Goal: Task Accomplishment & Management: Complete application form

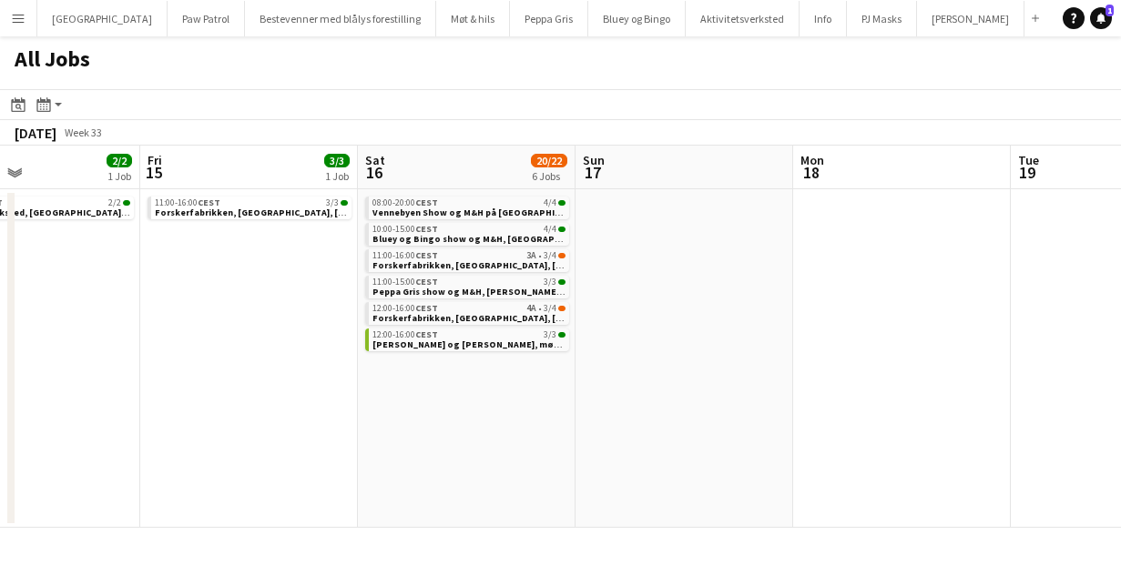
scroll to position [0, 738]
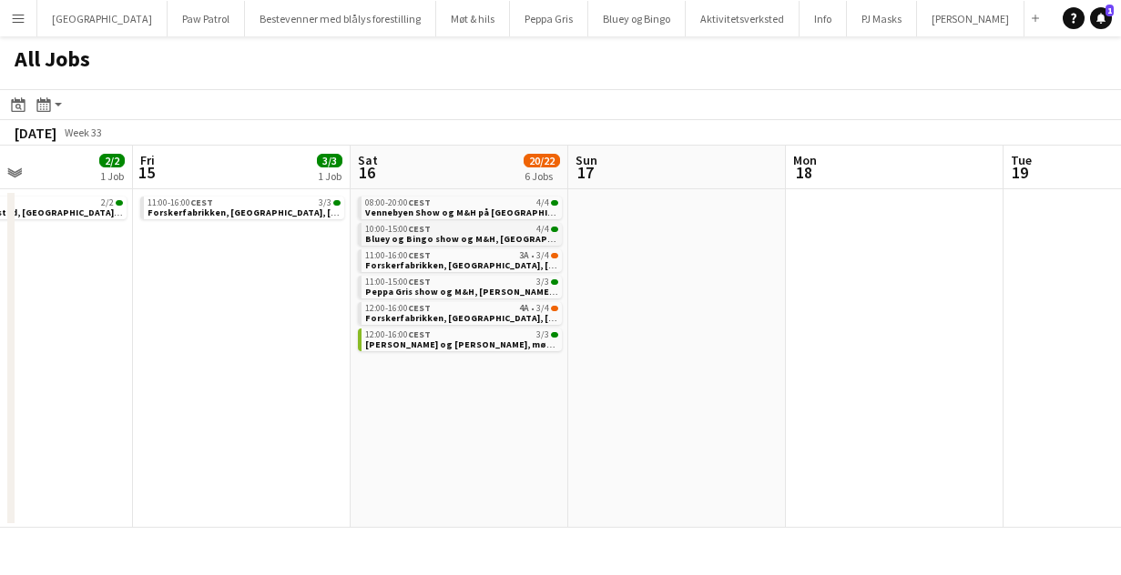
click at [402, 233] on span "Bluey og Bingo show og M&H, Kongsberg, 16. august" at bounding box center [495, 239] width 260 height 12
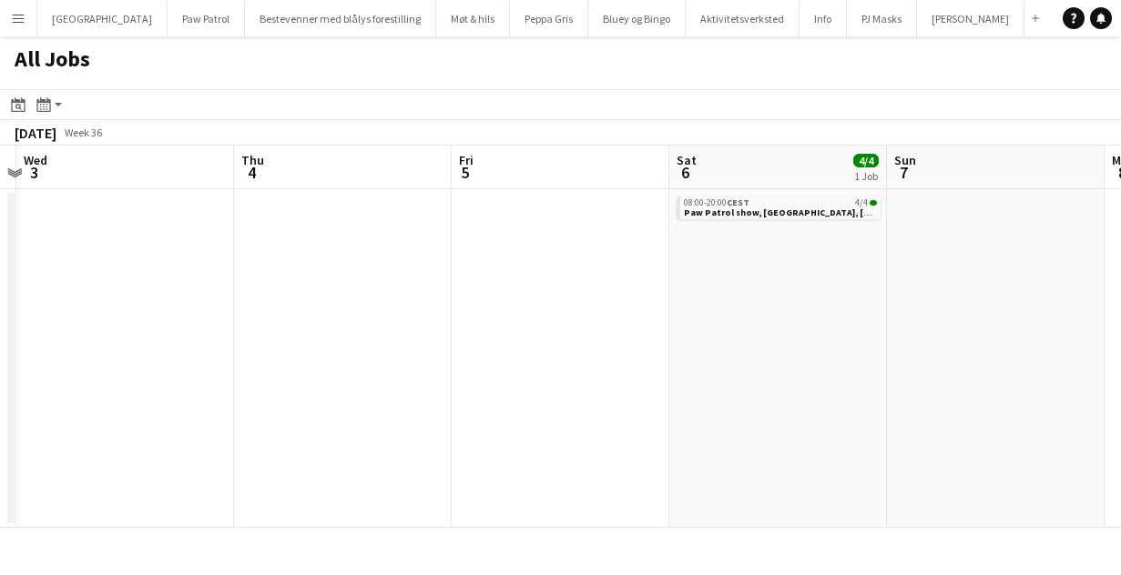
scroll to position [0, 657]
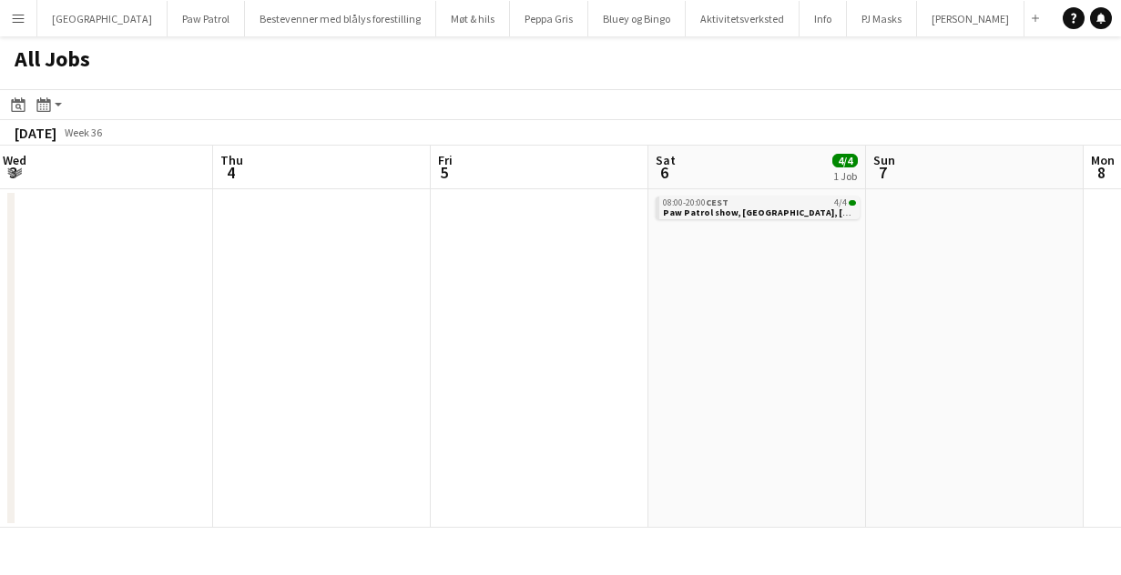
click at [775, 202] on div "08:00-20:00 CEST 4/4" at bounding box center [759, 203] width 193 height 9
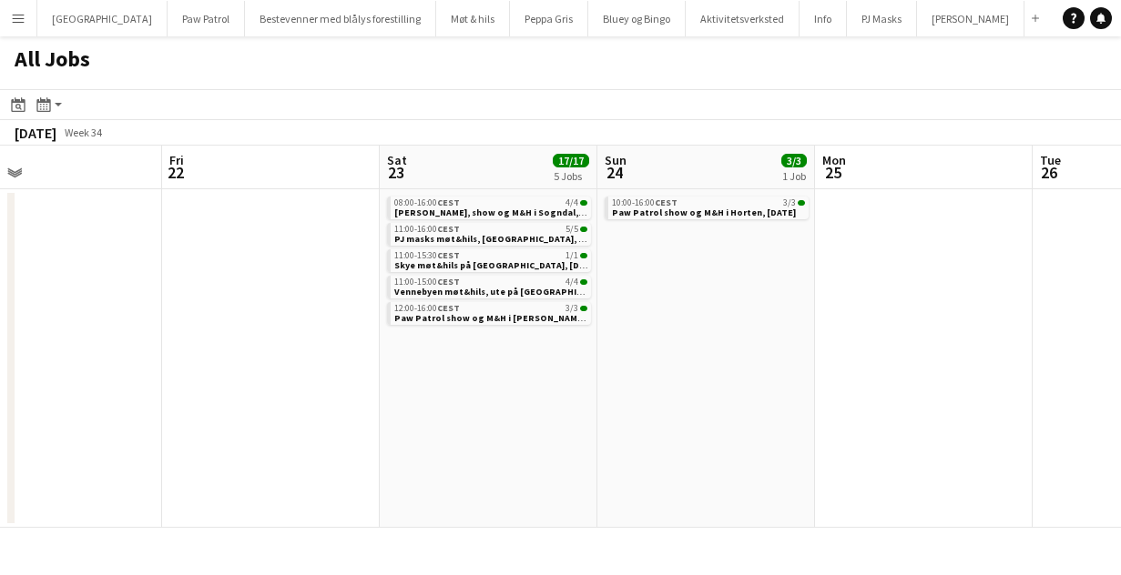
scroll to position [0, 487]
click at [447, 206] on span "CEST" at bounding box center [452, 203] width 23 height 12
click at [433, 231] on span "11:00-16:00 CEST" at bounding box center [431, 229] width 66 height 9
click at [441, 315] on span "Paw Patrol show og M&H i [PERSON_NAME], [DATE]" at bounding box center [510, 318] width 225 height 12
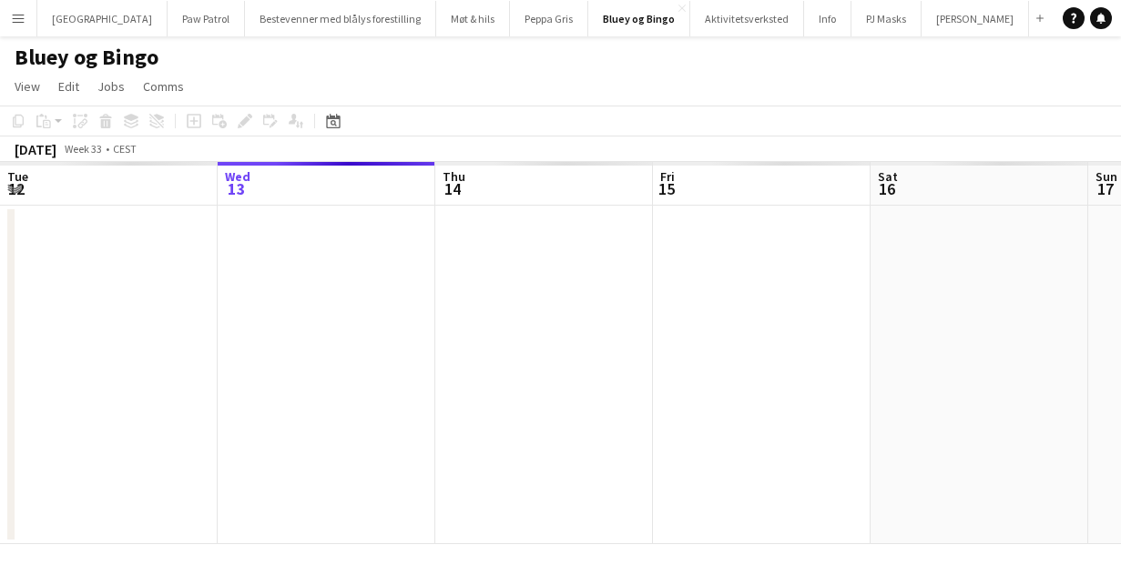
scroll to position [0, 626]
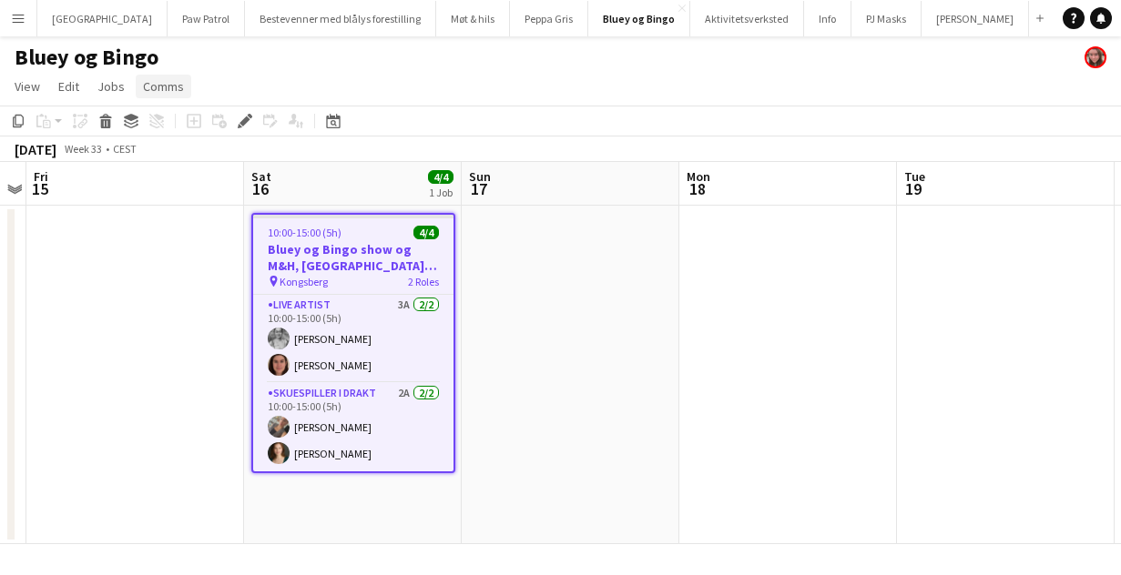
click at [171, 84] on span "Comms" at bounding box center [163, 86] width 41 height 16
click at [200, 165] on span "Create chat" at bounding box center [181, 164] width 64 height 16
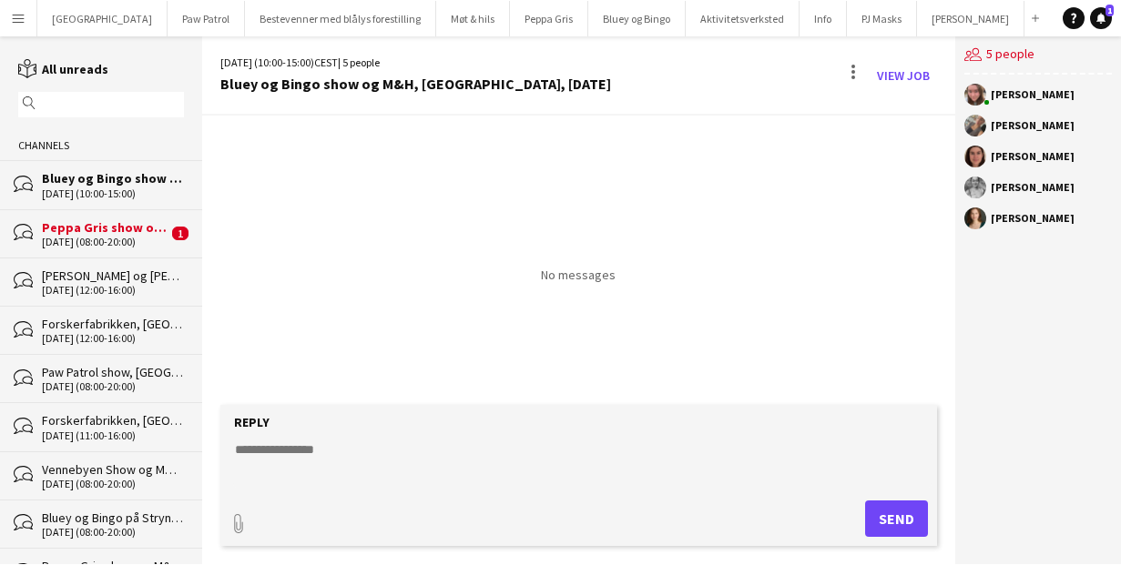
click at [128, 236] on div "30-08-2025 (08:00-20:00)" at bounding box center [105, 242] width 126 height 13
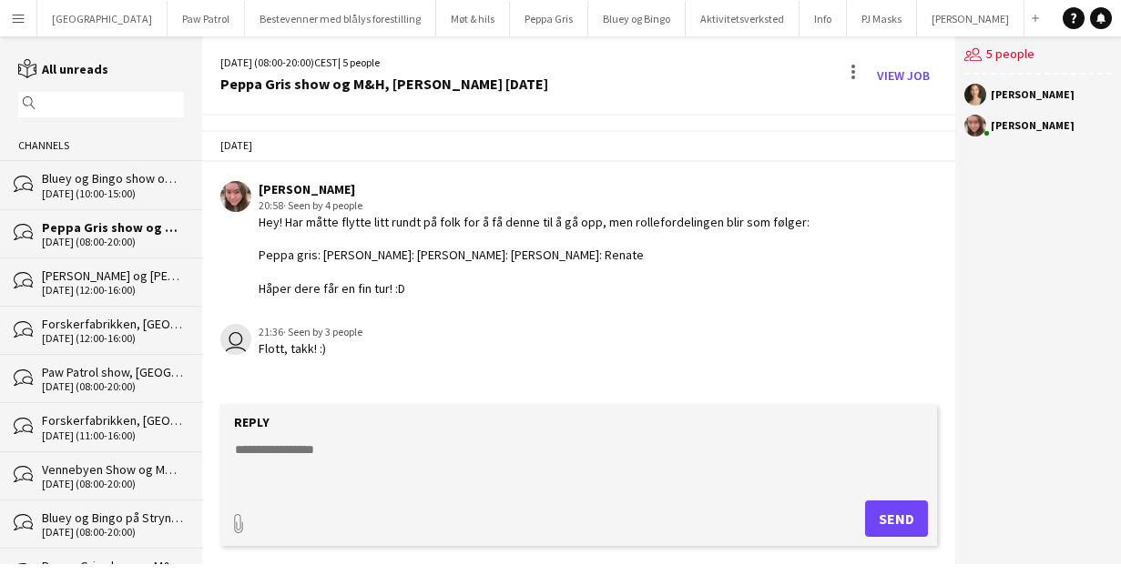
scroll to position [41, 0]
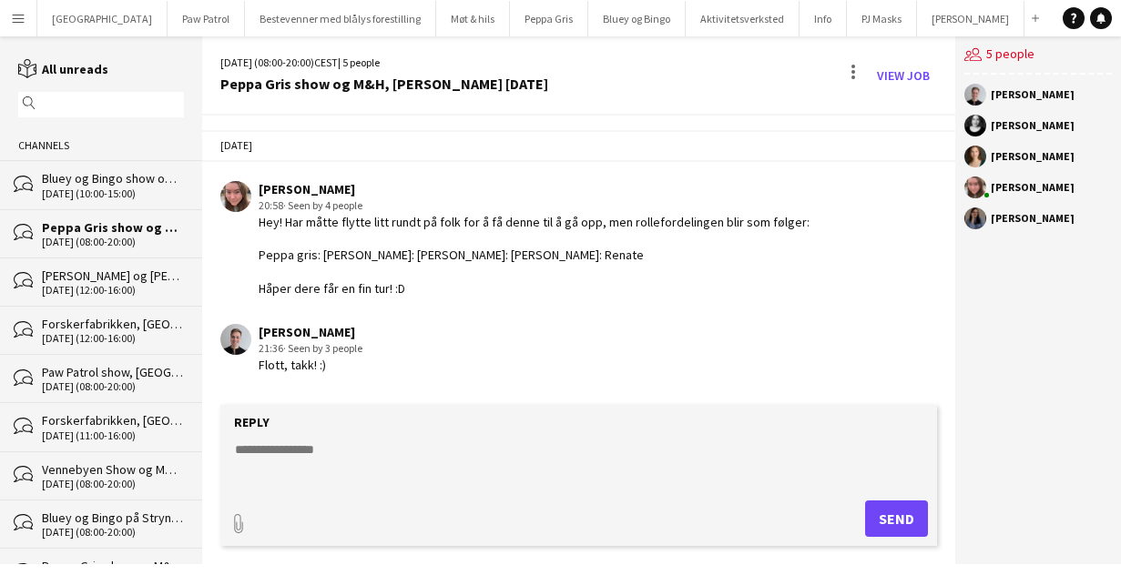
click at [79, 188] on div "[DATE] (10:00-15:00)" at bounding box center [113, 194] width 142 height 13
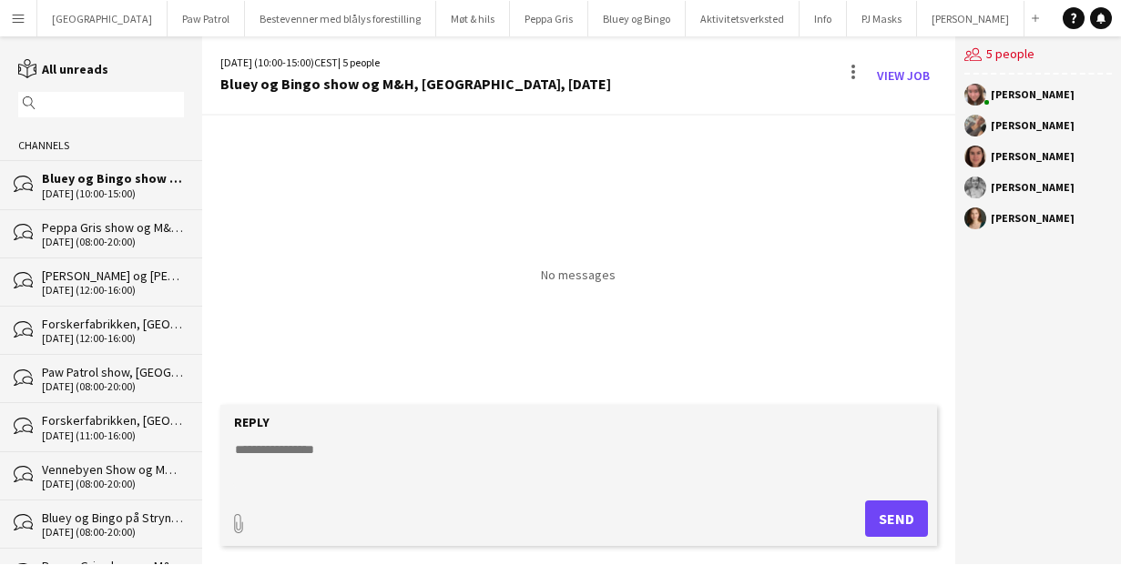
click at [294, 450] on textarea at bounding box center [582, 464] width 699 height 47
type textarea "**********"
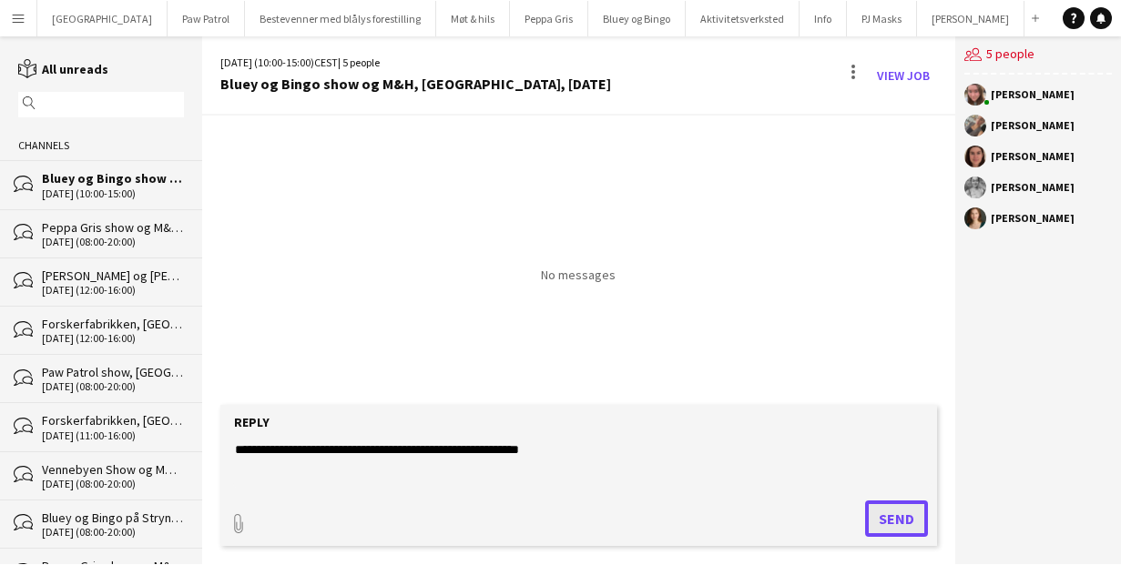
click at [901, 512] on button "Send" at bounding box center [896, 519] width 63 height 36
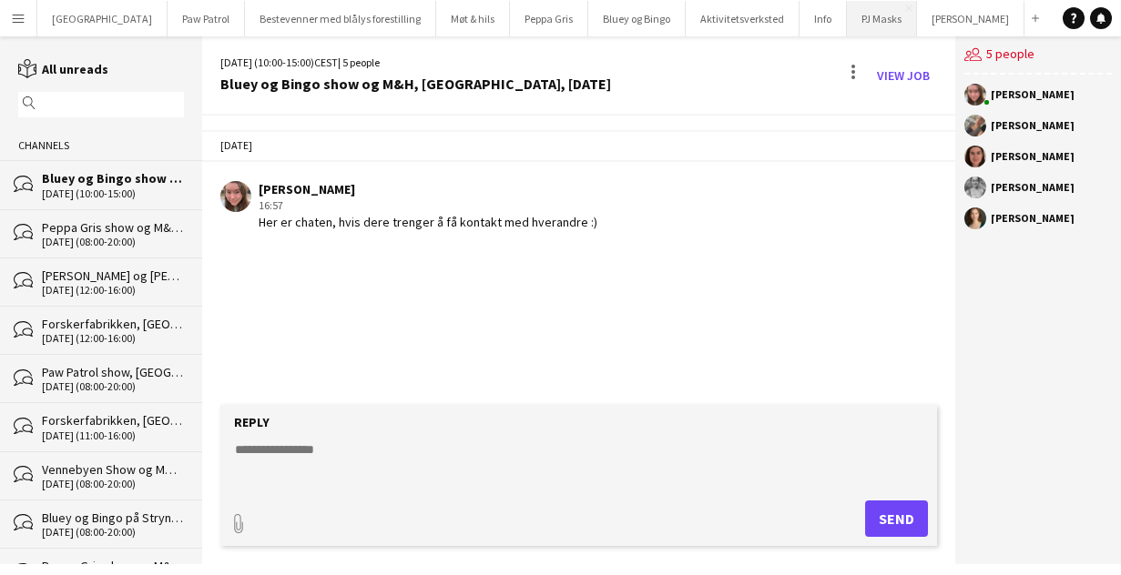
click at [847, 27] on button "PJ Masks Close" at bounding box center [882, 19] width 70 height 36
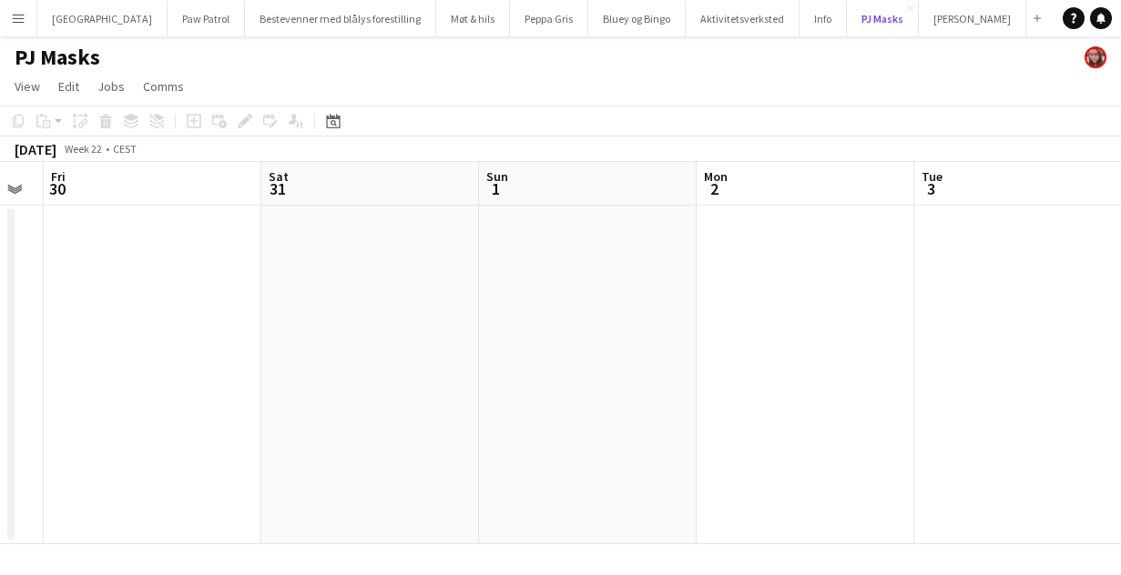
scroll to position [0, 845]
click at [33, 87] on span "View" at bounding box center [27, 86] width 25 height 16
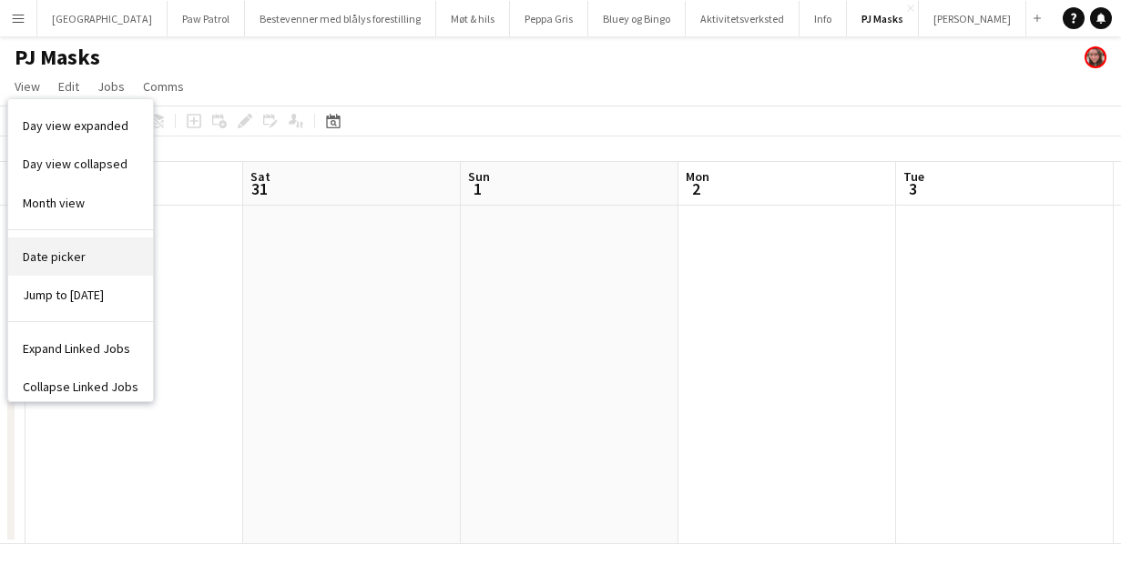
click at [62, 256] on span "Date picker" at bounding box center [54, 257] width 63 height 16
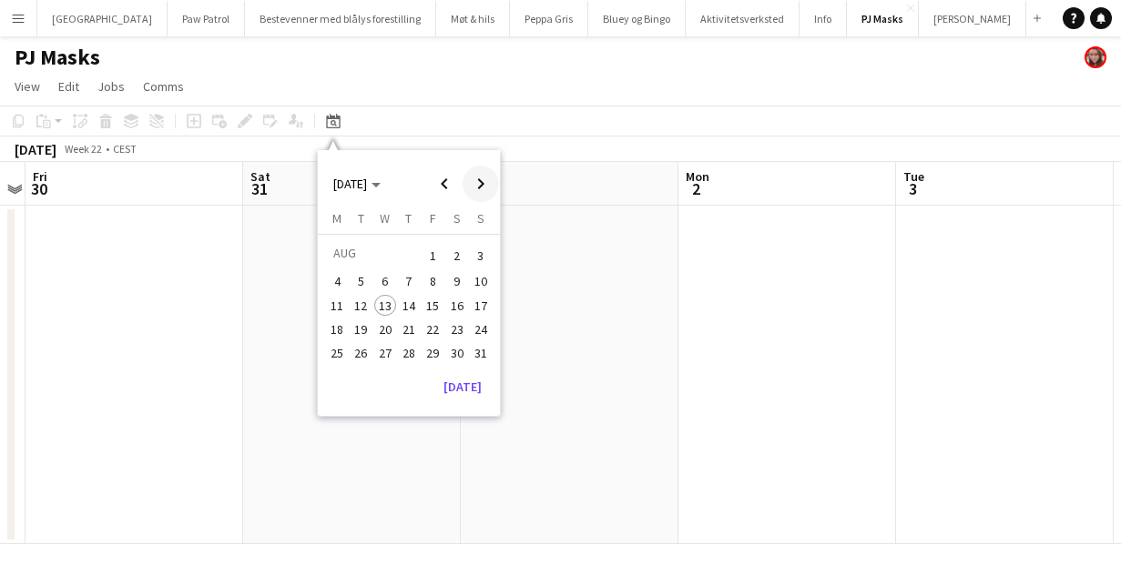
click at [477, 183] on span "Next month" at bounding box center [481, 184] width 36 height 36
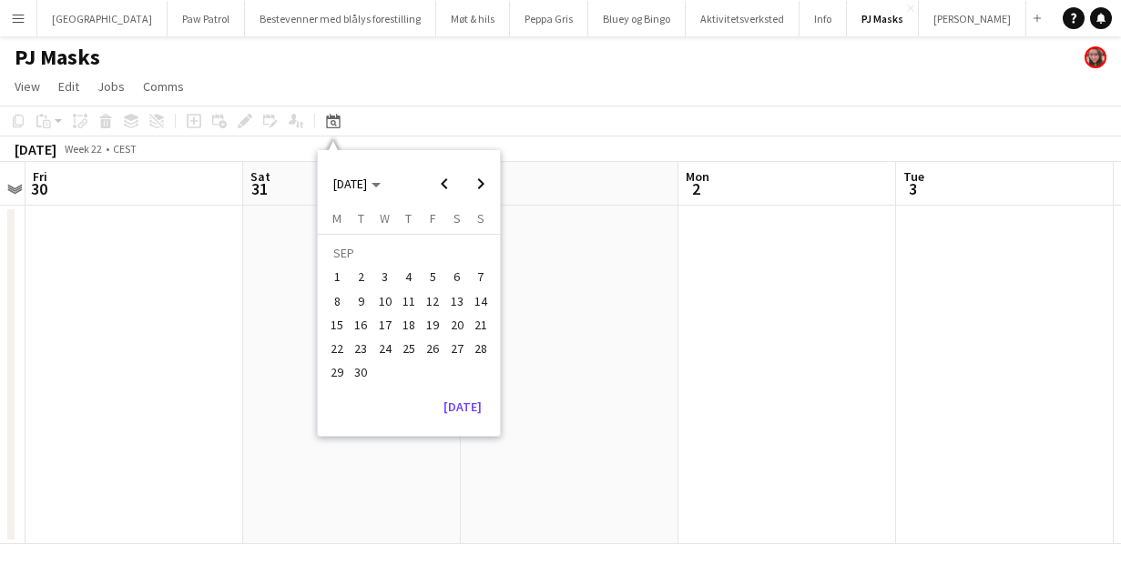
click at [414, 322] on span "18" at bounding box center [409, 325] width 22 height 22
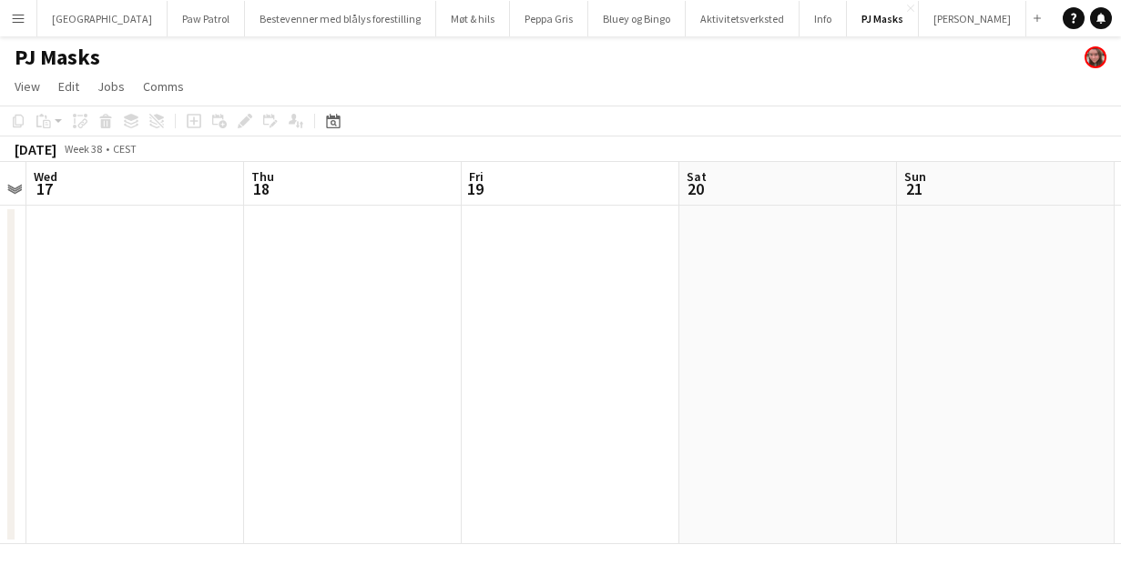
click at [390, 271] on app-date-cell at bounding box center [353, 375] width 218 height 339
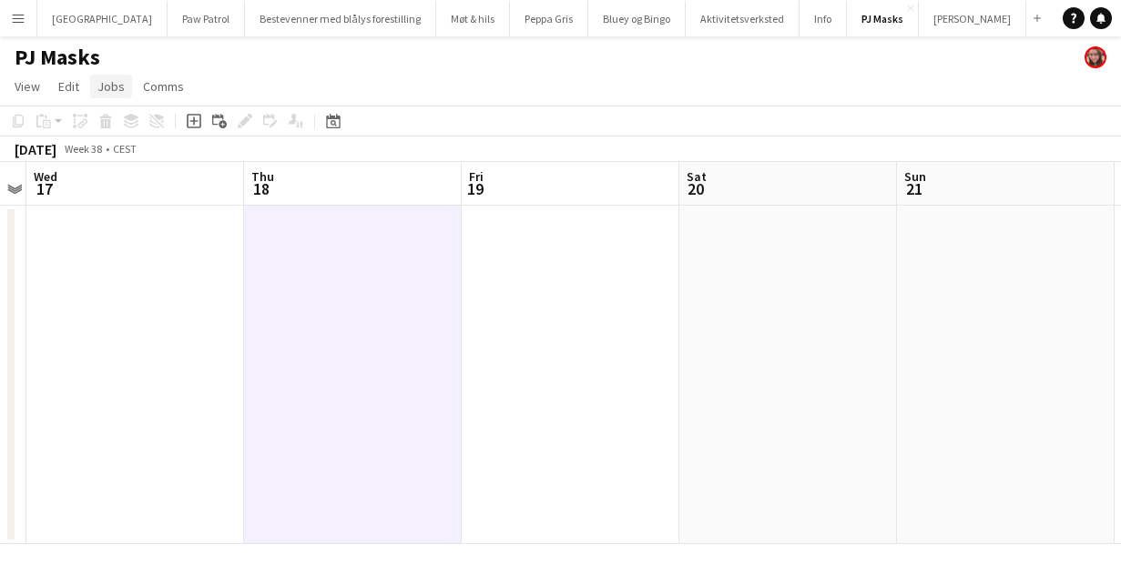
click at [116, 85] on span "Jobs" at bounding box center [110, 86] width 27 height 16
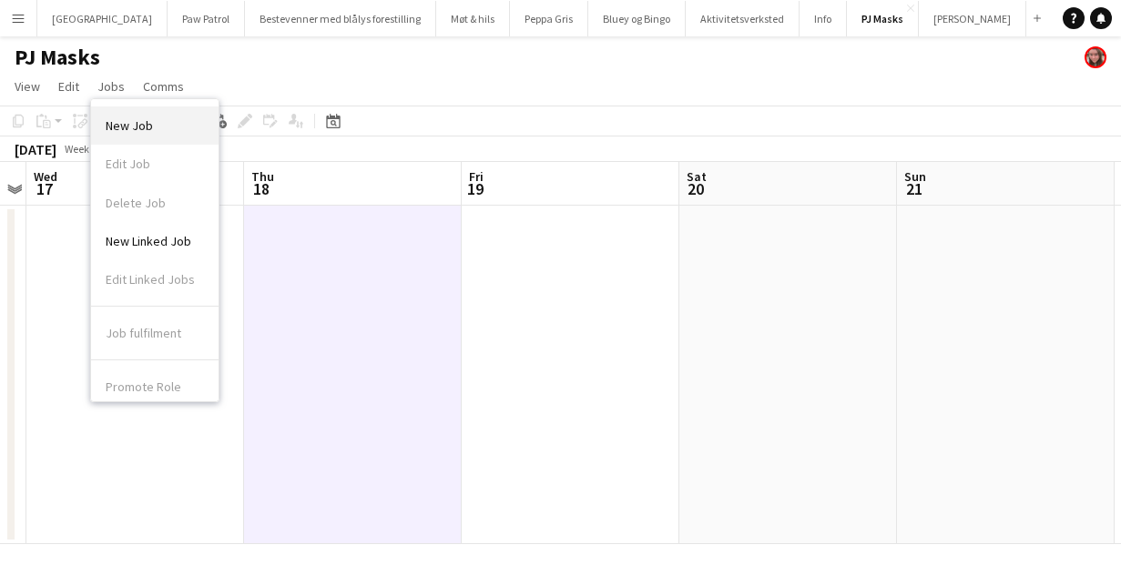
click at [119, 127] on span "New Job" at bounding box center [129, 125] width 47 height 16
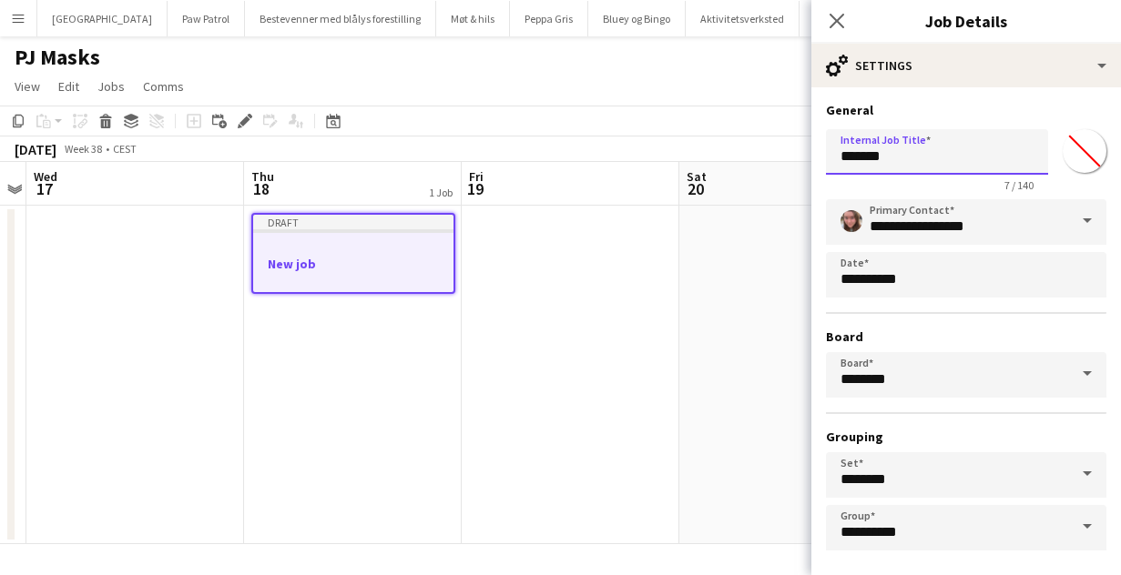
drag, startPoint x: 903, startPoint y: 159, endPoint x: 789, endPoint y: 149, distance: 115.2
click at [789, 149] on body "Menu Boards Boards Boards All jobs Status Workforce Workforce My Workforce Recr…" at bounding box center [560, 287] width 1121 height 575
click at [950, 159] on input "**********" at bounding box center [937, 152] width 222 height 46
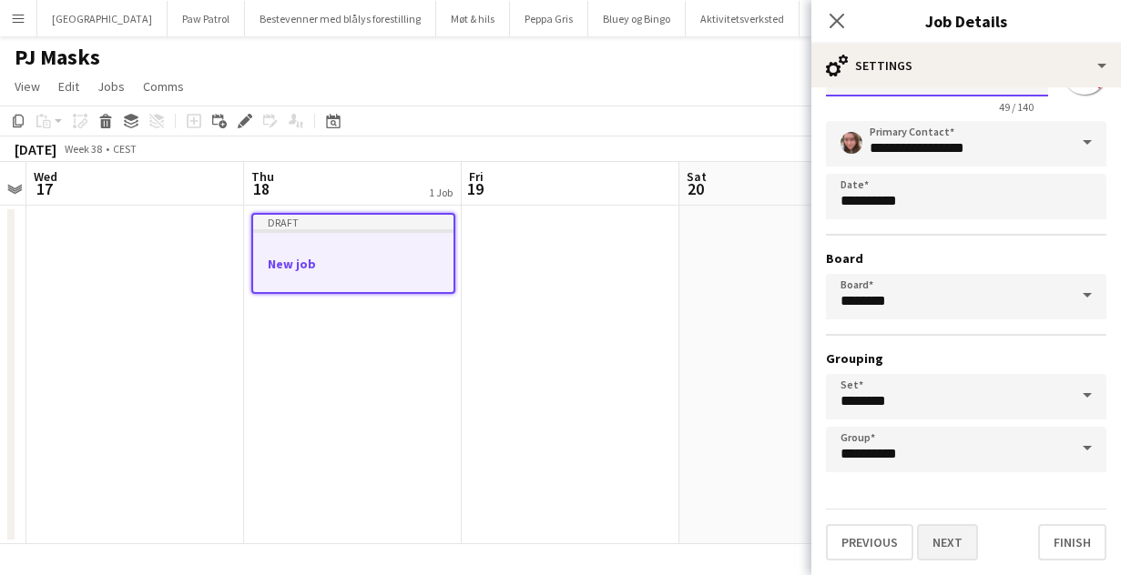
type input "**********"
click at [952, 536] on button "Next" at bounding box center [947, 542] width 61 height 36
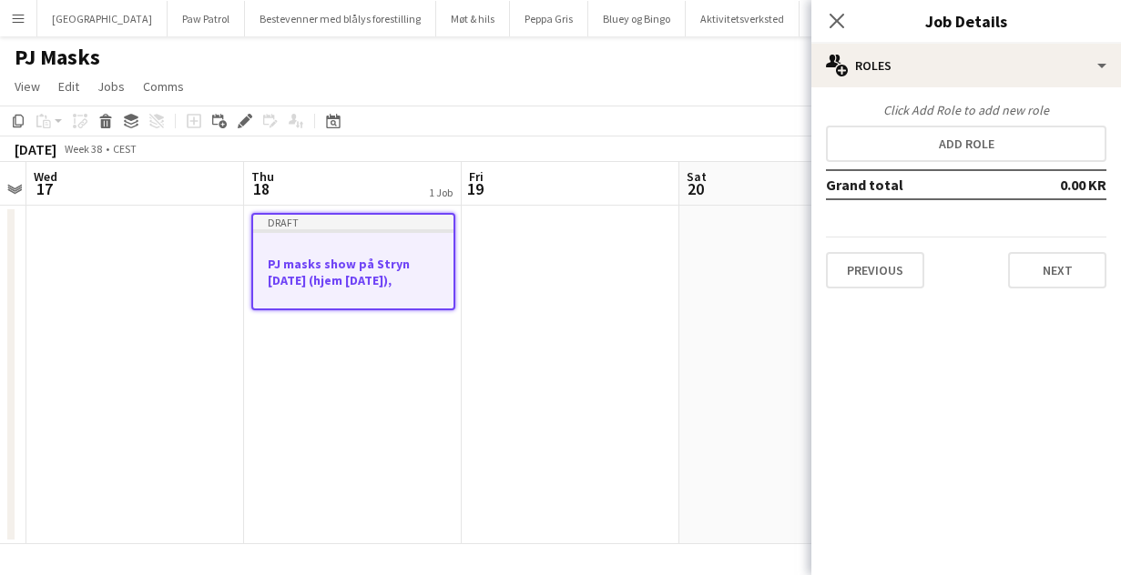
scroll to position [0, 0]
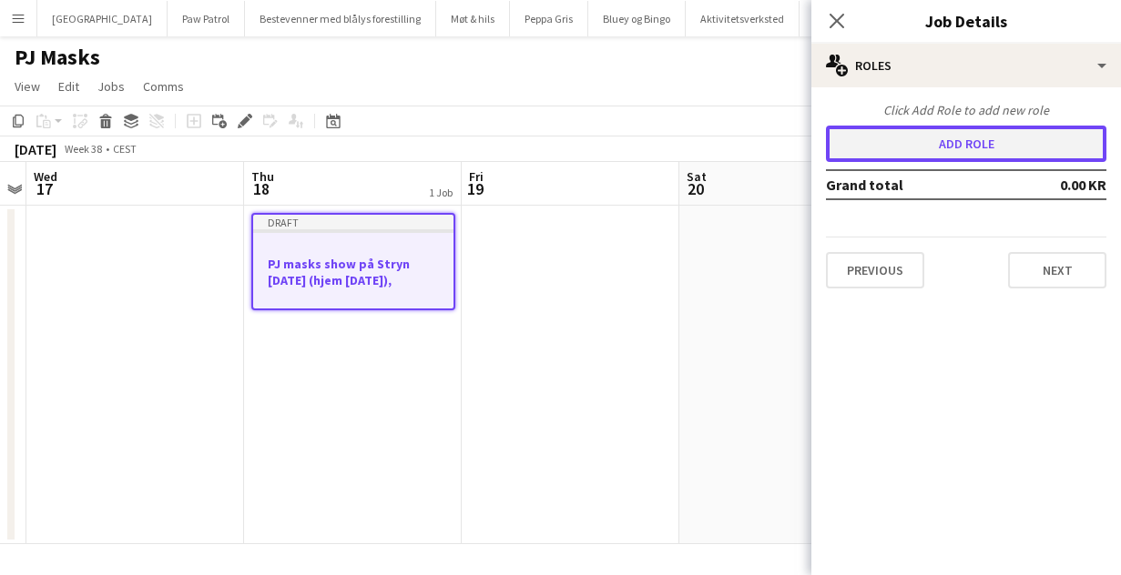
click at [984, 137] on button "Add role" at bounding box center [966, 144] width 280 height 36
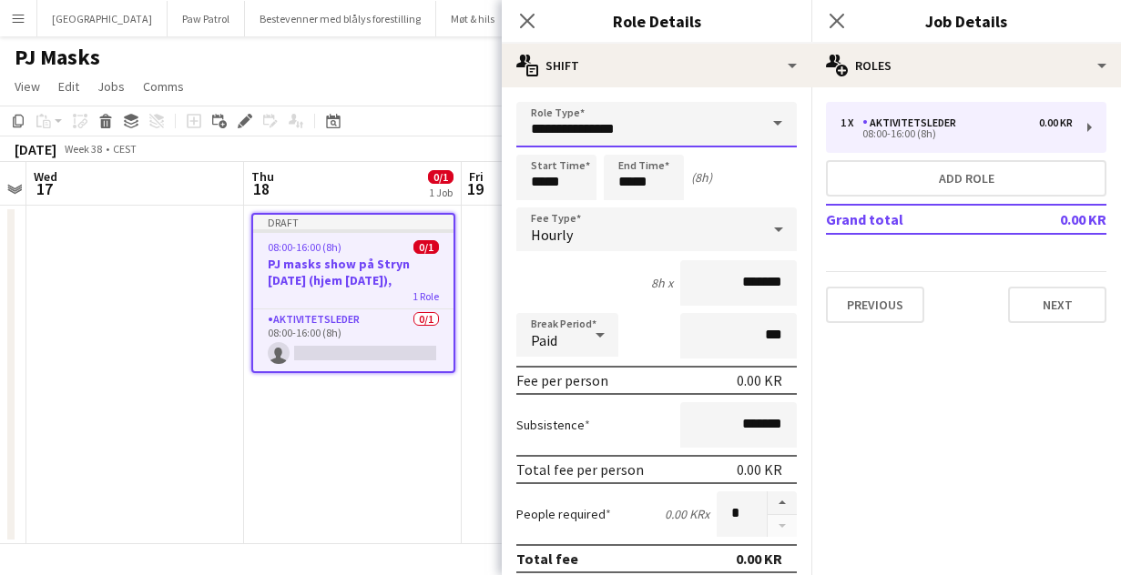
click at [725, 132] on input "**********" at bounding box center [656, 125] width 280 height 46
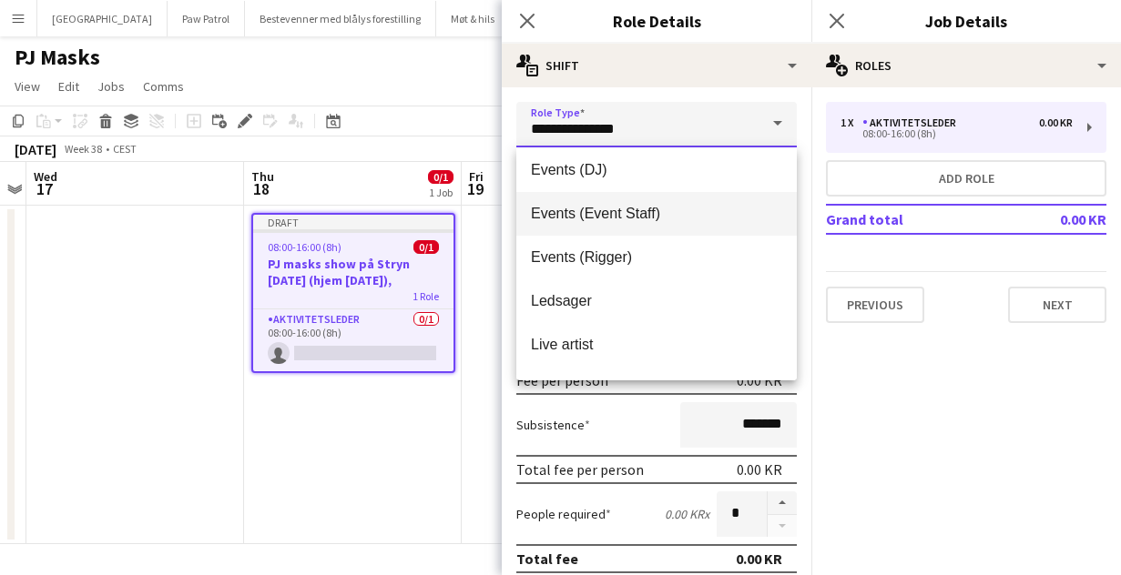
scroll to position [87, 0]
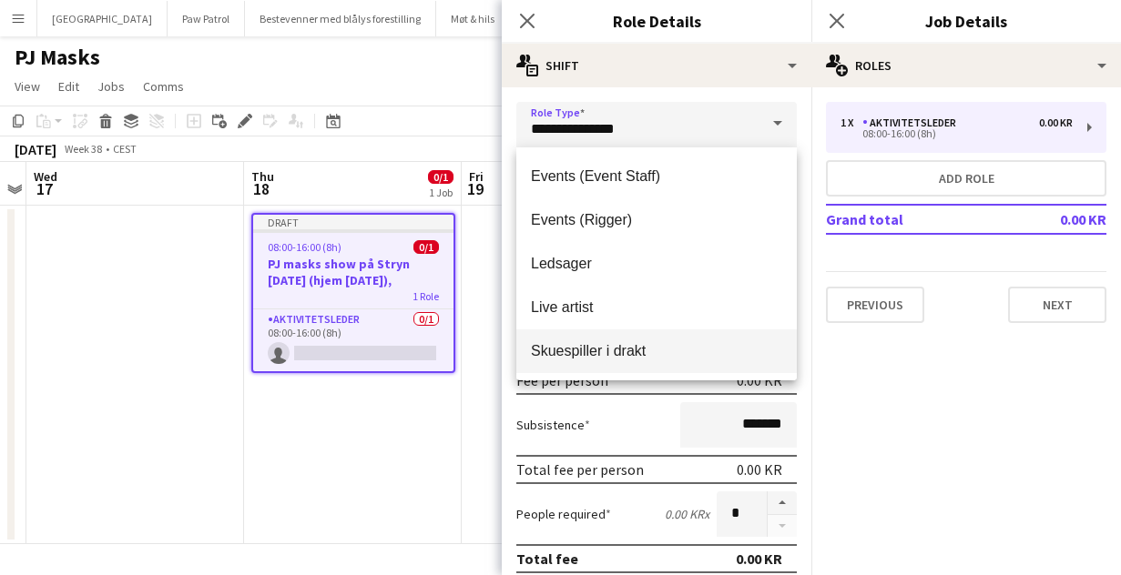
click at [657, 350] on span "Skuespiller i drakt" at bounding box center [656, 350] width 251 height 17
type input "**********"
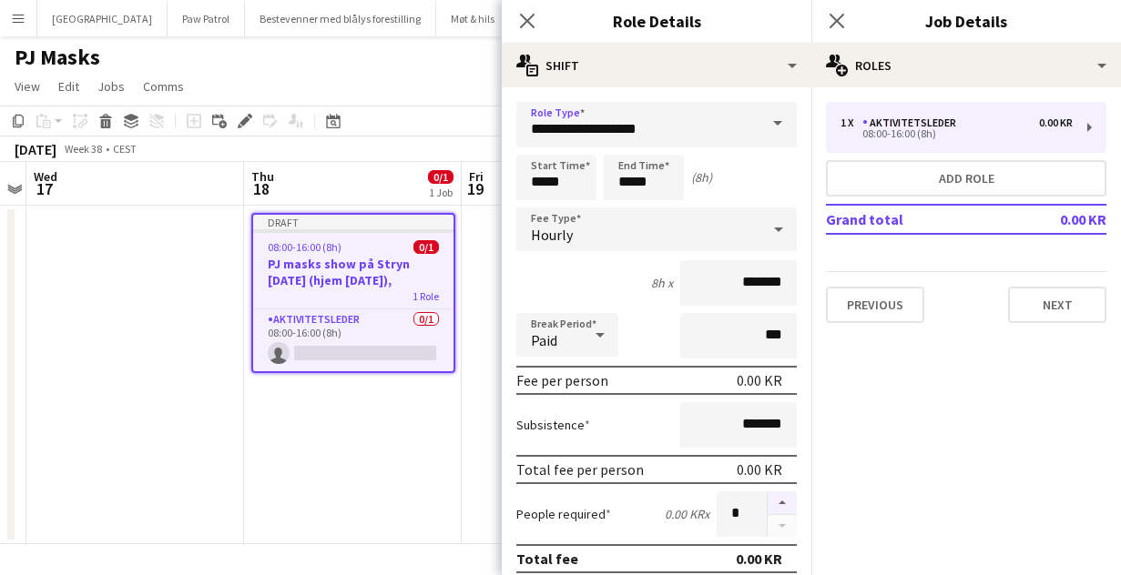
click at [784, 502] on button "button" at bounding box center [782, 504] width 29 height 24
type input "*"
click at [623, 220] on div "Hourly" at bounding box center [638, 230] width 244 height 44
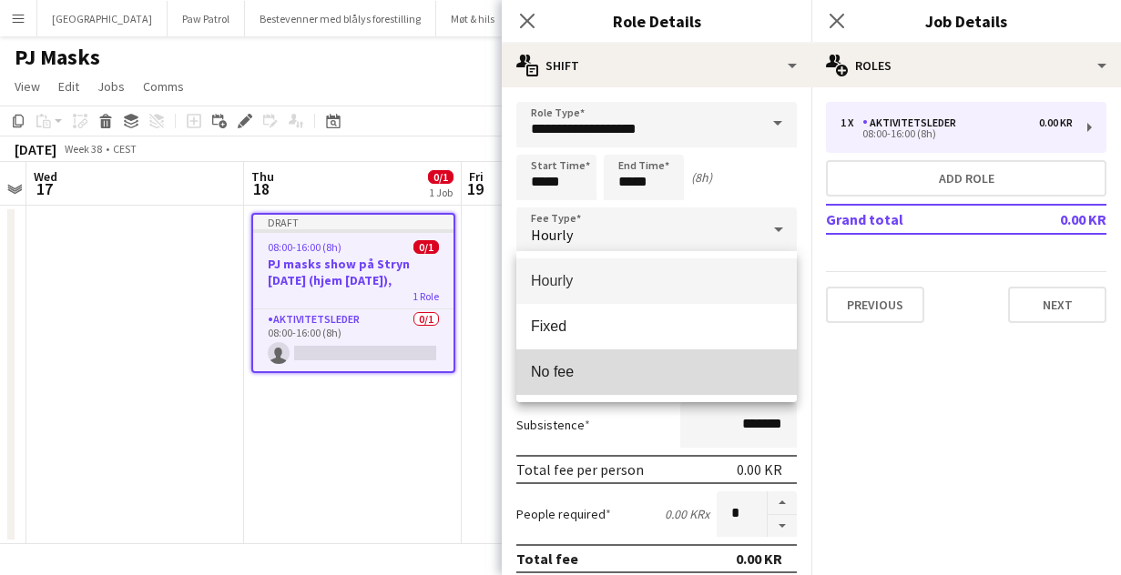
click at [587, 368] on span "No fee" at bounding box center [656, 371] width 251 height 17
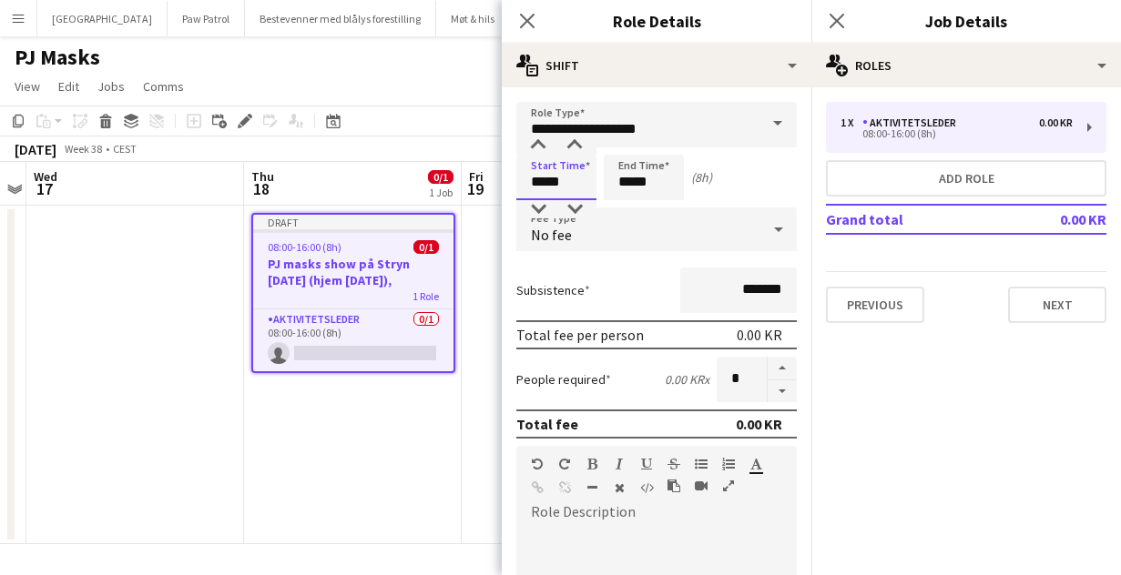
click at [565, 176] on input "*****" at bounding box center [556, 178] width 80 height 46
drag, startPoint x: 655, startPoint y: 178, endPoint x: 538, endPoint y: 164, distance: 117.3
click at [538, 164] on div "Start Time ***** End Time ***** (8h)" at bounding box center [656, 178] width 280 height 46
type input "*****"
click at [610, 278] on div "Subsistence *******" at bounding box center [656, 291] width 280 height 46
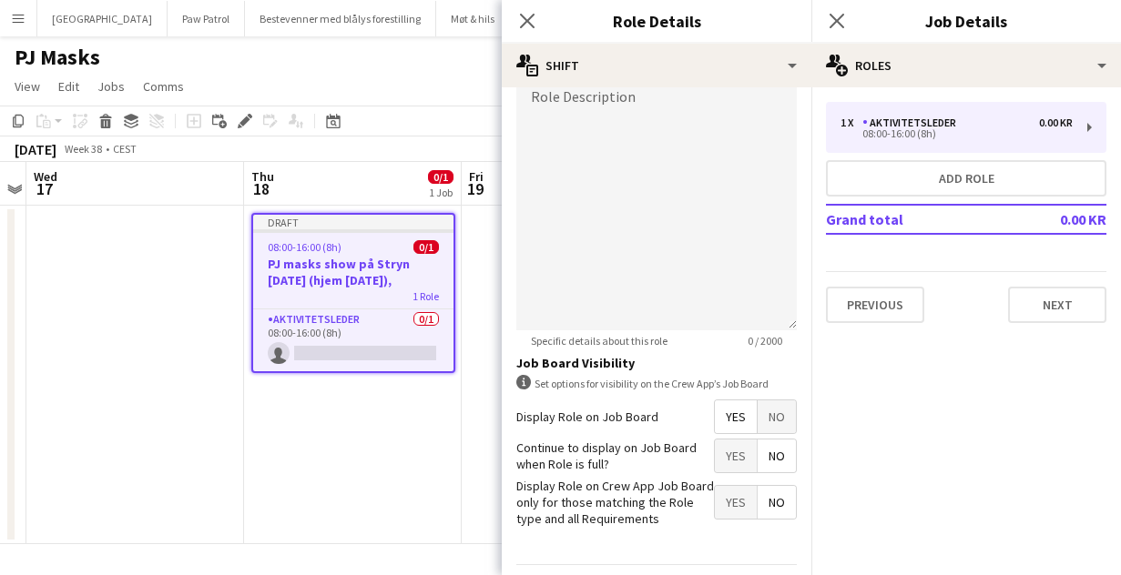
scroll to position [470, 0]
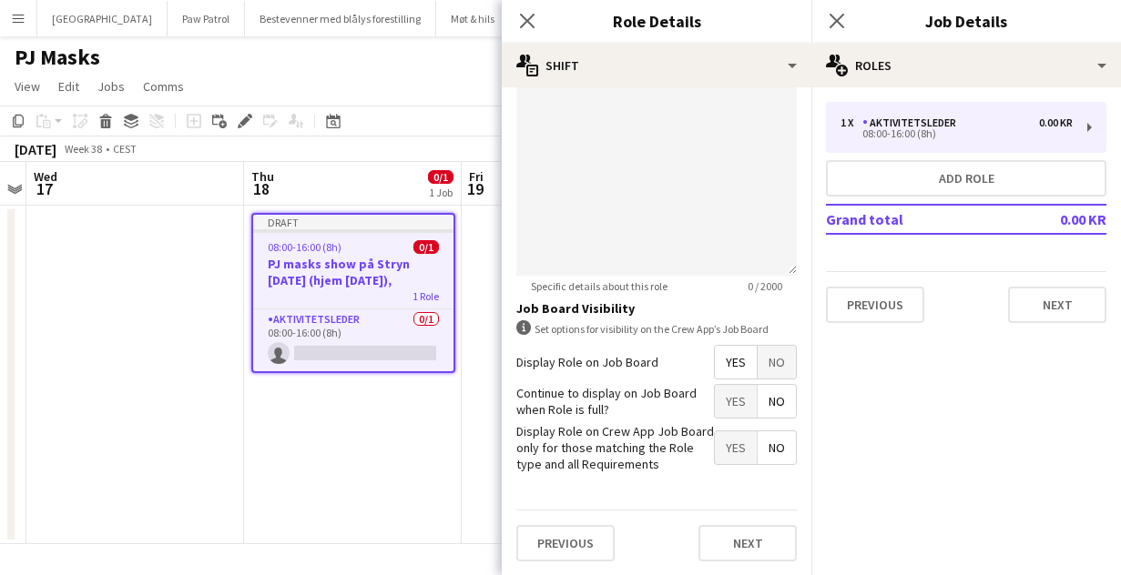
click at [726, 403] on span "Yes" at bounding box center [736, 401] width 42 height 33
click at [739, 552] on button "Next" at bounding box center [747, 543] width 98 height 36
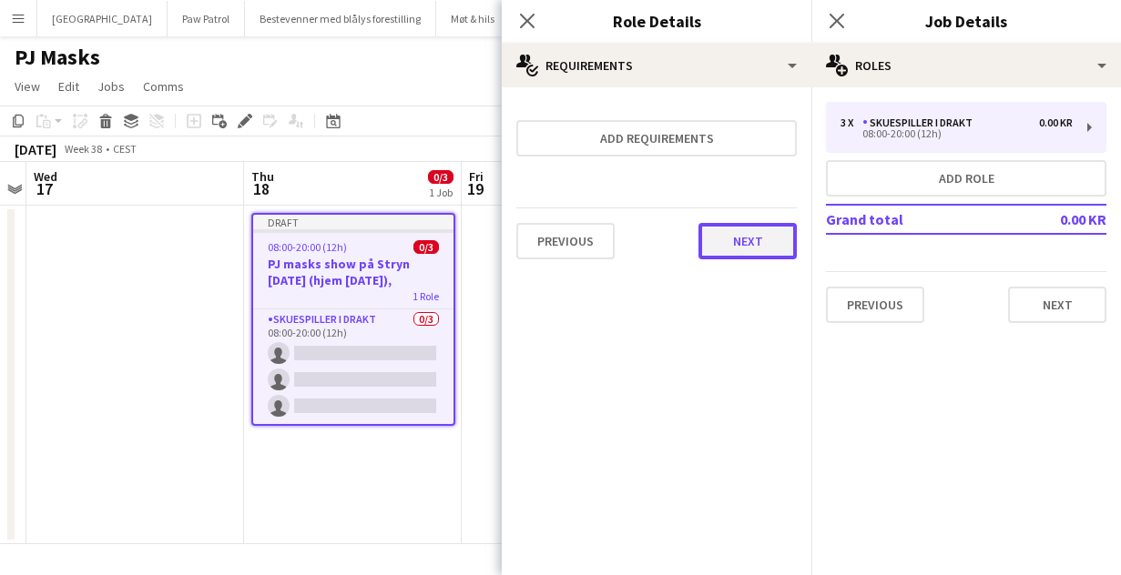
click at [748, 241] on button "Next" at bounding box center [747, 241] width 98 height 36
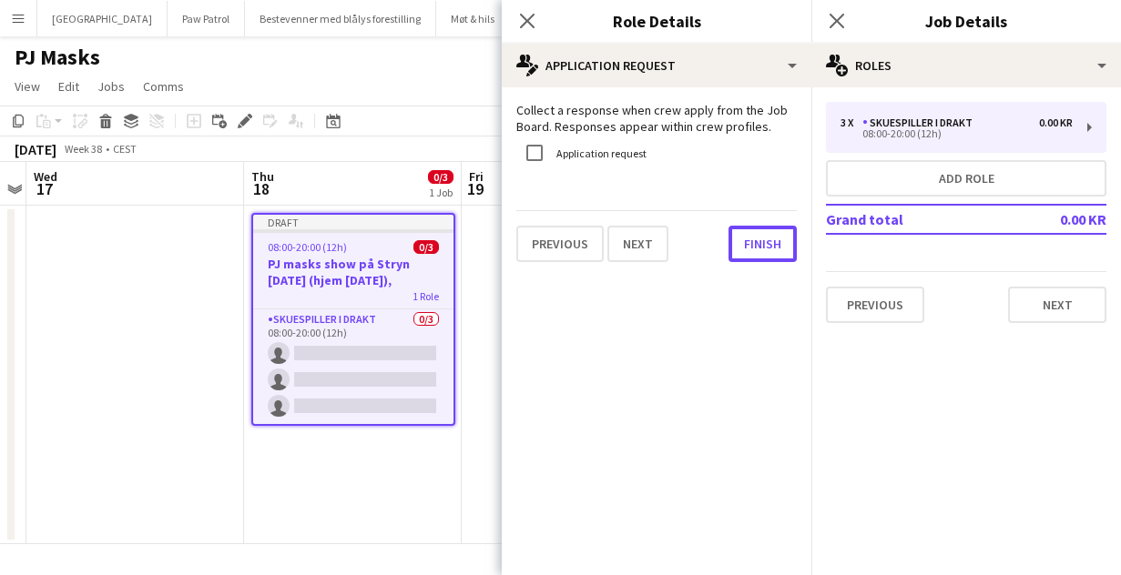
click at [748, 241] on button "Finish" at bounding box center [762, 244] width 68 height 36
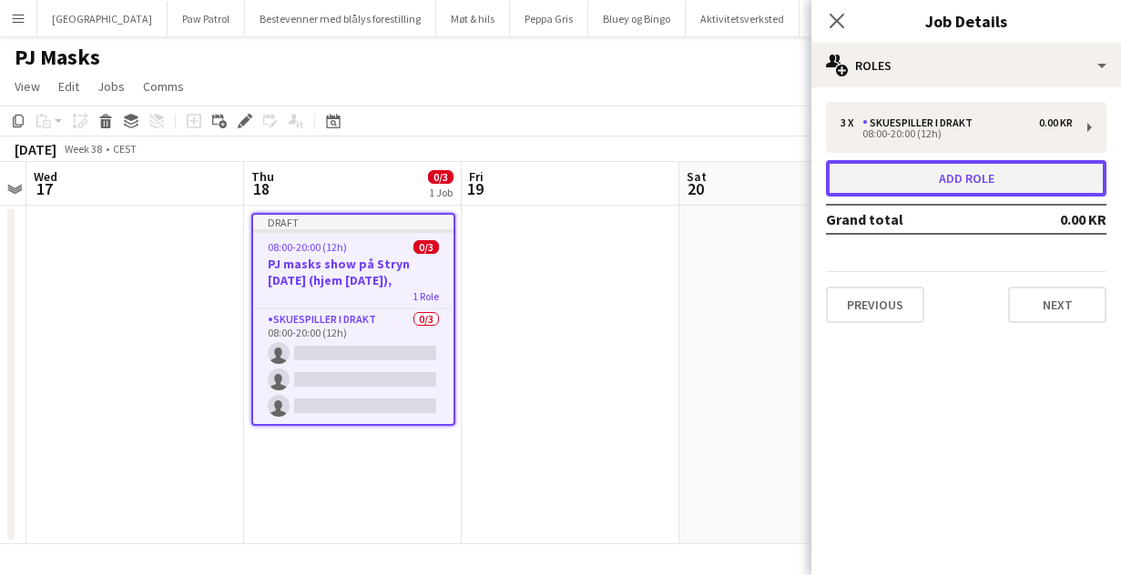
click at [940, 180] on button "Add role" at bounding box center [966, 178] width 280 height 36
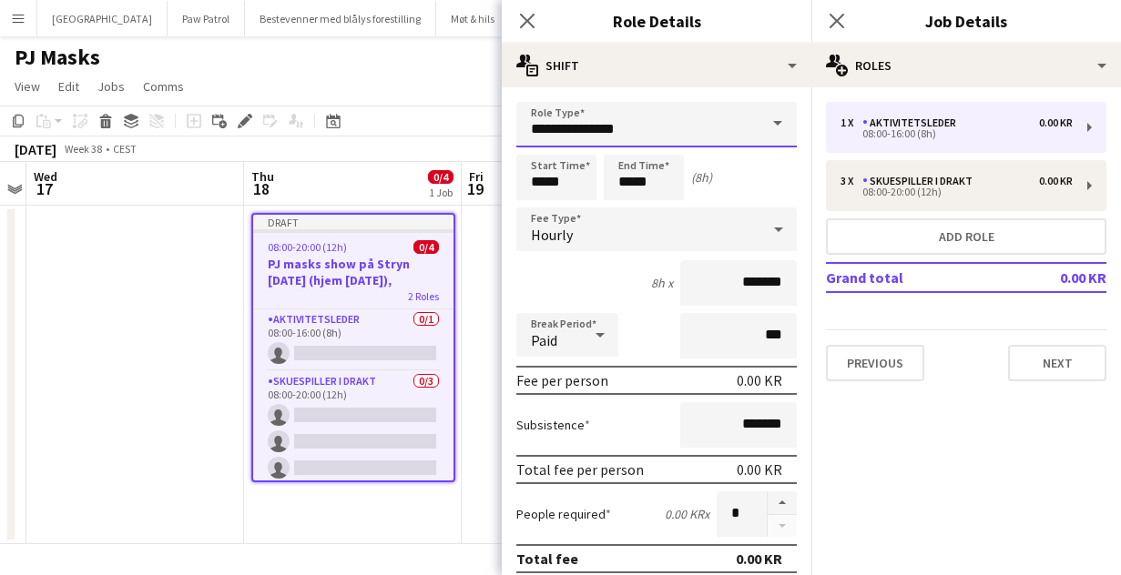
click at [681, 125] on input "**********" at bounding box center [656, 125] width 280 height 46
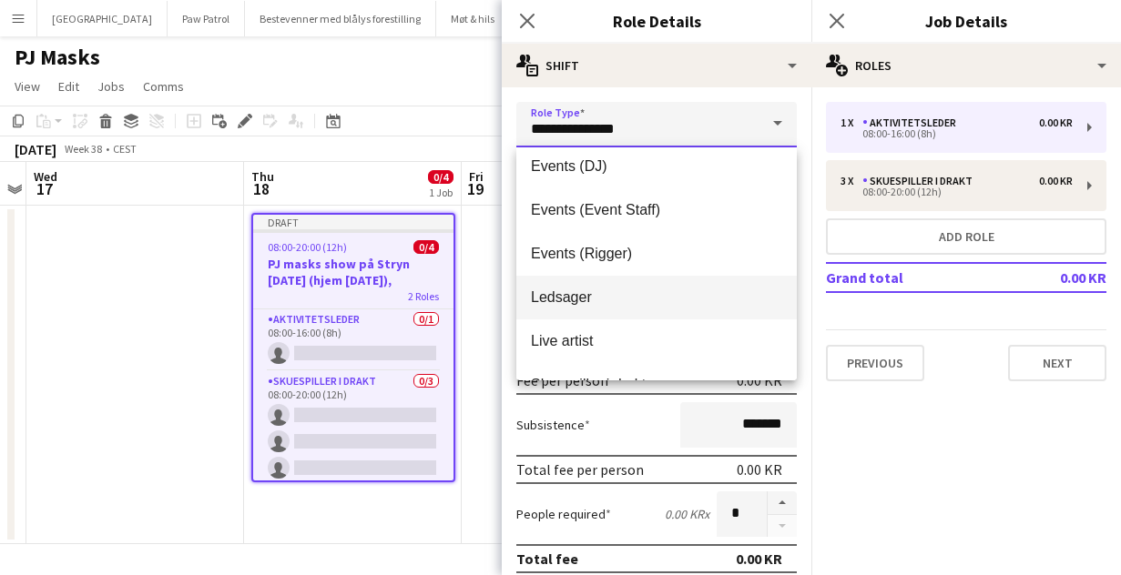
scroll to position [56, 0]
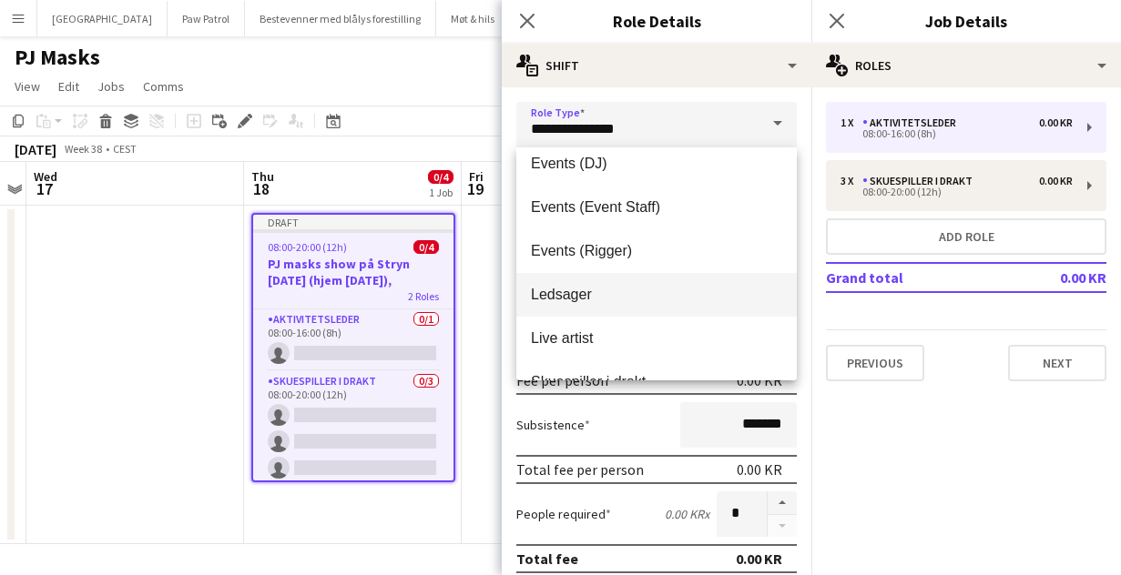
click at [628, 332] on span "Live artist" at bounding box center [656, 338] width 251 height 17
type input "**********"
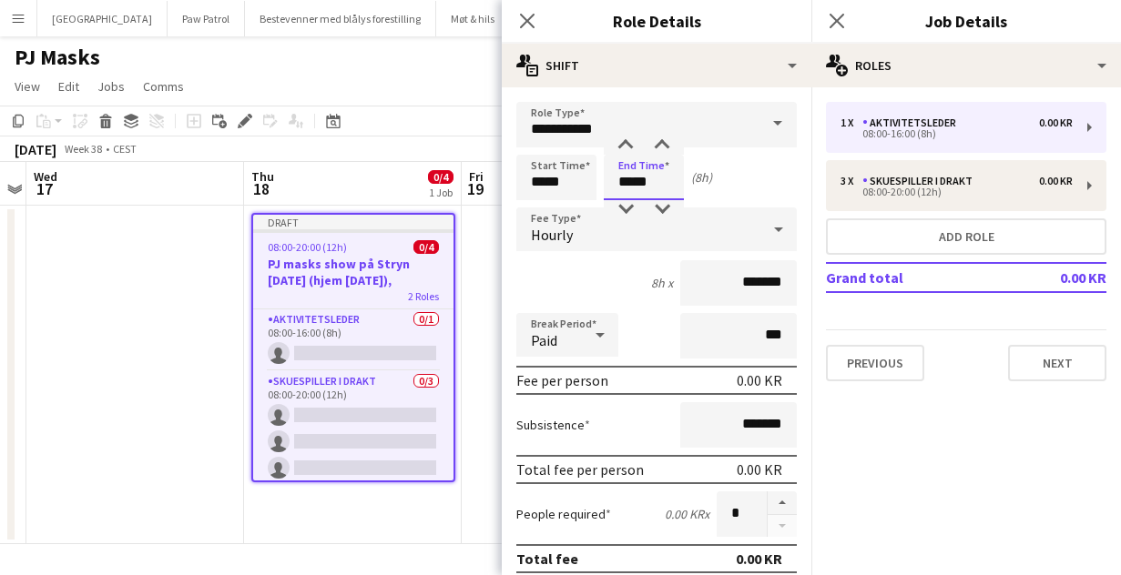
drag, startPoint x: 670, startPoint y: 179, endPoint x: 574, endPoint y: 168, distance: 97.1
click at [574, 169] on div "Start Time ***** End Time ***** (8h)" at bounding box center [656, 178] width 280 height 46
type input "*****"
click at [614, 239] on div "Hourly" at bounding box center [638, 230] width 244 height 44
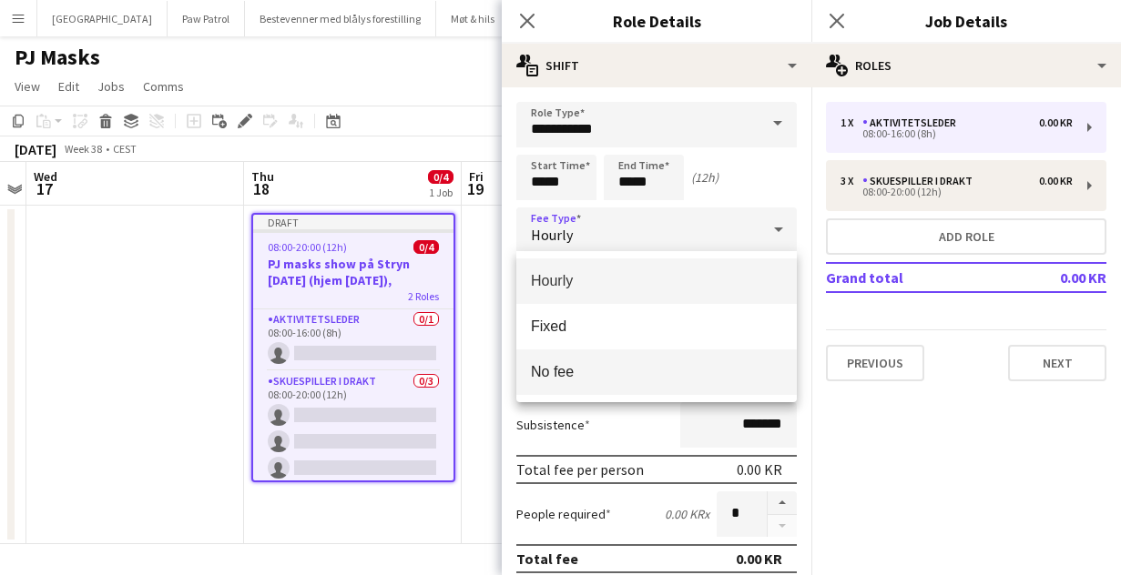
click at [596, 367] on span "No fee" at bounding box center [656, 371] width 251 height 17
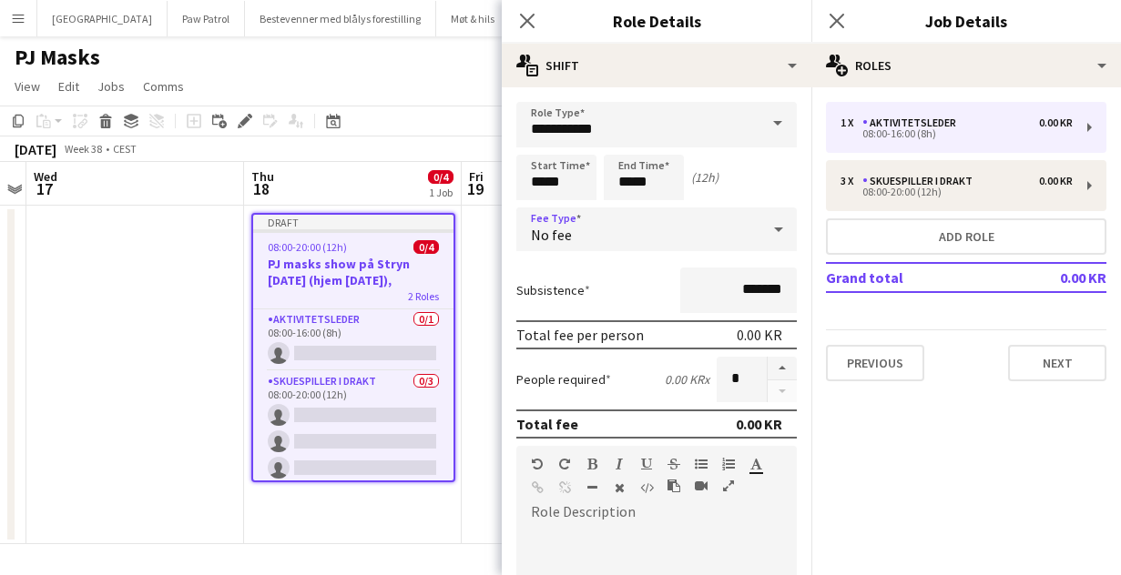
click at [626, 288] on div "Subsistence *******" at bounding box center [656, 291] width 280 height 46
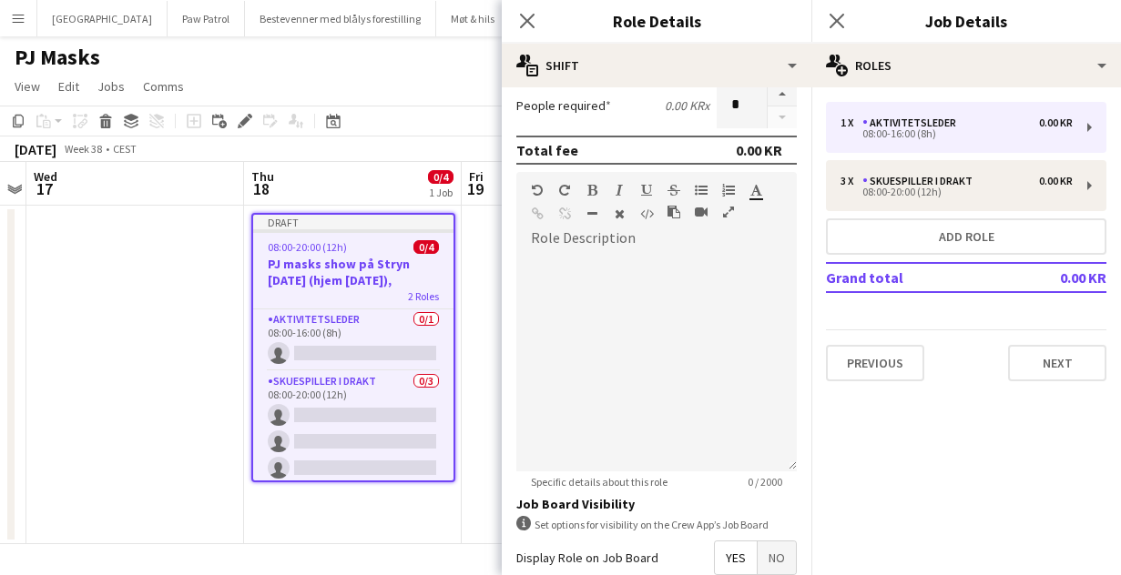
scroll to position [470, 0]
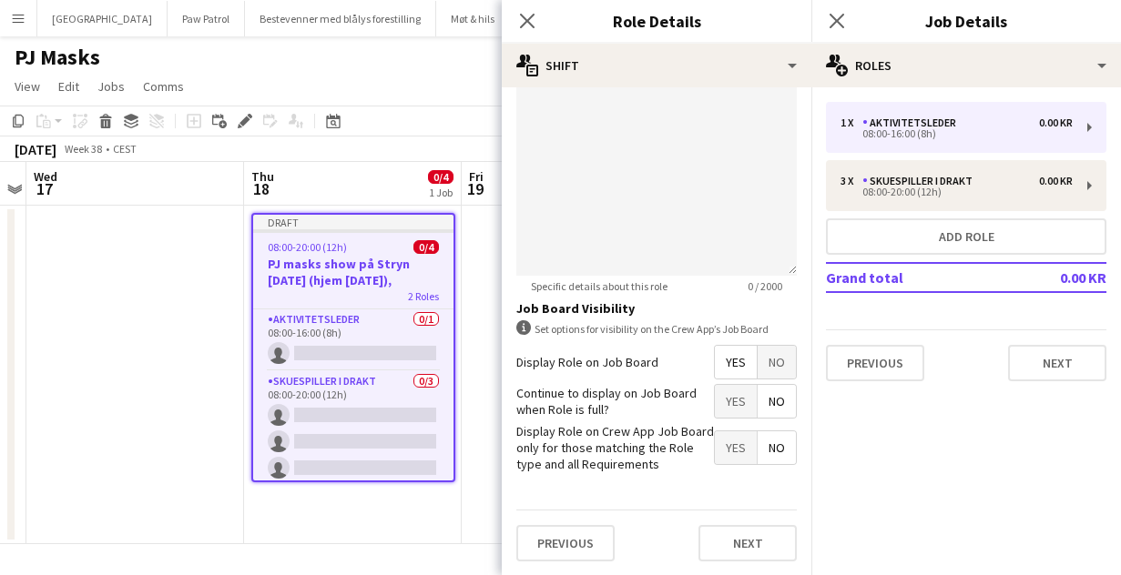
click at [732, 388] on span "Yes" at bounding box center [736, 401] width 42 height 33
click at [743, 535] on button "Next" at bounding box center [747, 543] width 98 height 36
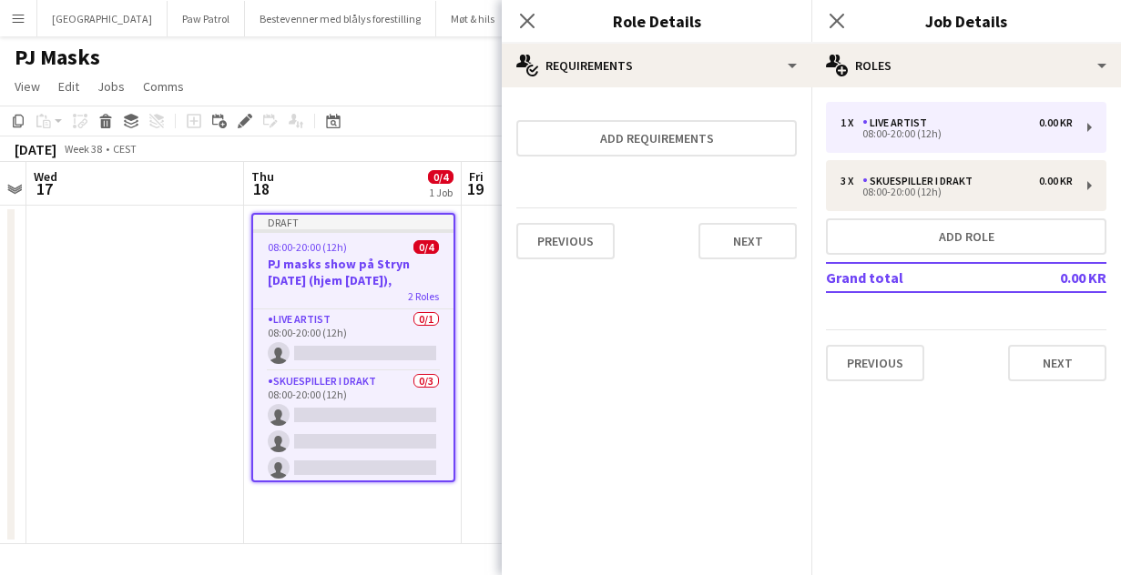
scroll to position [0, 0]
click at [747, 231] on button "Next" at bounding box center [747, 241] width 98 height 36
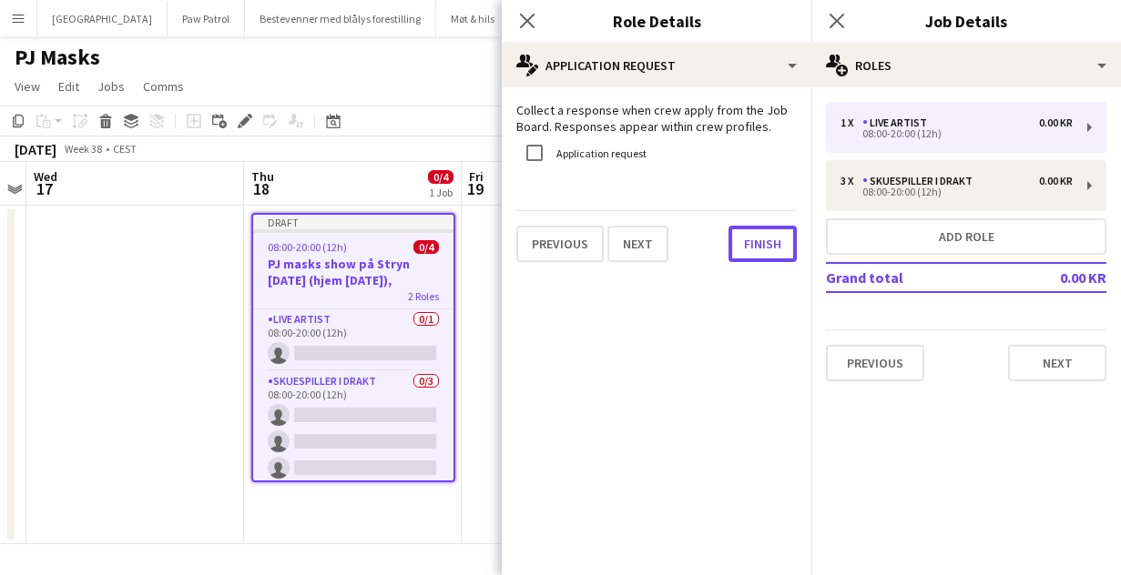
click at [747, 231] on button "Finish" at bounding box center [762, 244] width 68 height 36
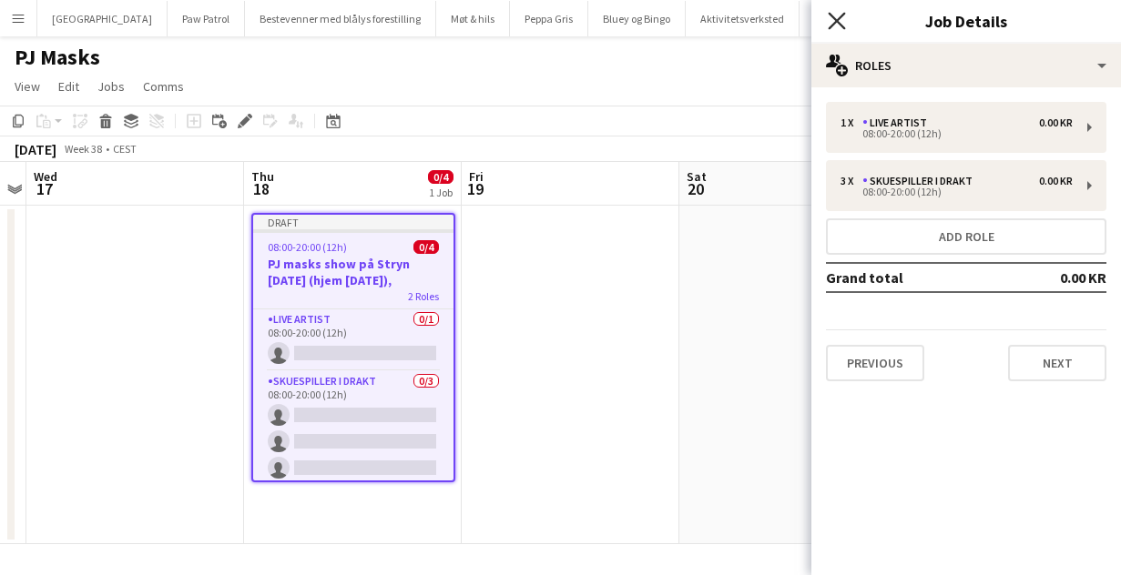
click at [840, 23] on icon "Close pop-in" at bounding box center [836, 20] width 17 height 17
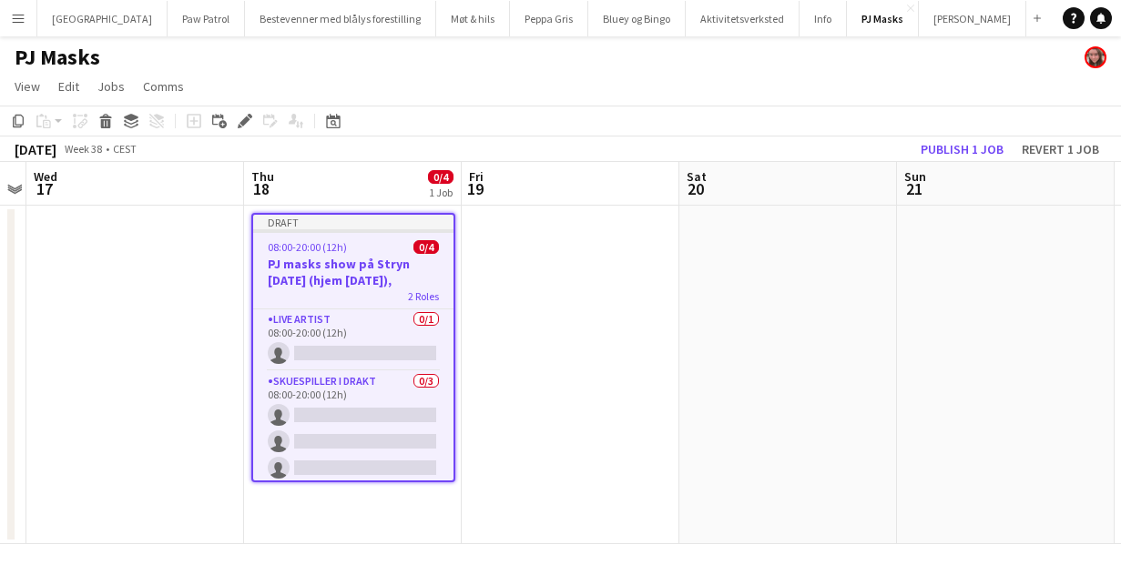
click at [358, 262] on h3 "PJ masks show på Stryn 18. sept (hjem 19. sept)," at bounding box center [353, 272] width 200 height 33
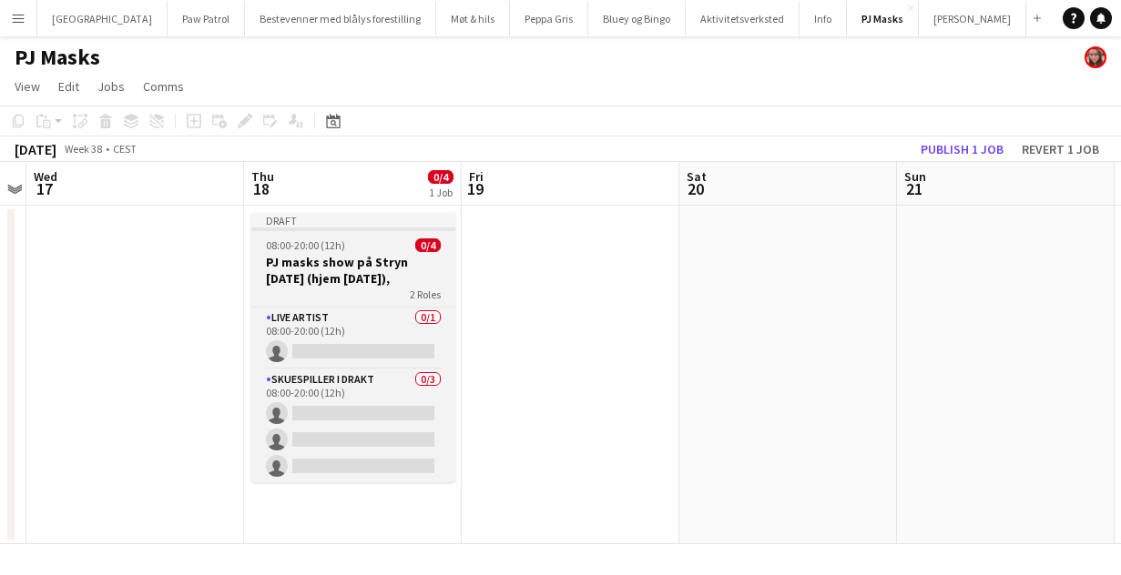
click at [358, 262] on h3 "PJ masks show på Stryn 18. sept (hjem 19. sept)," at bounding box center [353, 270] width 204 height 33
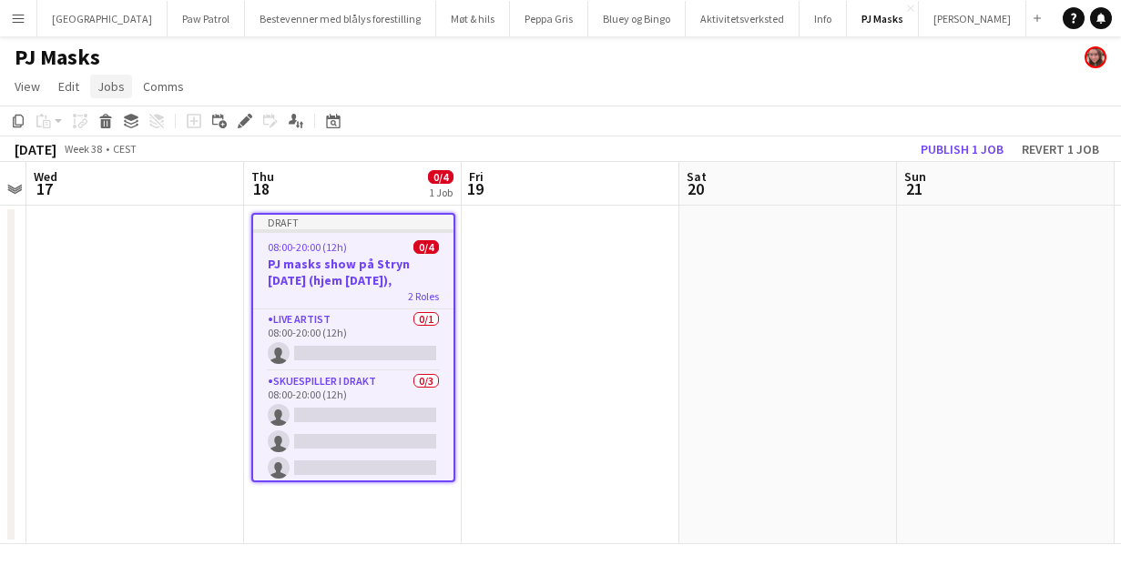
click at [98, 86] on span "Jobs" at bounding box center [110, 86] width 27 height 16
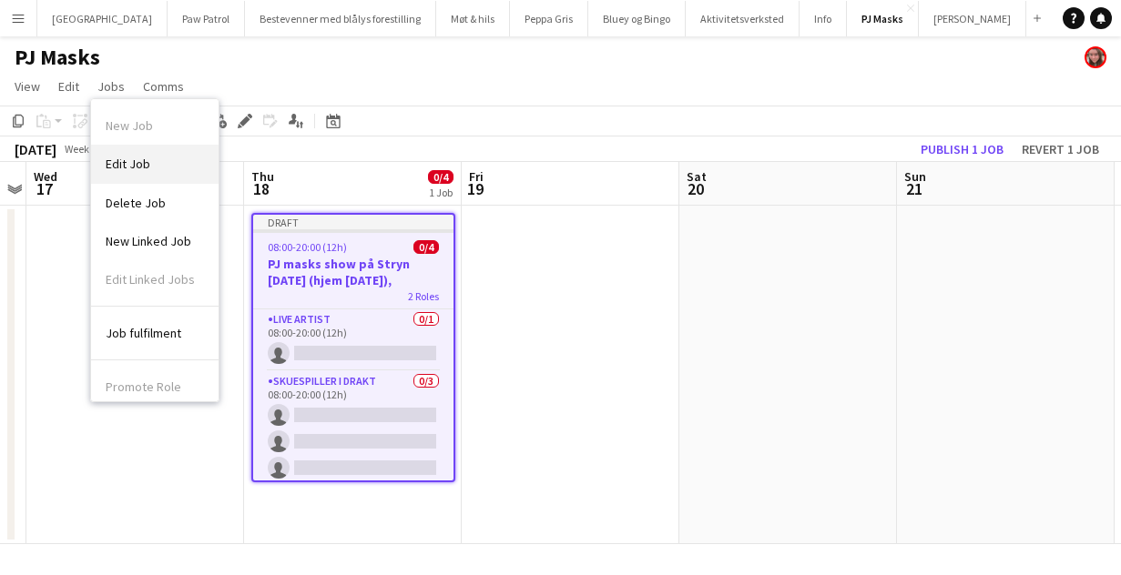
click at [130, 166] on span "Edit Job" at bounding box center [128, 164] width 45 height 16
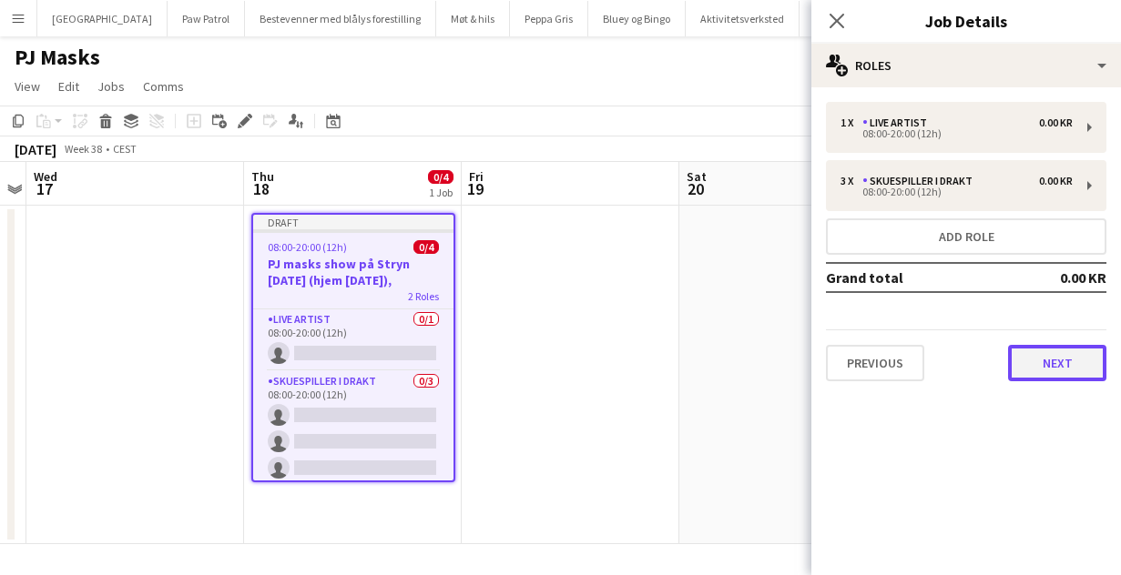
click at [1064, 372] on button "Next" at bounding box center [1057, 363] width 98 height 36
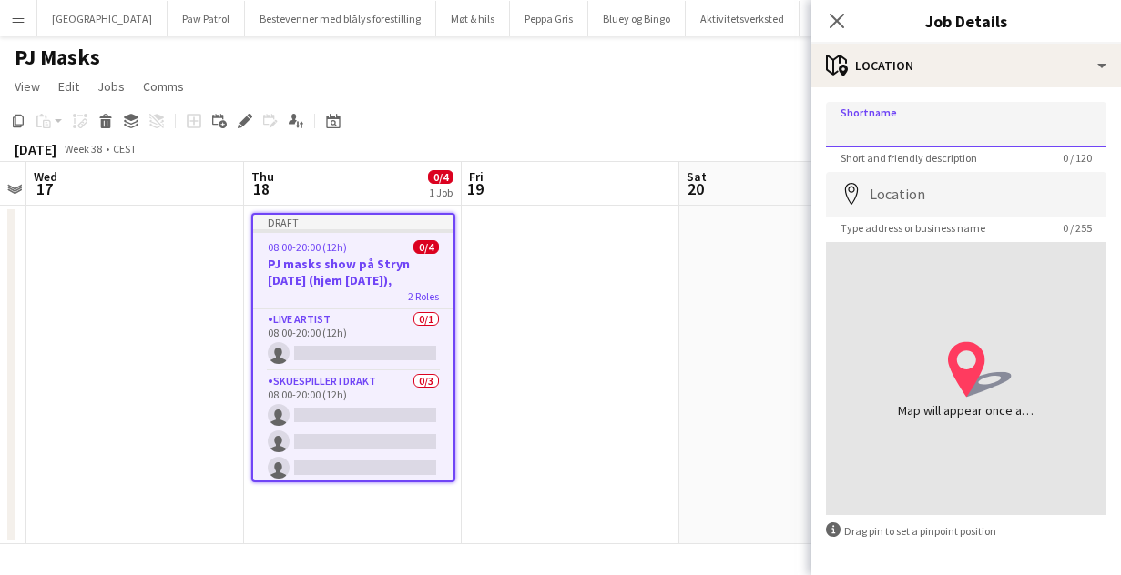
click at [905, 121] on input "Shortname" at bounding box center [966, 125] width 280 height 46
type input "**********"
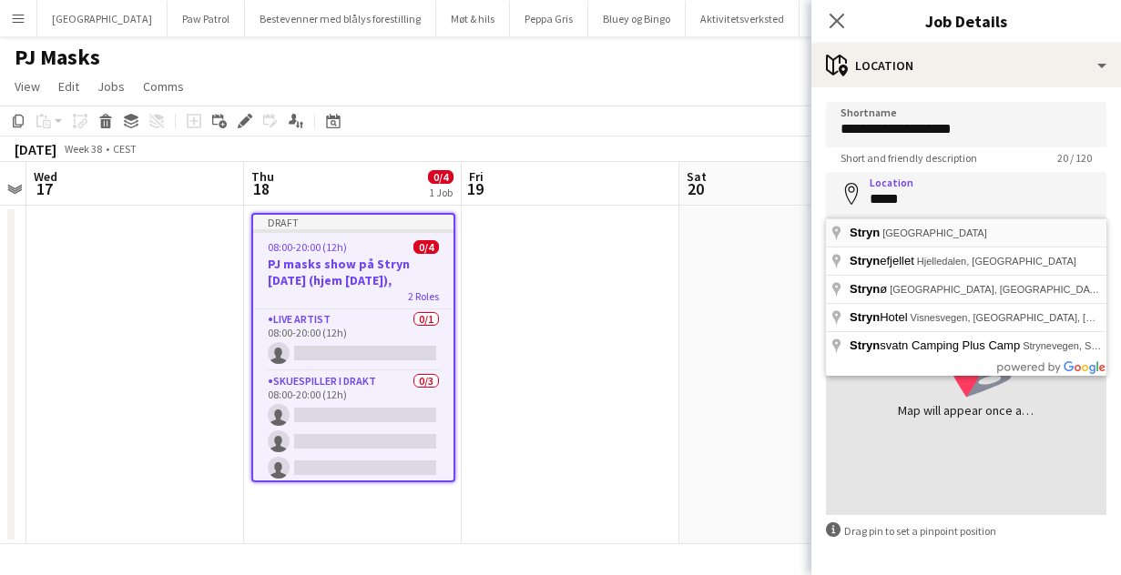
type input "**********"
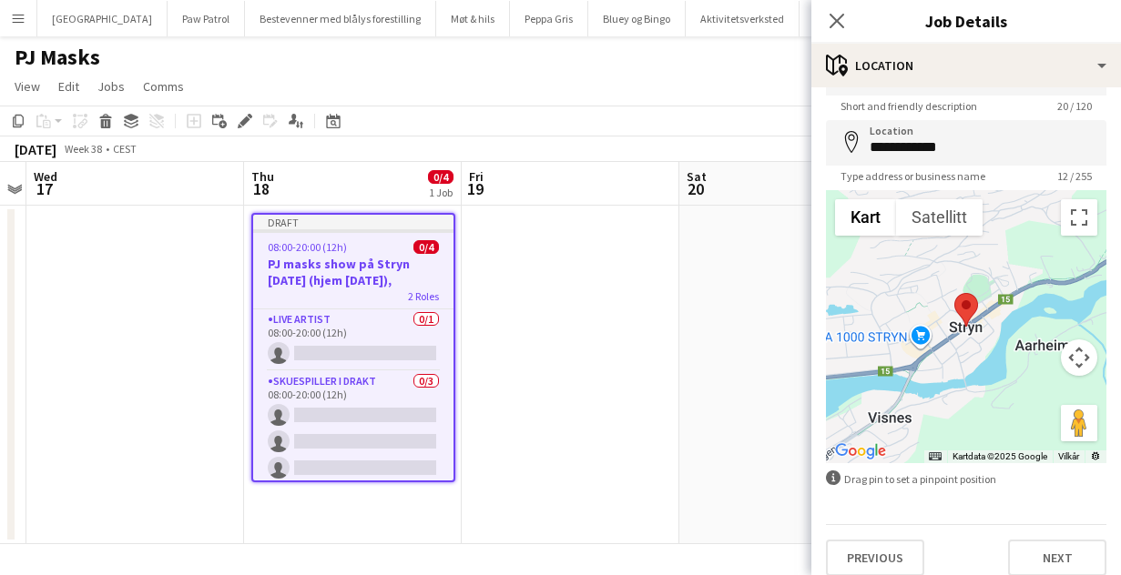
scroll to position [67, 0]
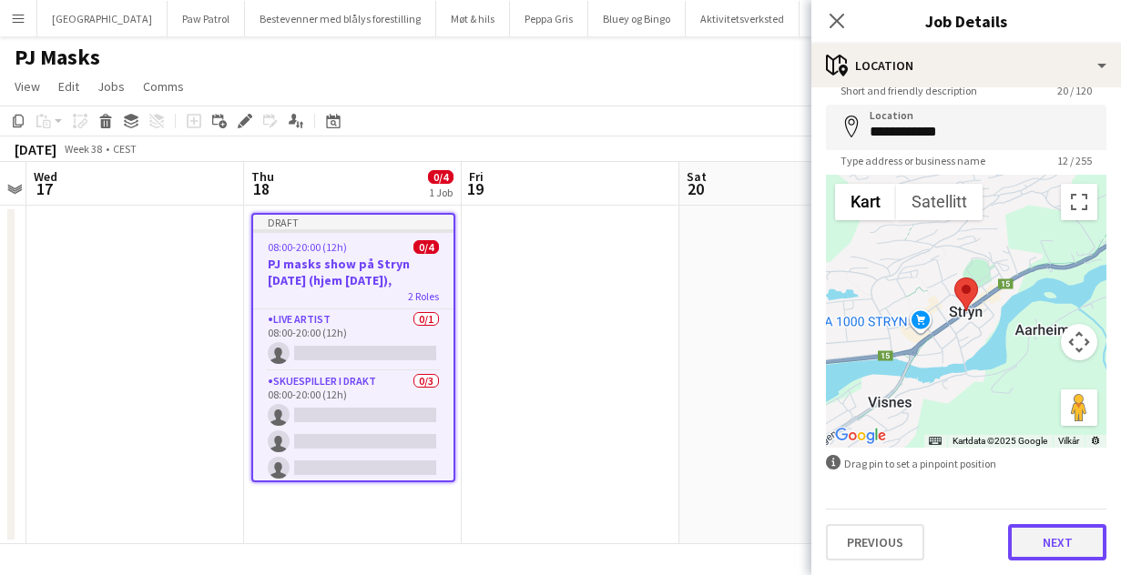
click at [1039, 543] on button "Next" at bounding box center [1057, 542] width 98 height 36
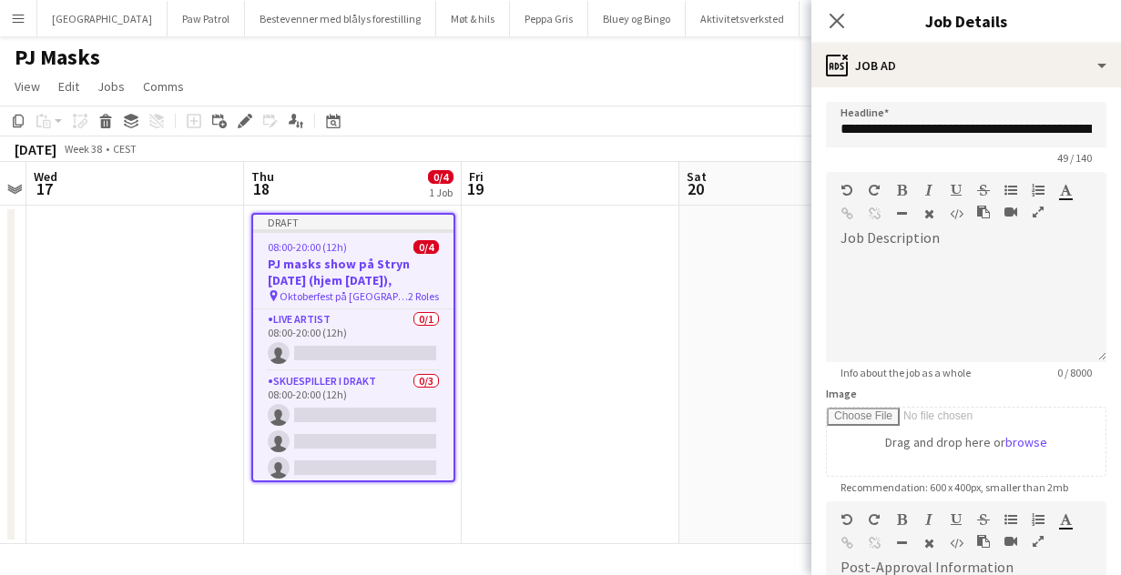
scroll to position [0, 0]
click at [932, 282] on div at bounding box center [966, 307] width 280 height 109
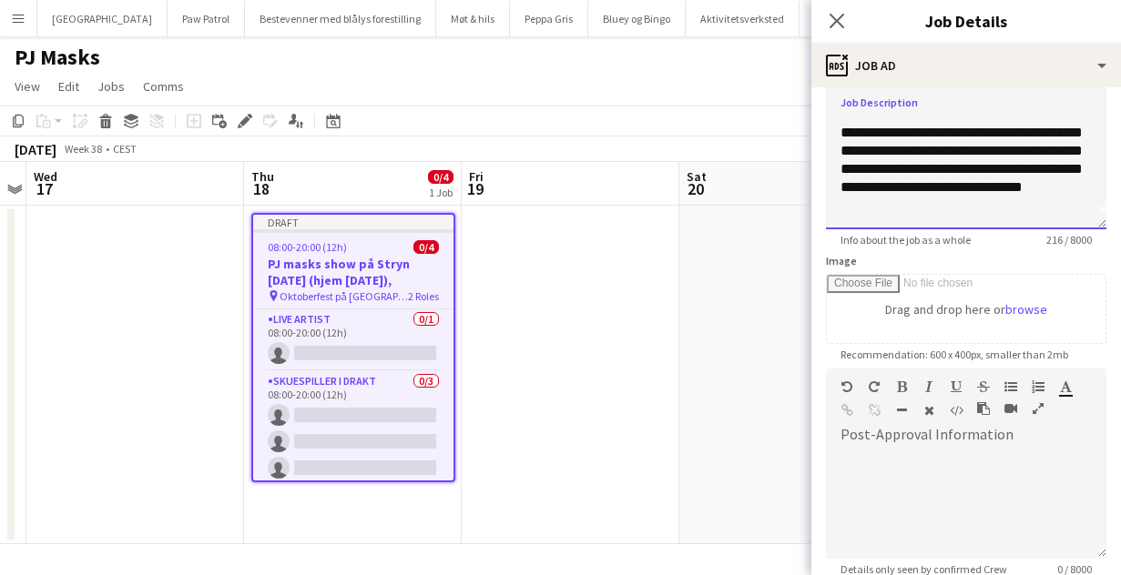
scroll to position [324, 0]
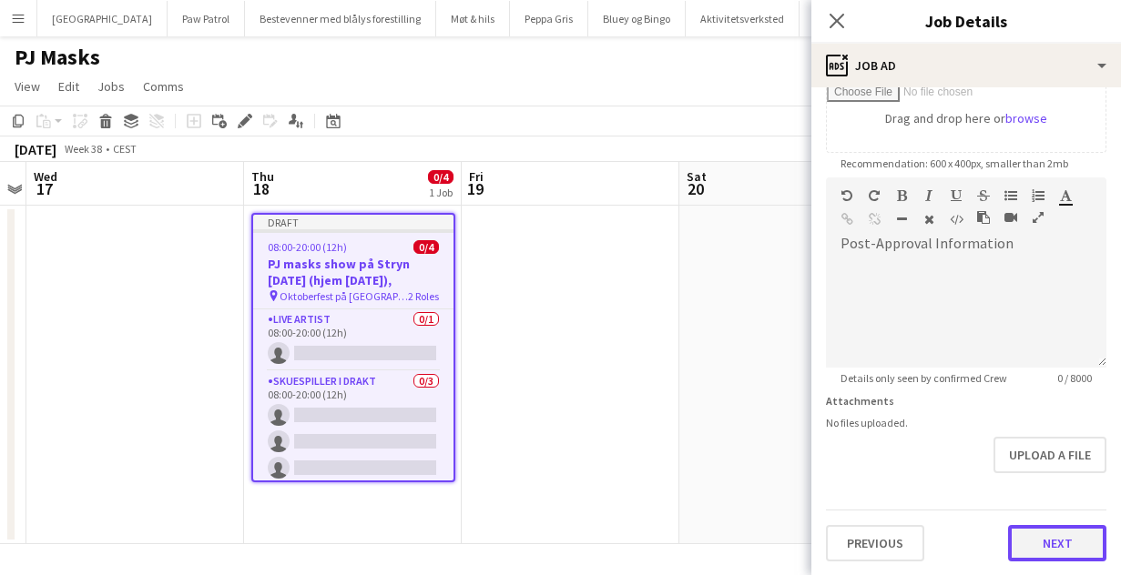
click at [1044, 547] on button "Next" at bounding box center [1057, 543] width 98 height 36
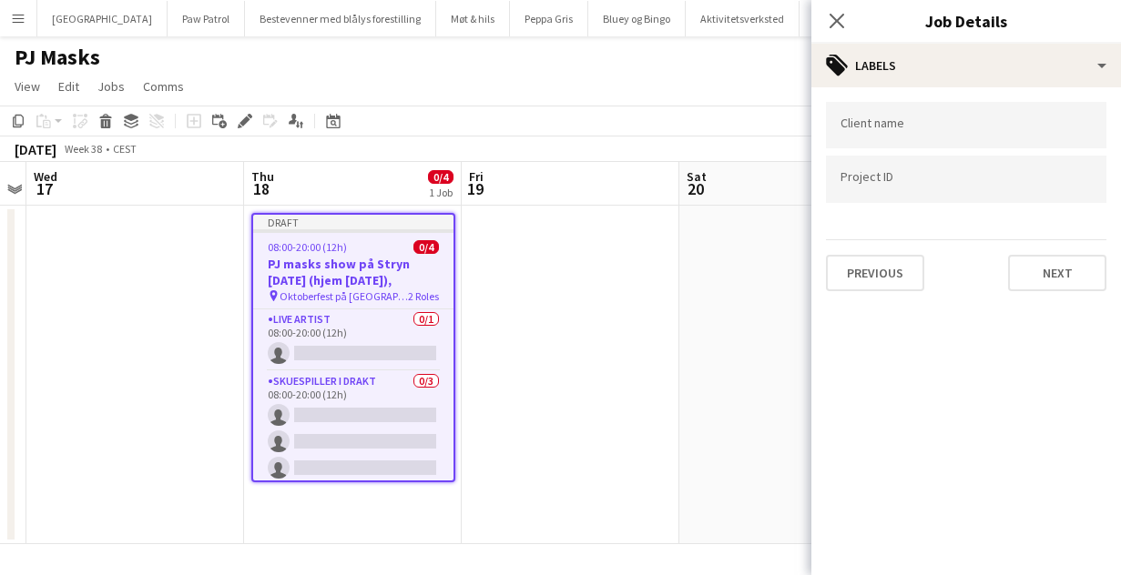
scroll to position [0, 0]
click at [1057, 272] on button "Next" at bounding box center [1057, 273] width 98 height 36
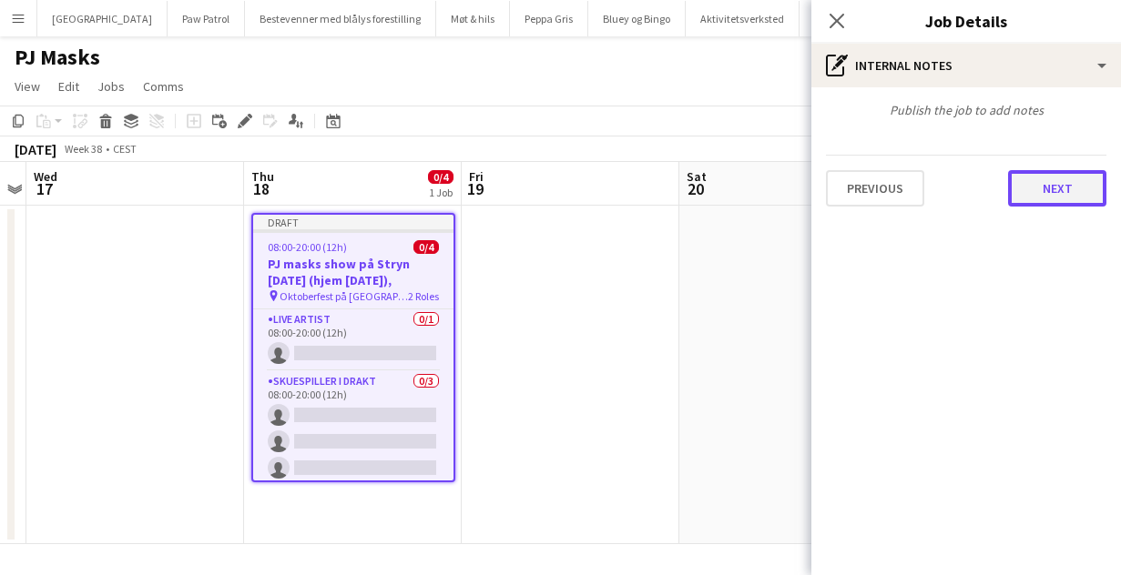
click at [1060, 199] on button "Next" at bounding box center [1057, 188] width 98 height 36
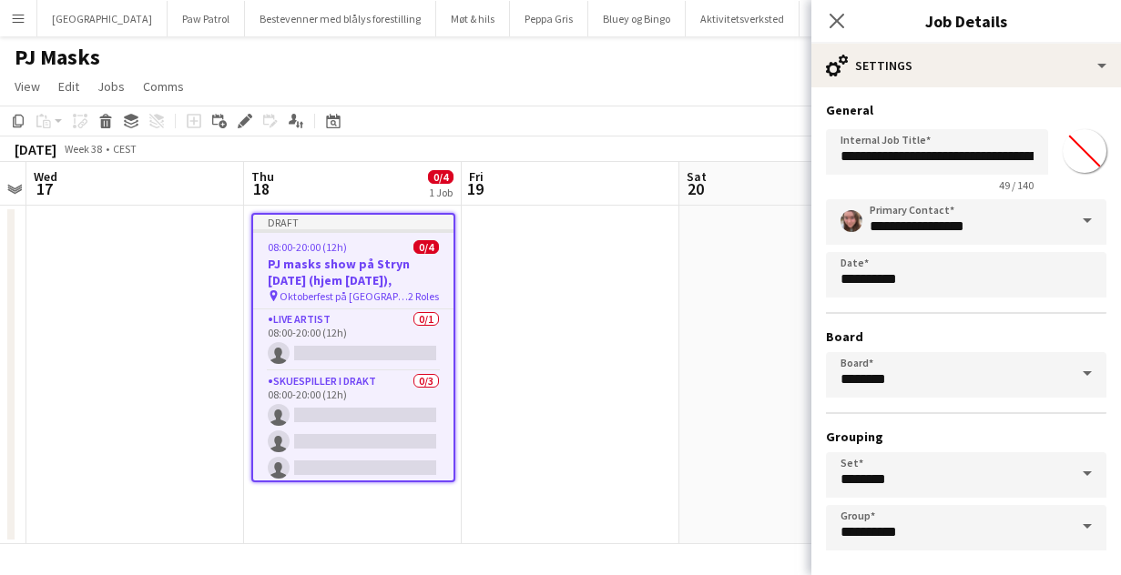
scroll to position [78, 0]
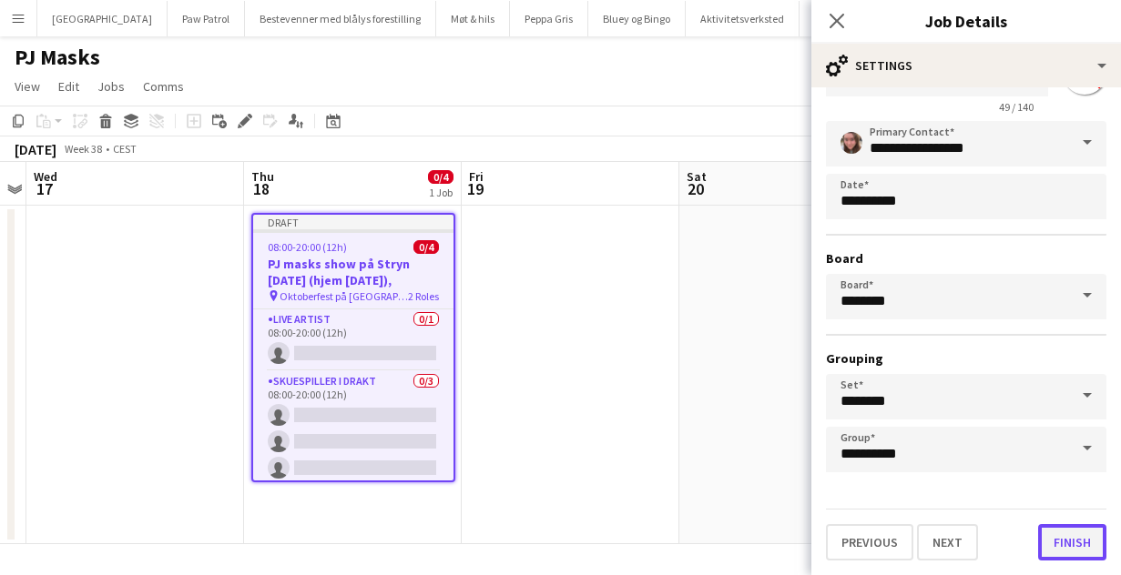
click at [1084, 559] on button "Finish" at bounding box center [1072, 542] width 68 height 36
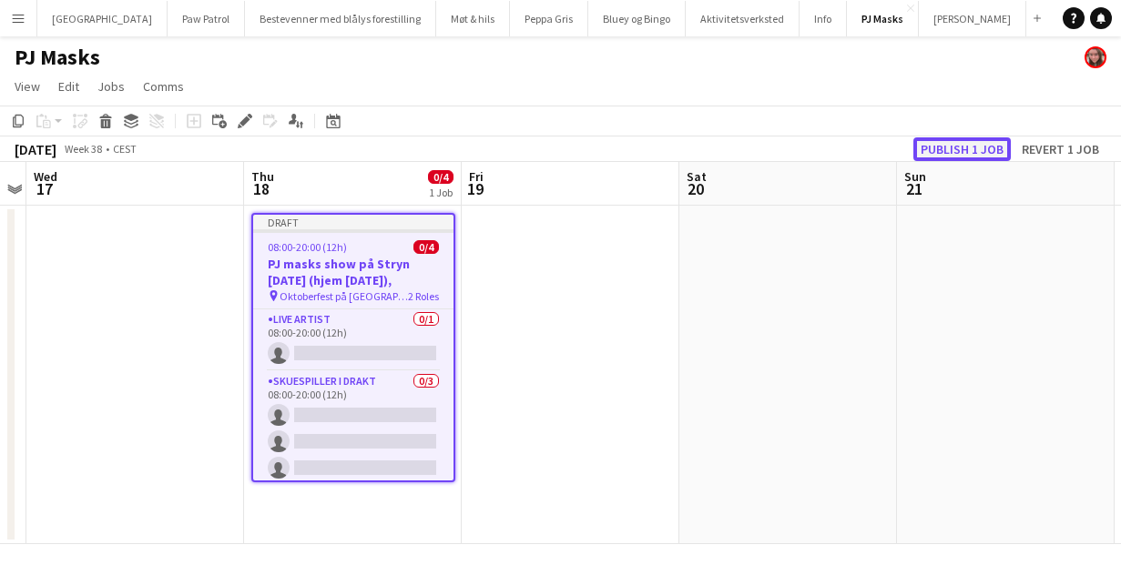
click at [982, 139] on button "Publish 1 job" at bounding box center [961, 149] width 97 height 24
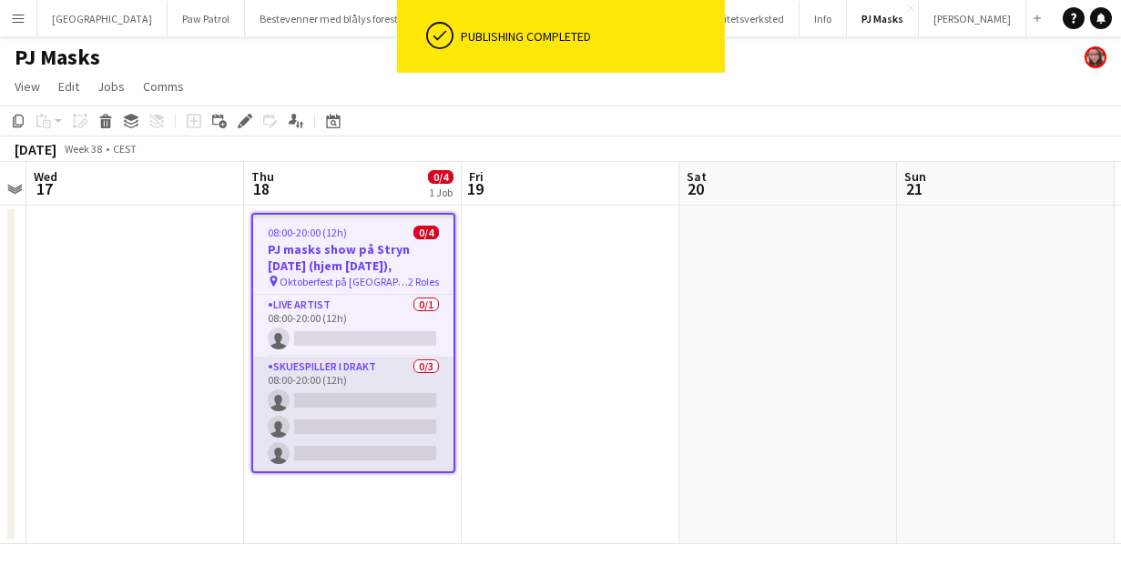
click at [331, 365] on app-card-role "Skuespiller i drakt 0/3 08:00-20:00 (12h) single-neutral-actions single-neutral…" at bounding box center [353, 414] width 200 height 115
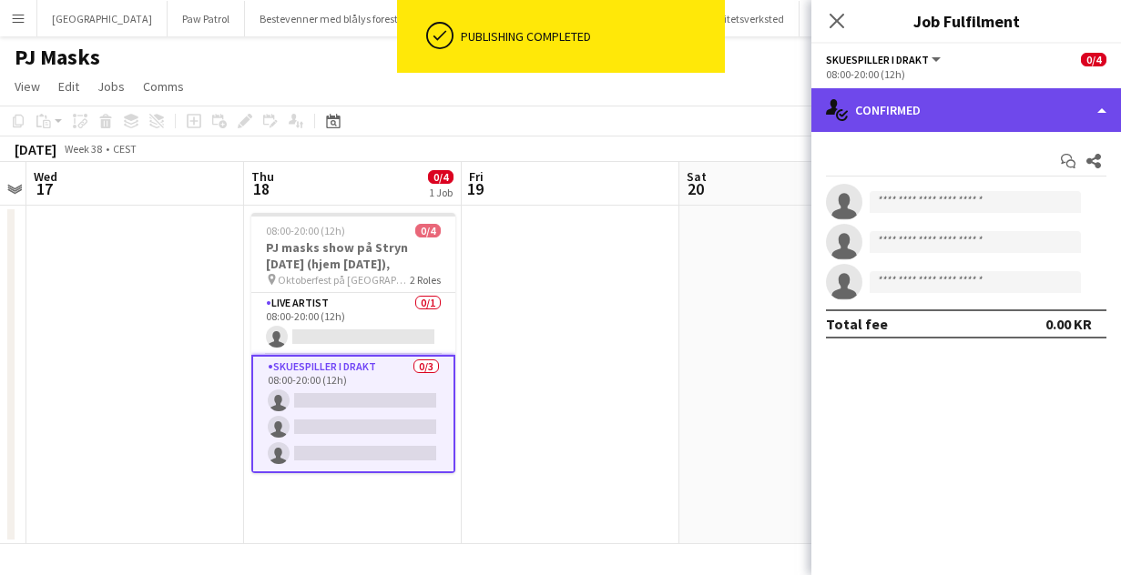
click at [906, 106] on div "single-neutral-actions-check-2 Confirmed" at bounding box center [966, 110] width 310 height 44
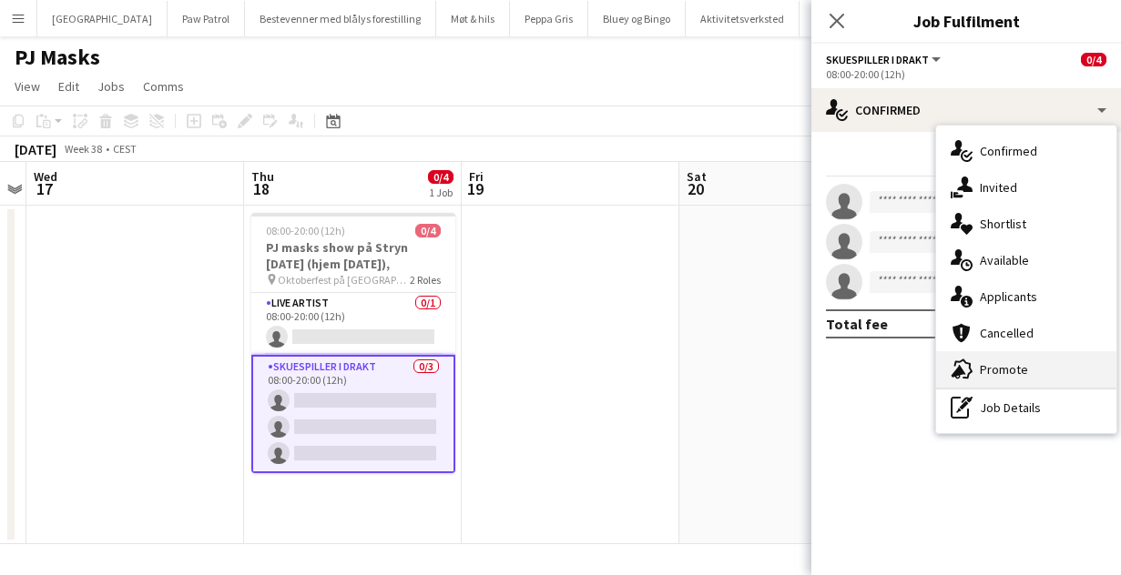
click at [1011, 362] on div "advertising-megaphone Promote" at bounding box center [1026, 369] width 180 height 36
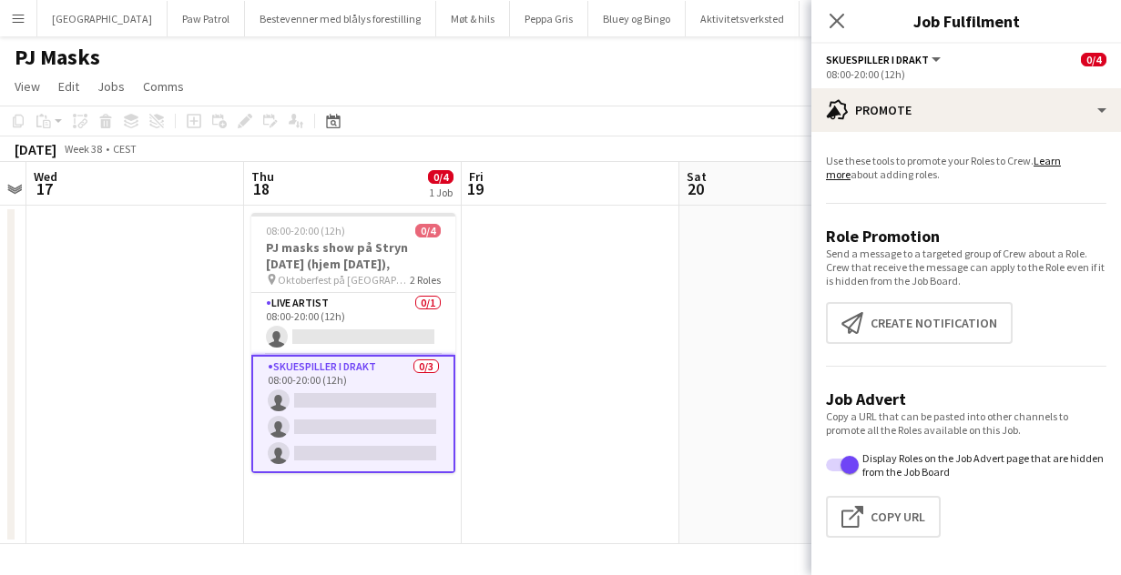
scroll to position [2, 0]
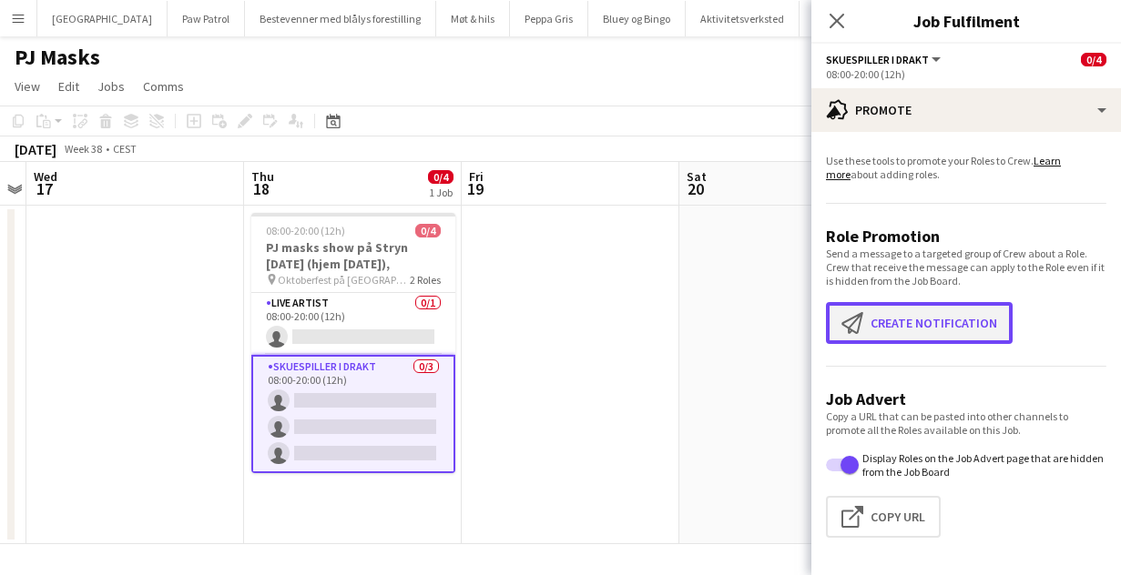
click at [957, 327] on button "Create notification Create notification" at bounding box center [919, 323] width 187 height 42
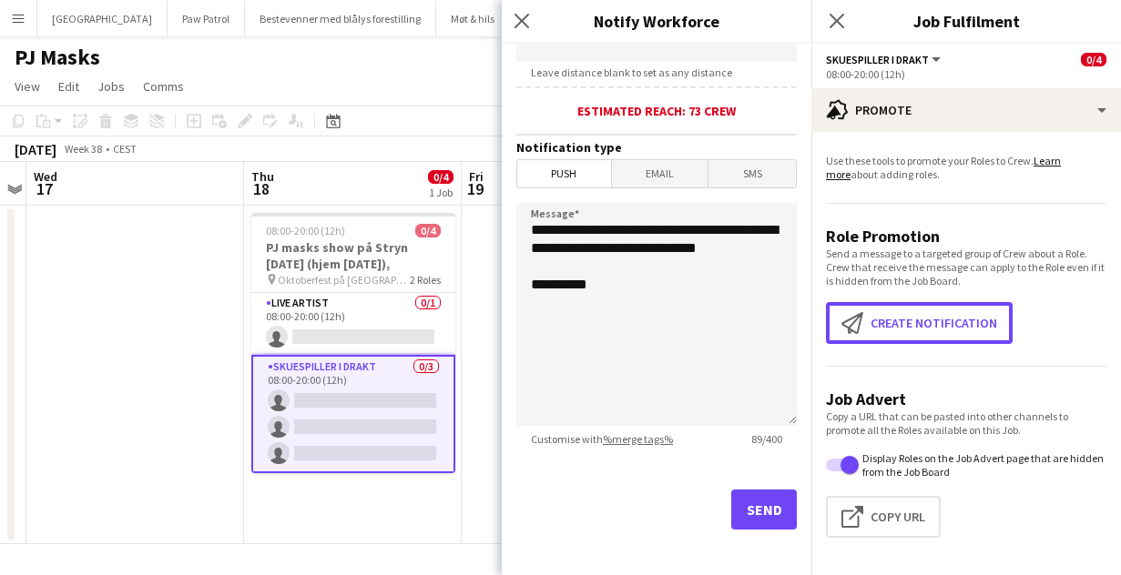
scroll to position [431, 0]
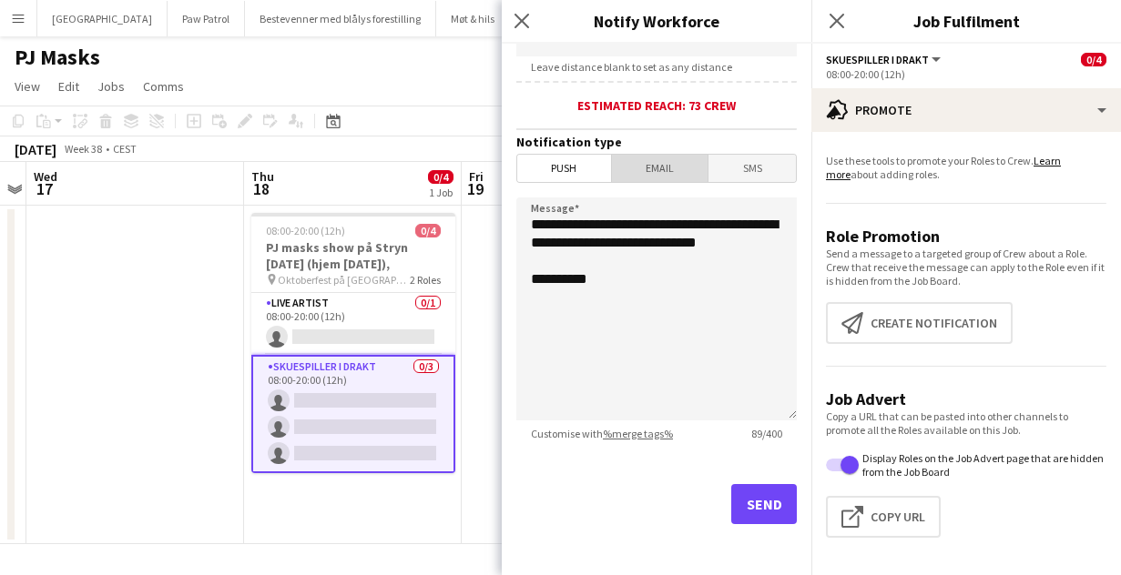
click at [677, 169] on span "Email" at bounding box center [660, 168] width 97 height 27
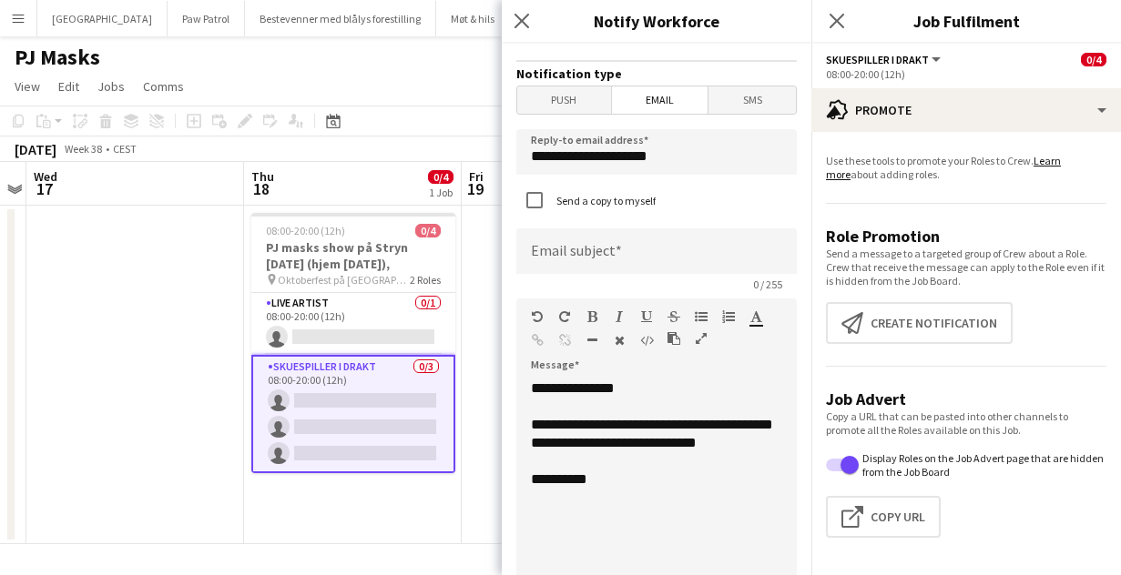
scroll to position [499, 0]
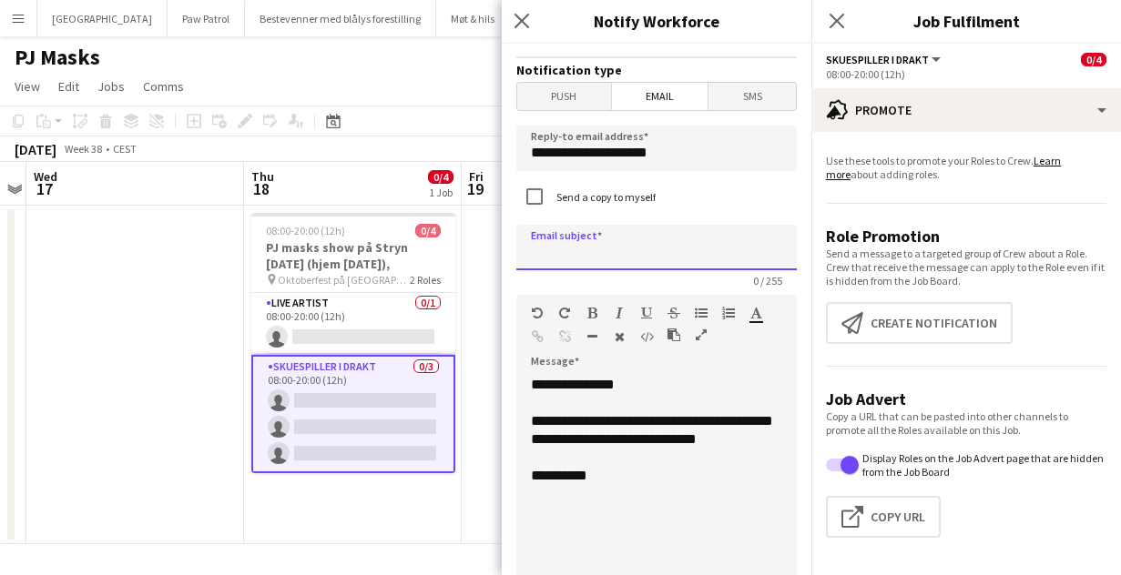
click at [626, 248] on input at bounding box center [656, 248] width 280 height 46
click at [758, 259] on input "**********" at bounding box center [656, 248] width 280 height 46
type input "**********"
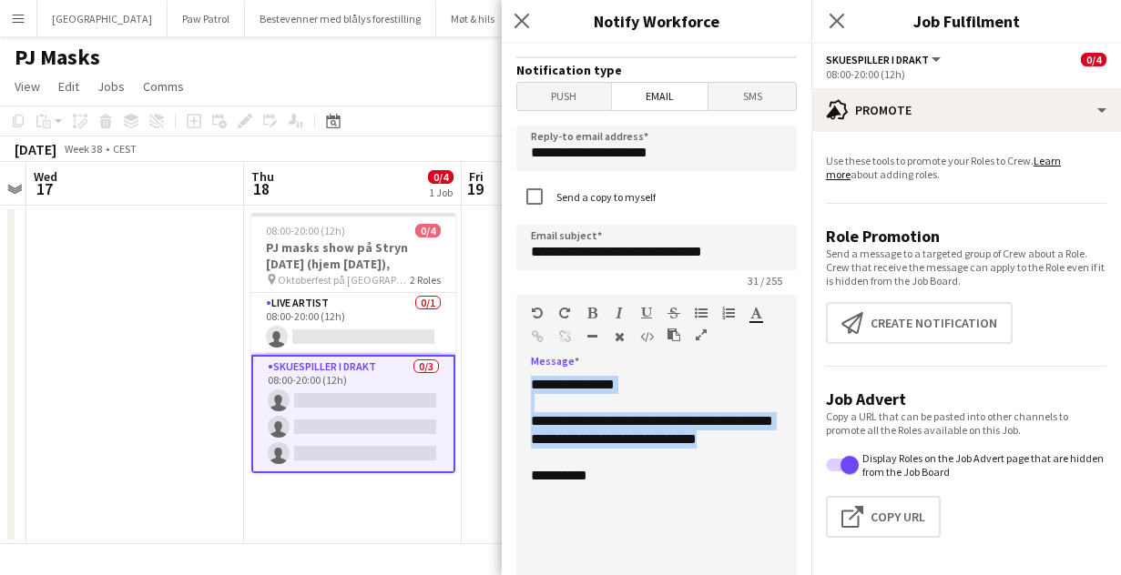
drag, startPoint x: 629, startPoint y: 466, endPoint x: 523, endPoint y: 384, distance: 134.4
click at [523, 384] on div "**********" at bounding box center [656, 485] width 280 height 219
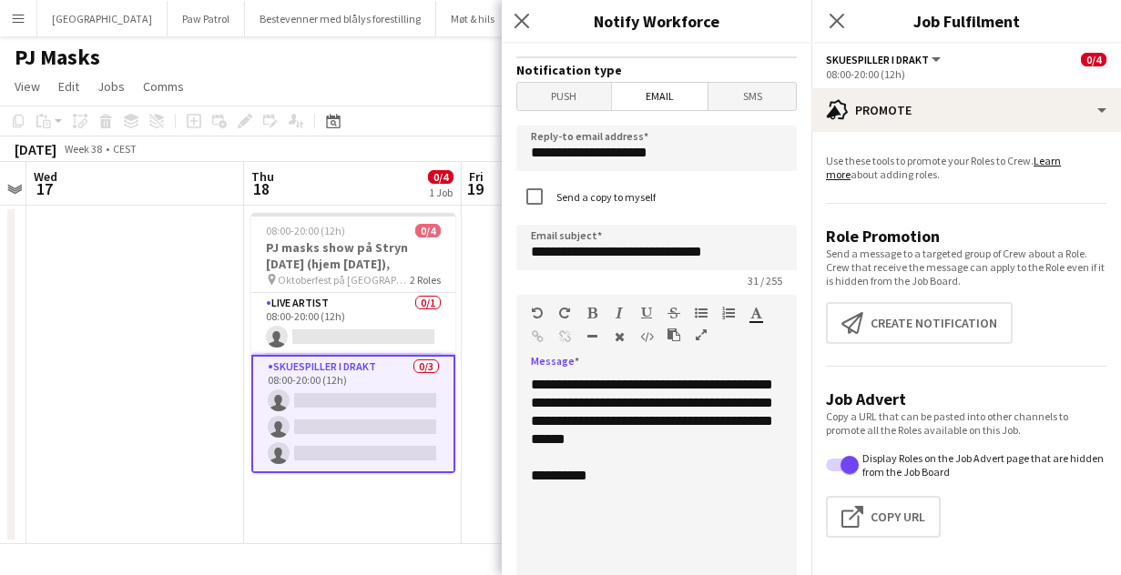
click at [681, 408] on div "**********" at bounding box center [656, 485] width 280 height 219
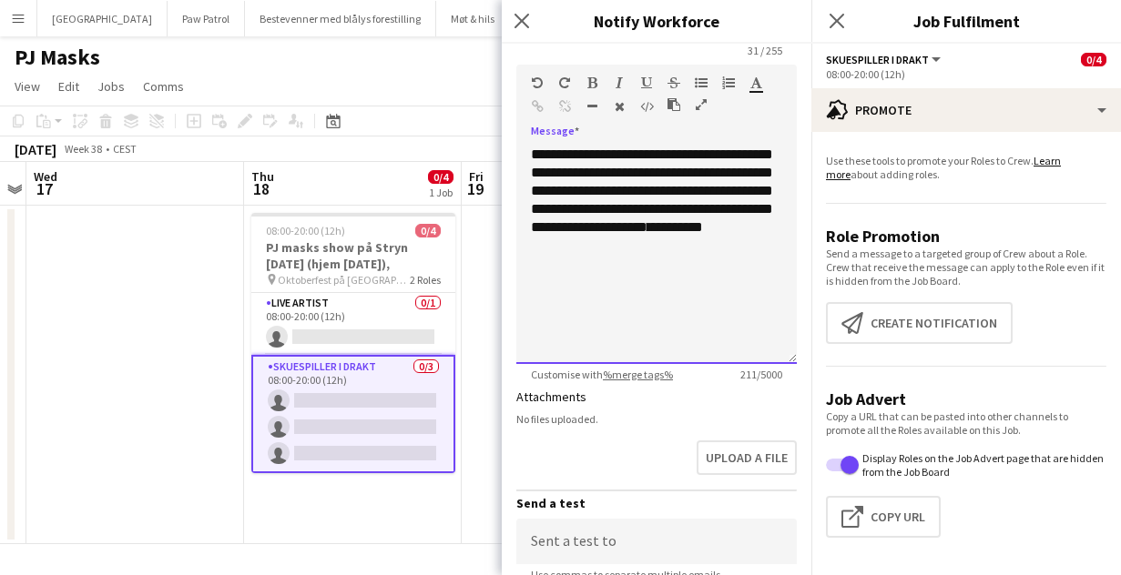
scroll to position [931, 0]
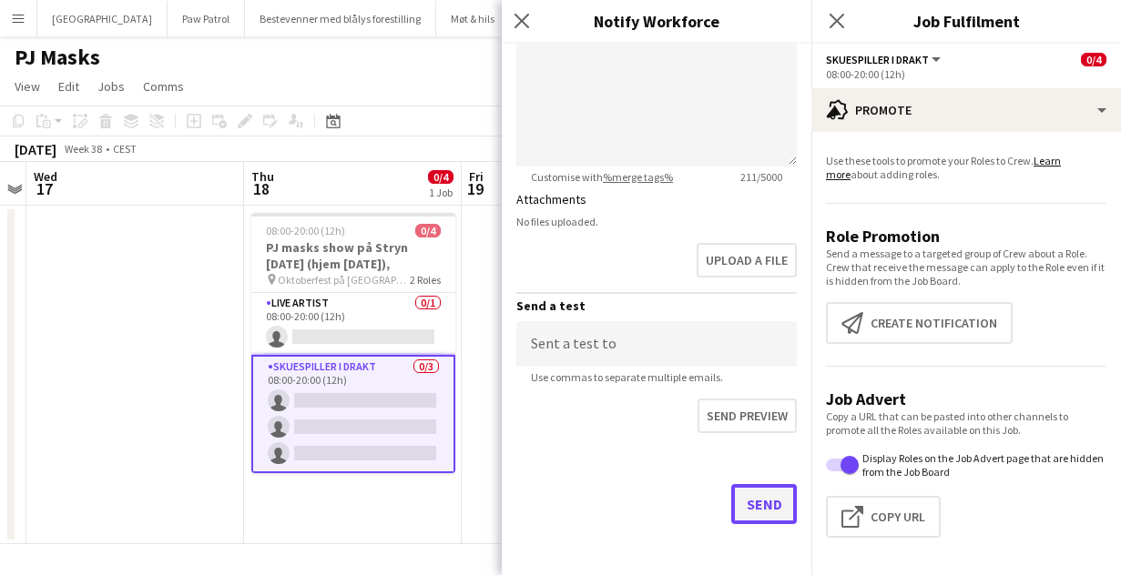
click at [770, 498] on button "Send" at bounding box center [764, 504] width 66 height 40
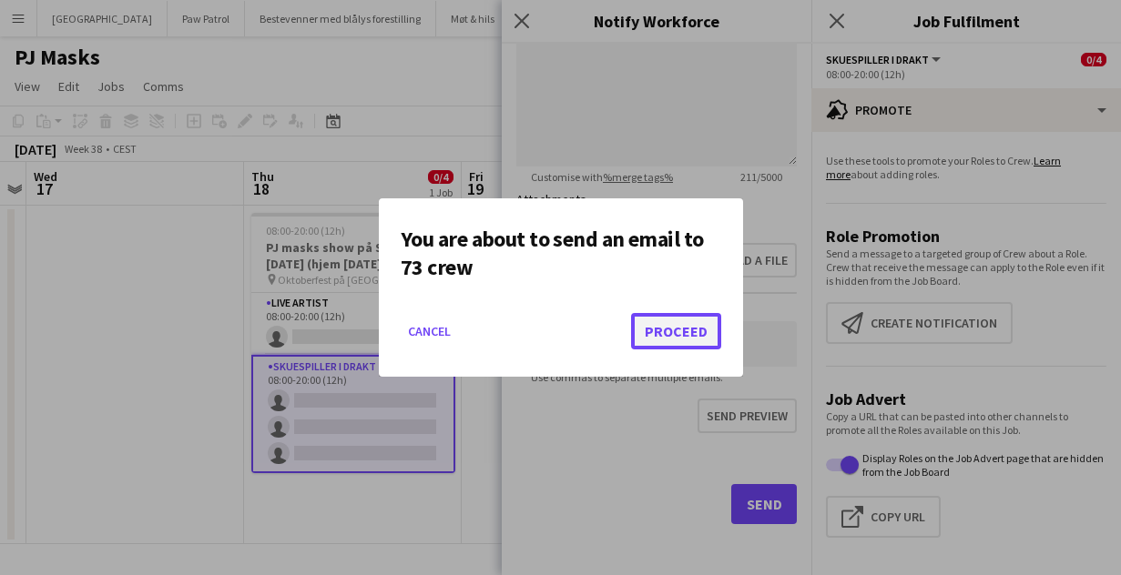
click at [675, 331] on button "Proceed" at bounding box center [676, 331] width 90 height 36
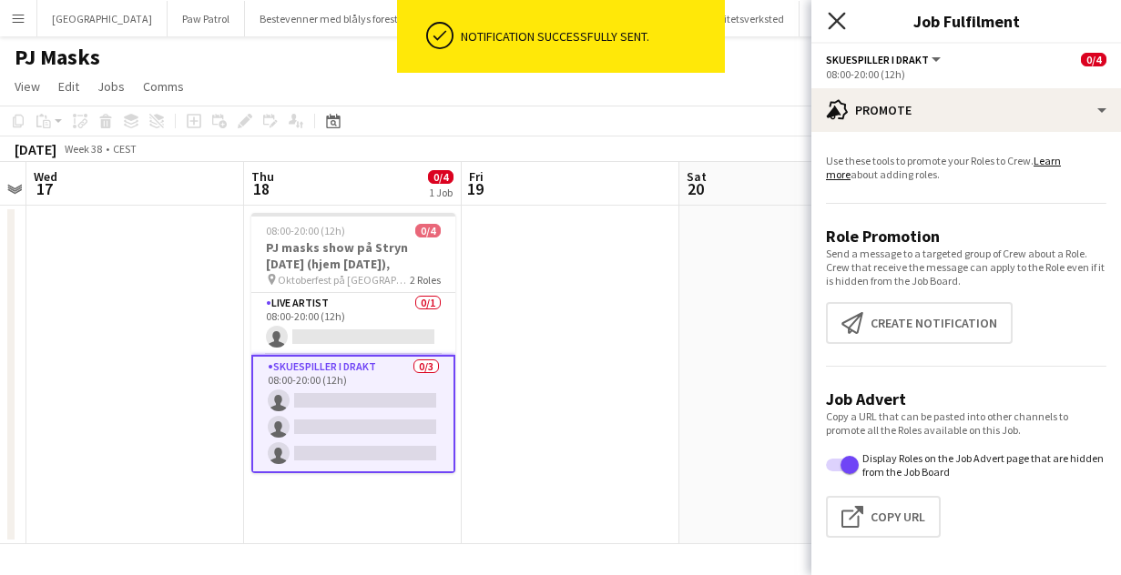
click at [840, 23] on icon at bounding box center [836, 20] width 17 height 17
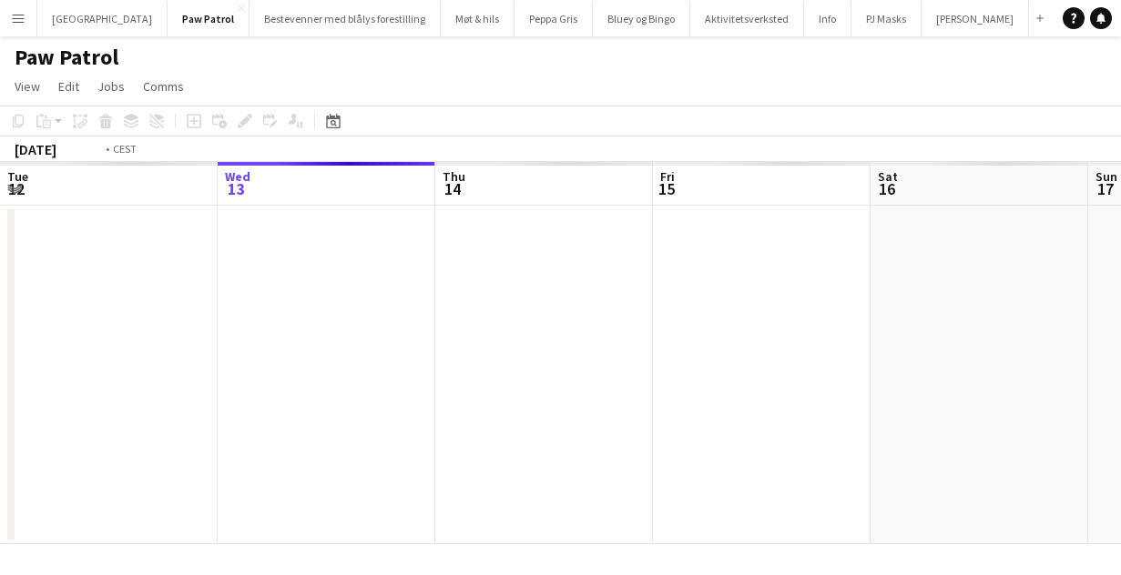
scroll to position [0, 626]
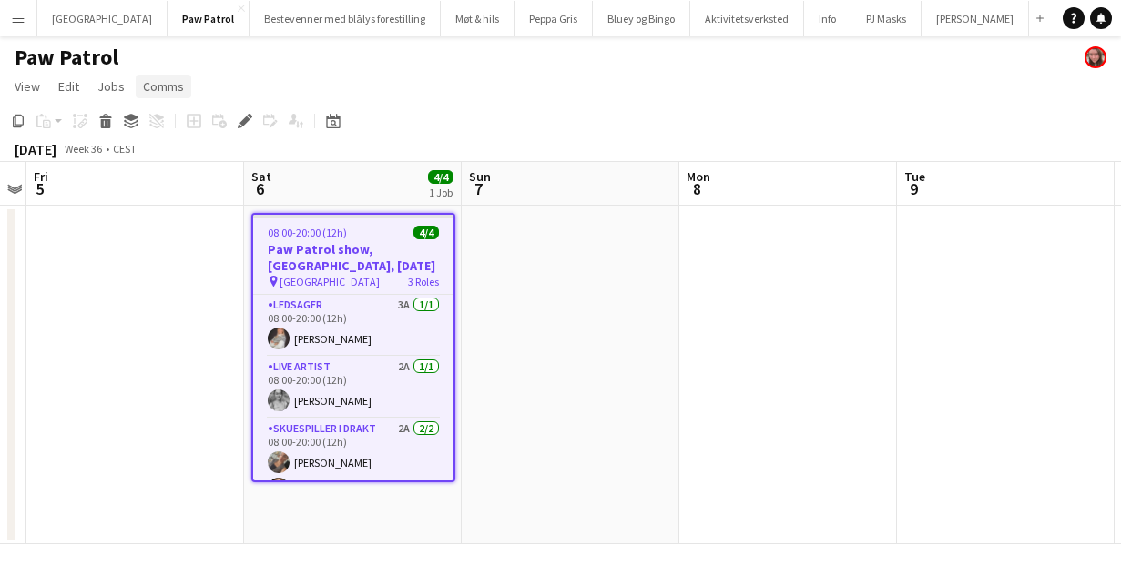
click at [180, 88] on span "Comms" at bounding box center [163, 86] width 41 height 16
click at [197, 167] on span "Create chat" at bounding box center [181, 164] width 64 height 16
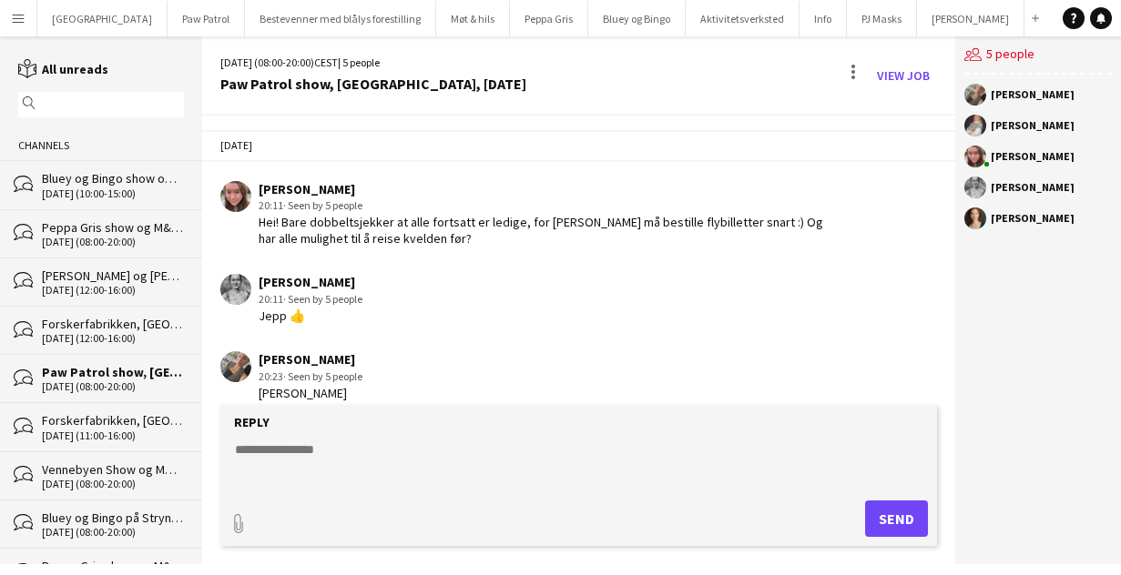
scroll to position [862, 0]
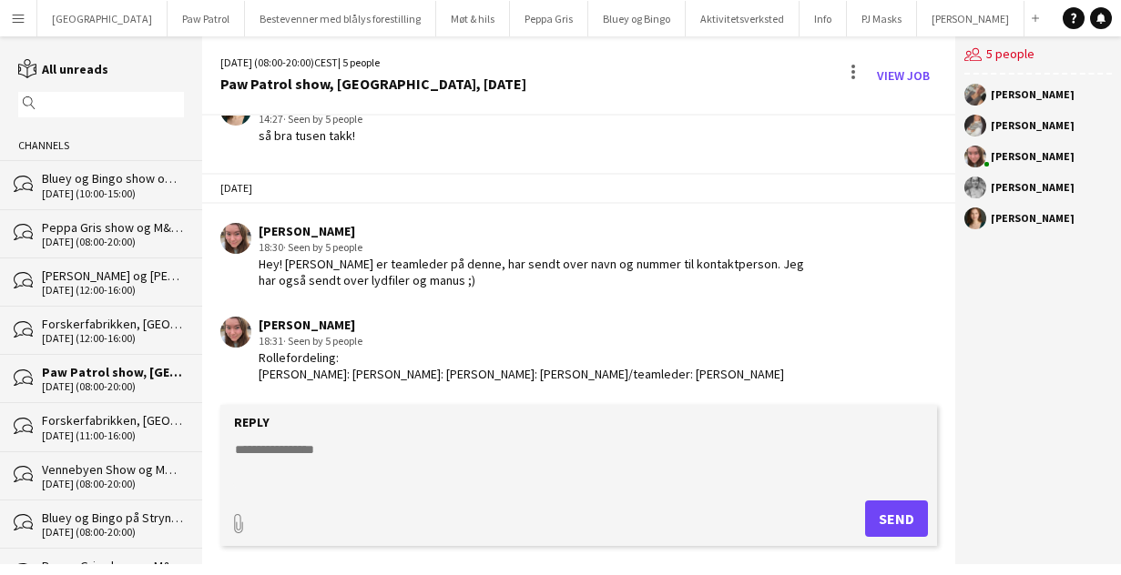
click at [377, 459] on textarea at bounding box center [582, 464] width 699 height 47
type textarea "**********"
click at [919, 524] on button "Send" at bounding box center [896, 519] width 63 height 36
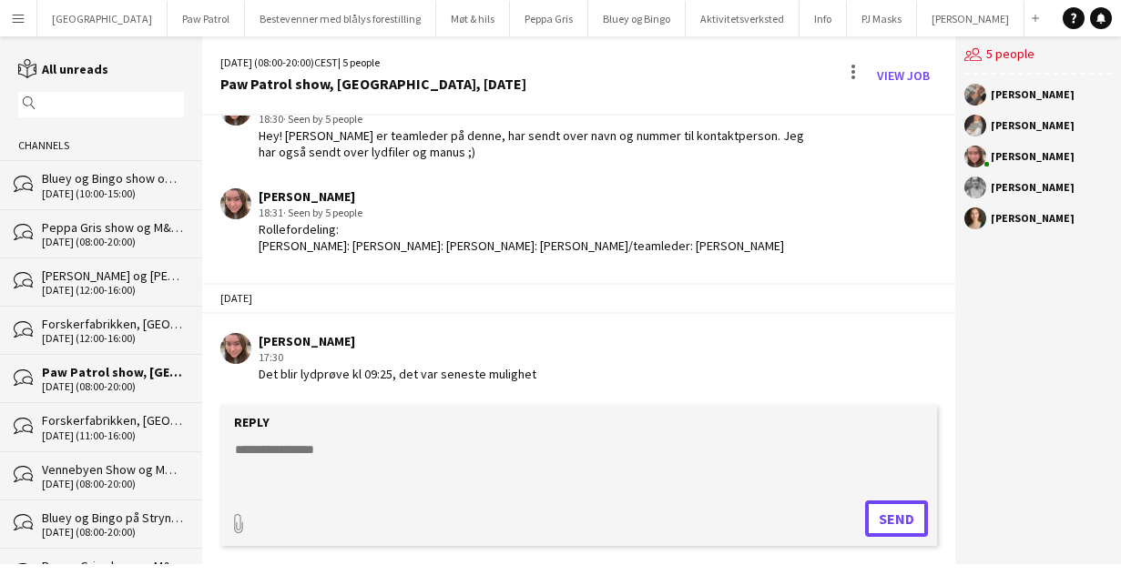
scroll to position [991, 0]
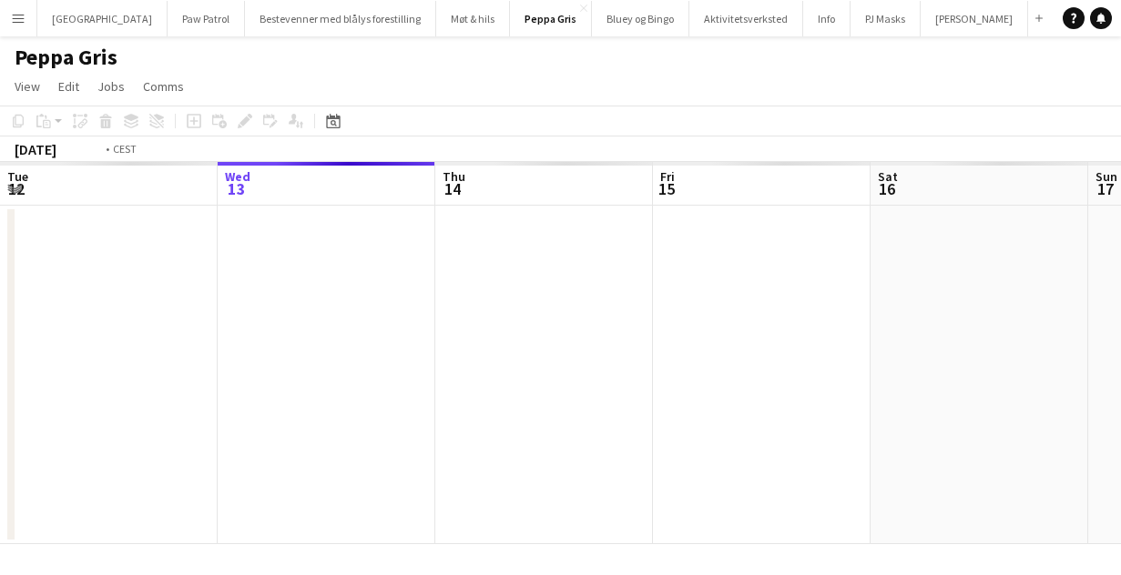
scroll to position [0, 626]
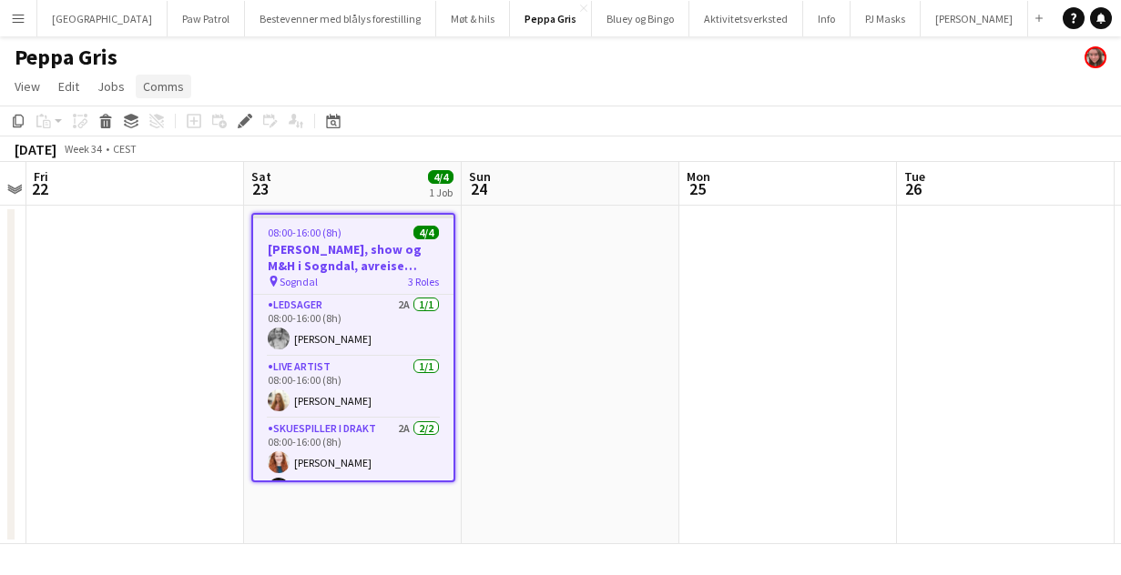
click at [167, 85] on span "Comms" at bounding box center [163, 86] width 41 height 16
click at [183, 156] on span "Create chat" at bounding box center [181, 164] width 64 height 16
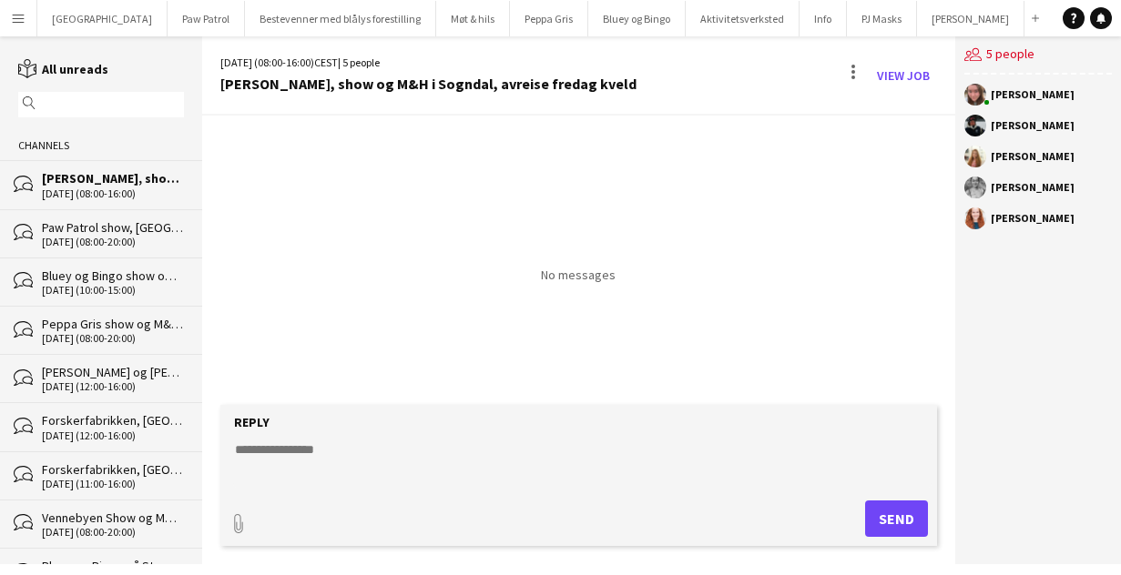
click at [369, 464] on textarea at bounding box center [582, 464] width 699 height 47
click at [413, 454] on textarea "**********" at bounding box center [582, 464] width 699 height 47
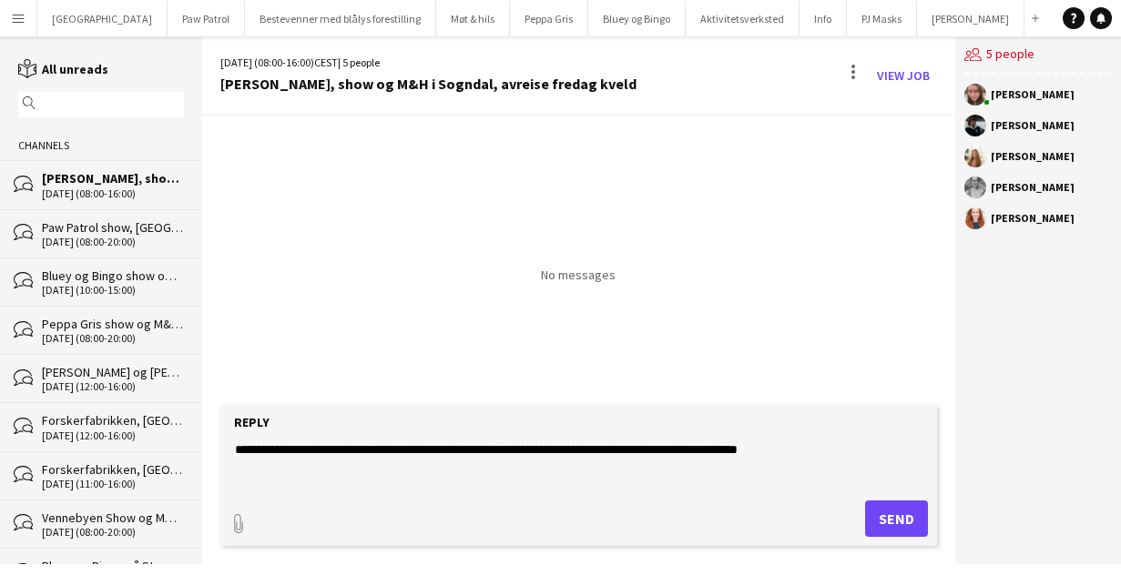
type textarea "**********"
click at [887, 526] on button "Send" at bounding box center [896, 519] width 63 height 36
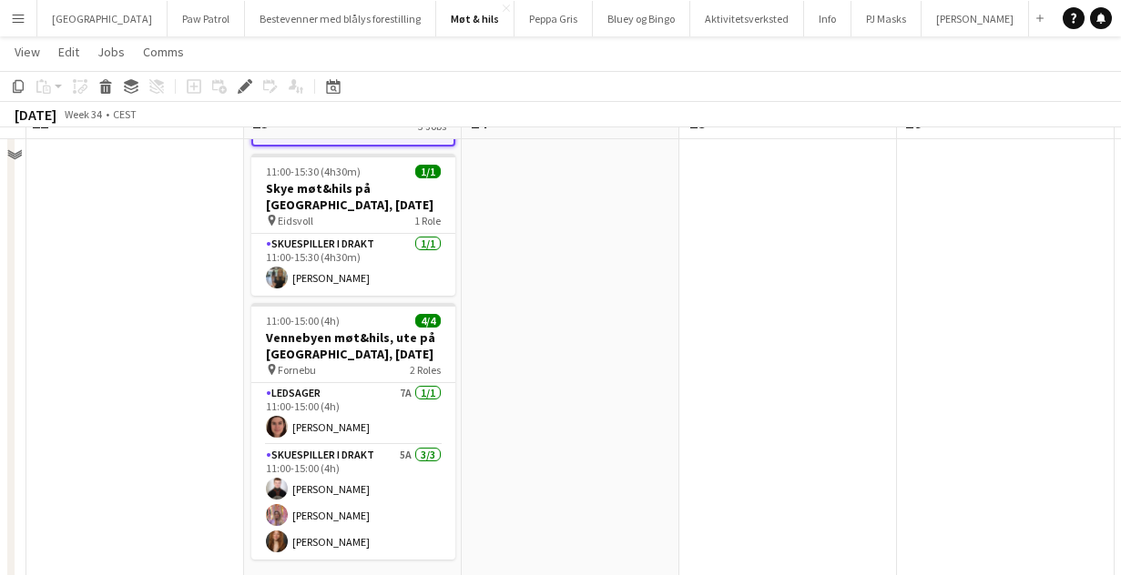
scroll to position [358, 0]
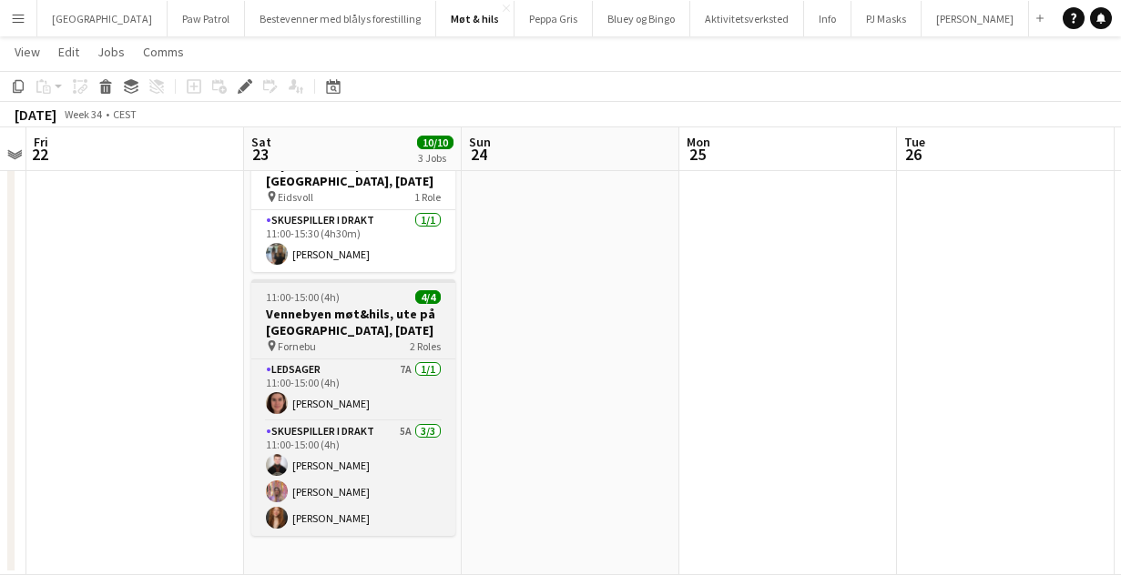
click at [316, 313] on h3 "Vennebyen møt&hils, ute på Fornebu, lørdag 23. august" at bounding box center [353, 322] width 204 height 33
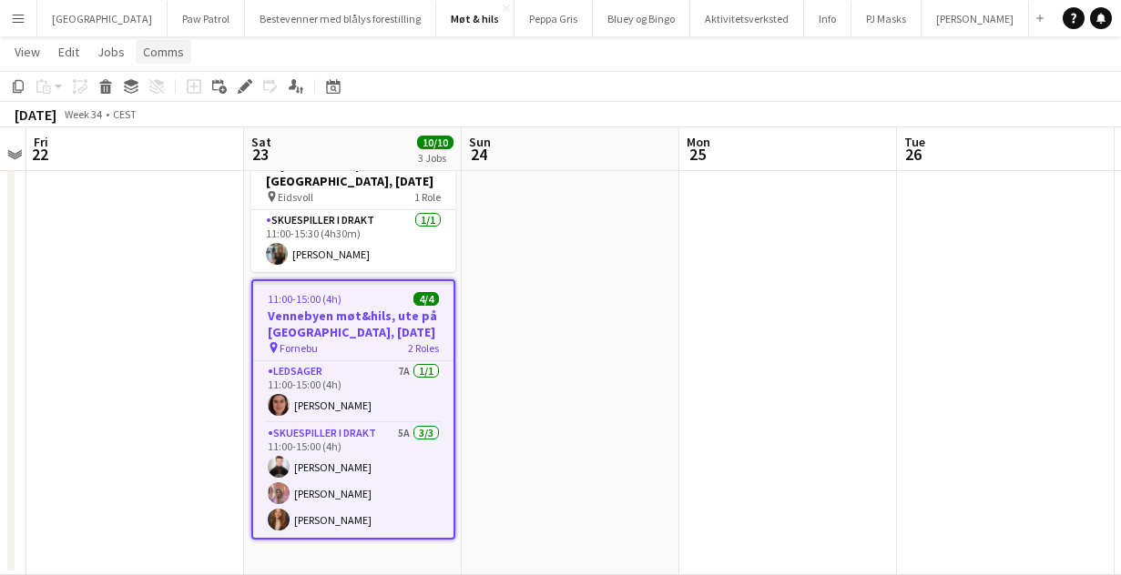
click at [178, 52] on span "Comms" at bounding box center [163, 52] width 41 height 16
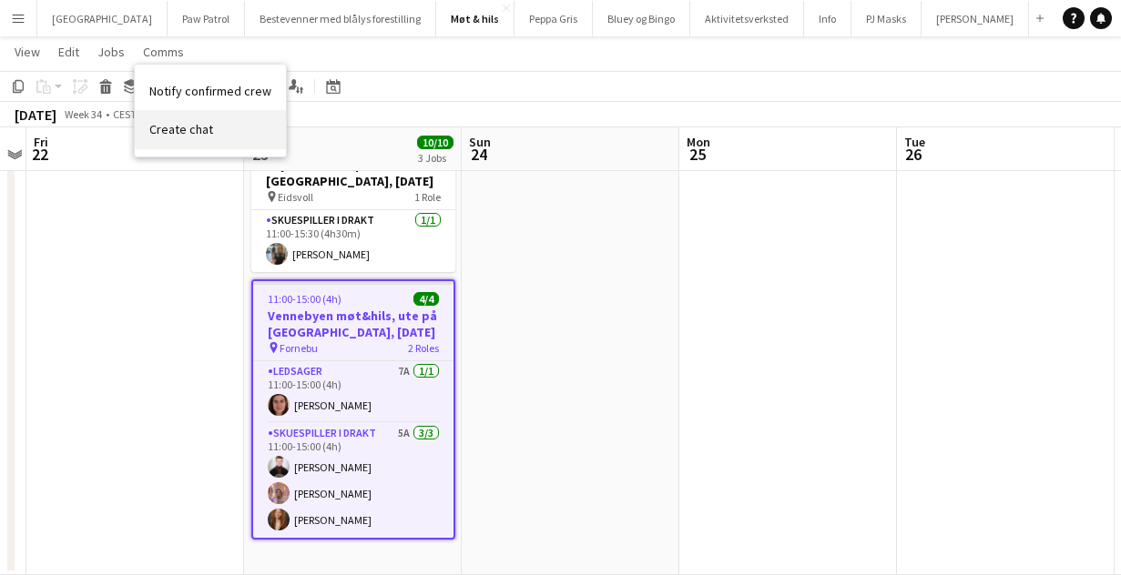
click at [196, 126] on span "Create chat" at bounding box center [181, 129] width 64 height 16
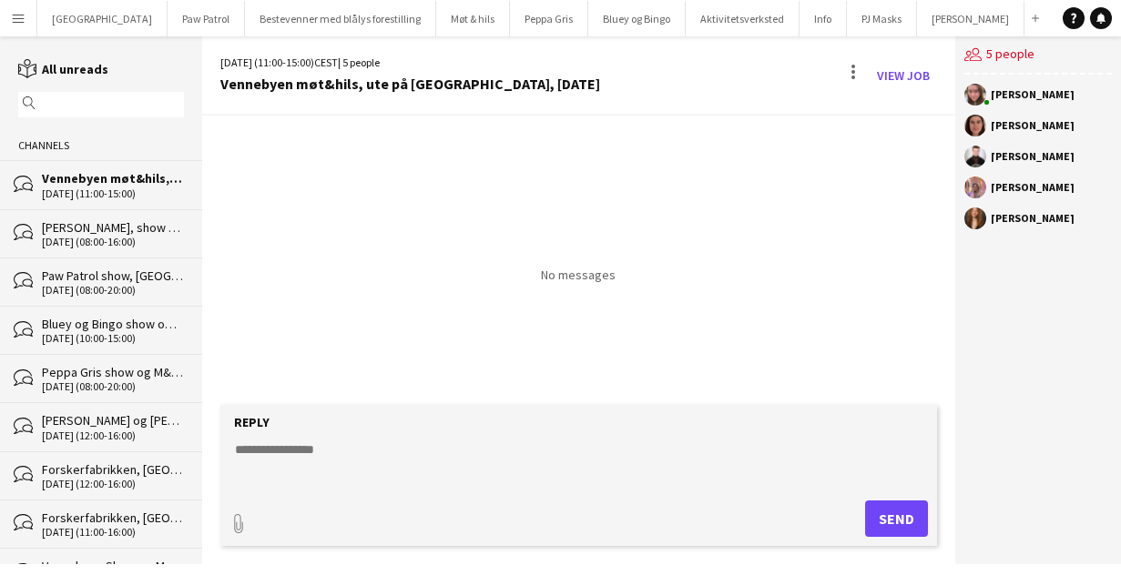
click at [327, 459] on textarea at bounding box center [582, 464] width 699 height 47
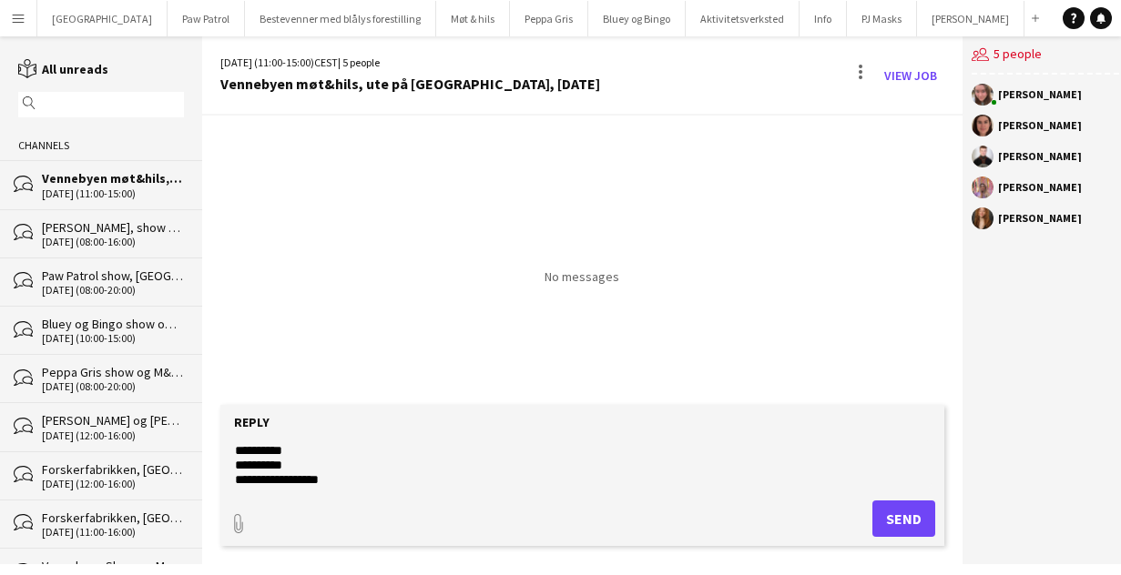
scroll to position [57, 0]
type textarea "**********"
click at [911, 518] on button "Send" at bounding box center [903, 519] width 63 height 36
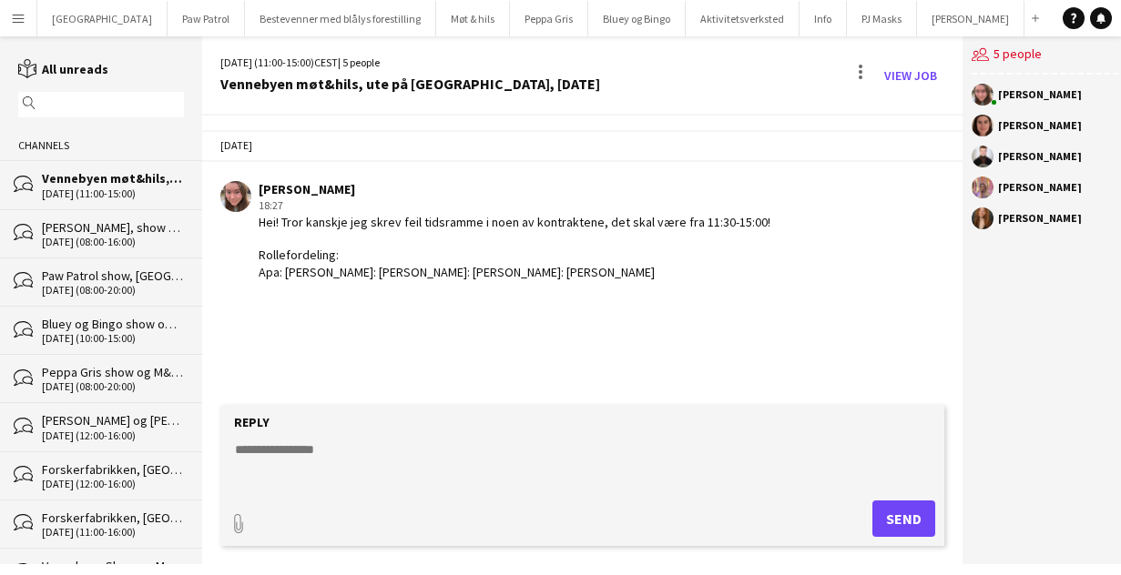
click at [265, 447] on textarea at bounding box center [582, 464] width 699 height 47
click at [359, 447] on textarea "**********" at bounding box center [582, 464] width 699 height 47
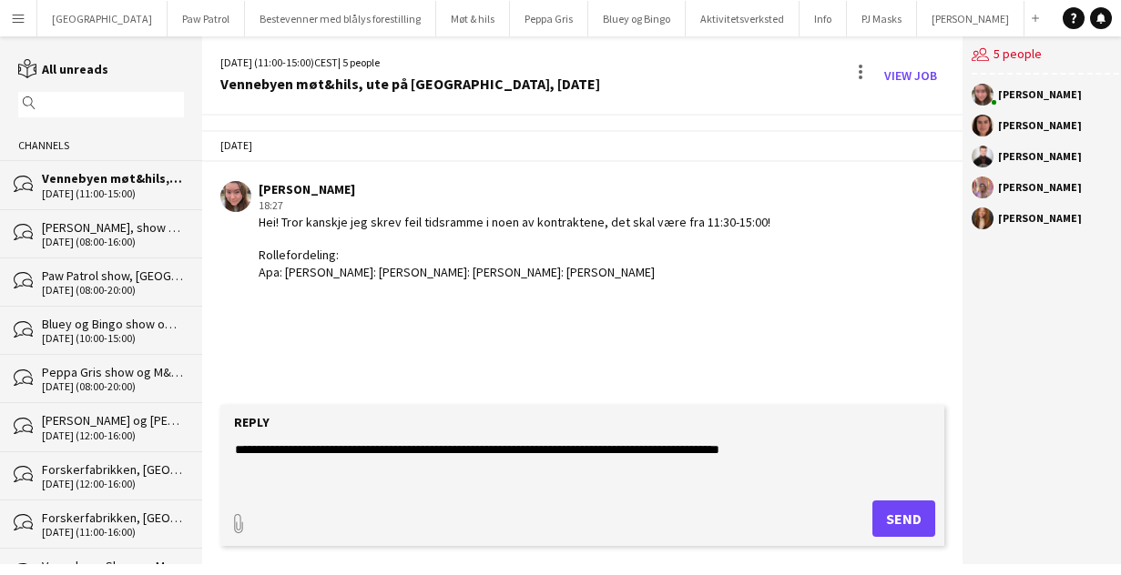
type textarea "**********"
click at [919, 510] on button "Send" at bounding box center [903, 519] width 63 height 36
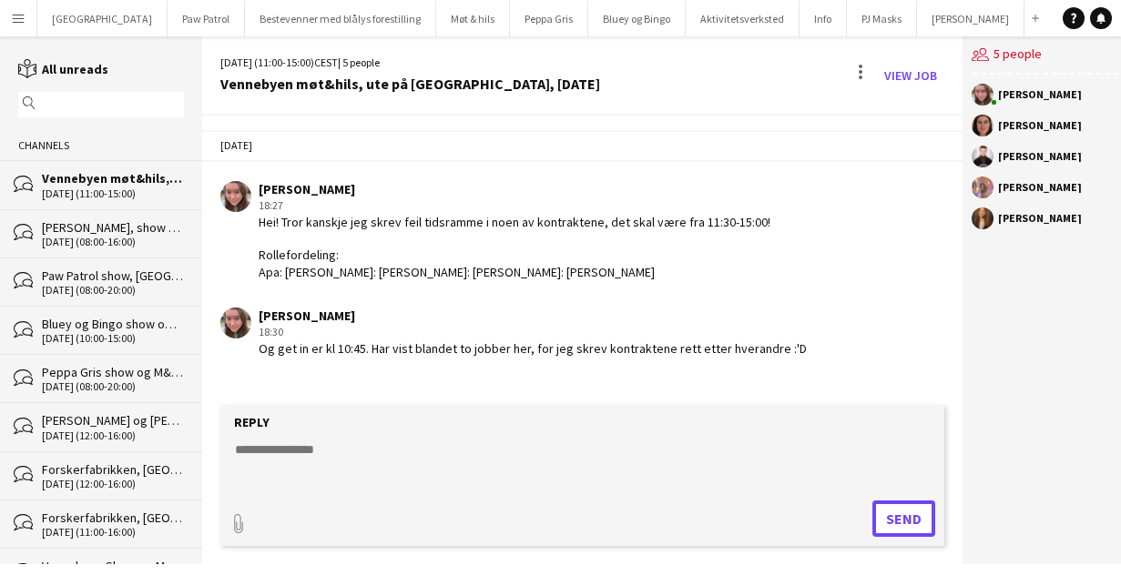
scroll to position [25, 0]
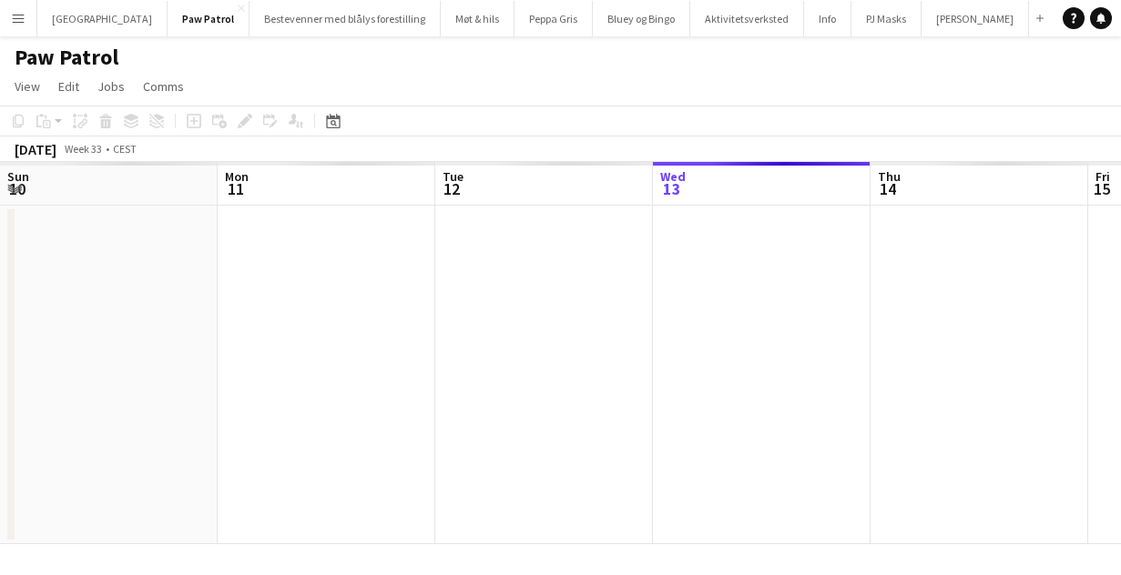
scroll to position [0, 626]
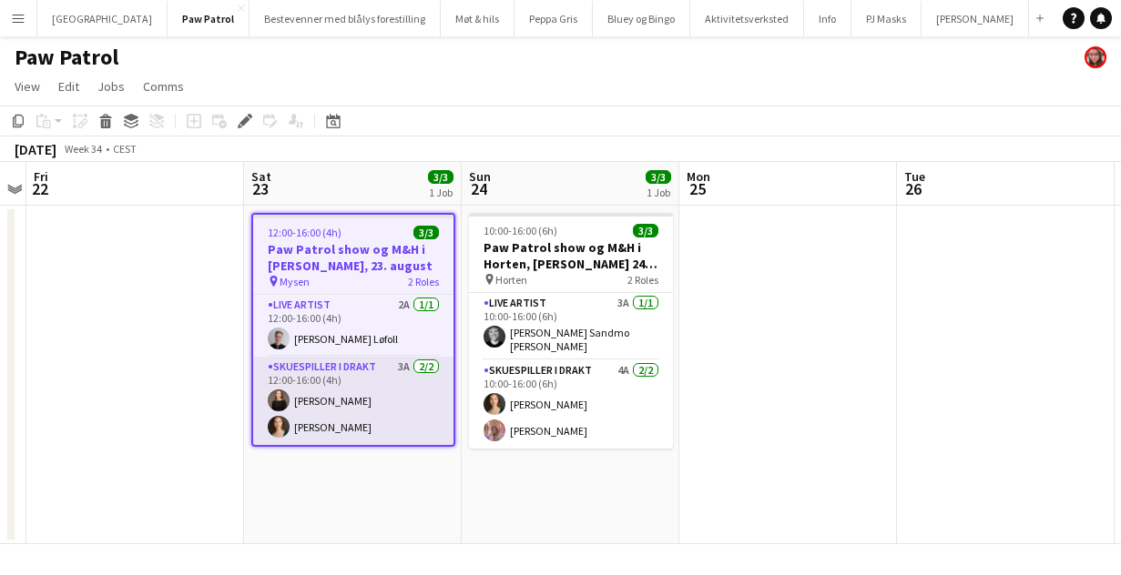
click at [323, 404] on app-card-role "Skuespiller i drakt 3A [DATE] 12:00-16:00 (4h) [PERSON_NAME]" at bounding box center [353, 401] width 200 height 88
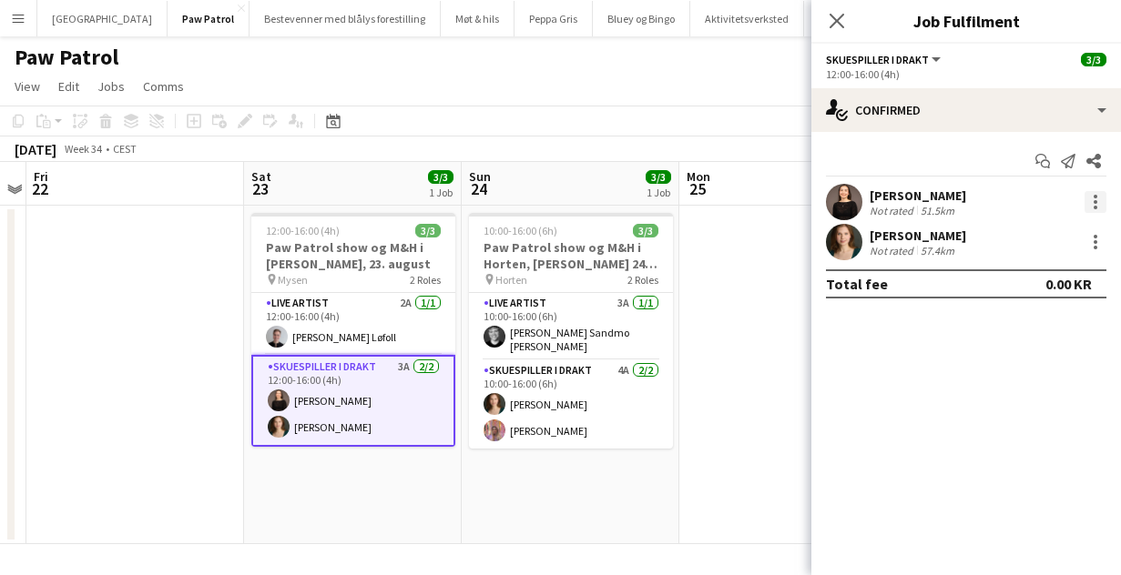
click at [1097, 200] on div at bounding box center [1095, 202] width 22 height 22
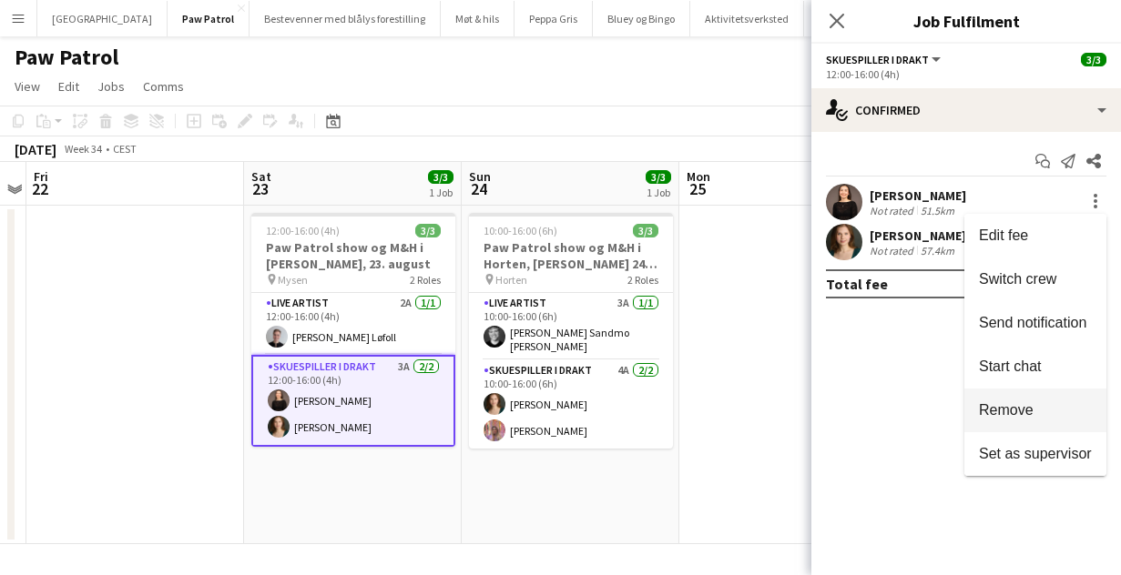
click at [1013, 422] on button "Remove" at bounding box center [1035, 411] width 142 height 44
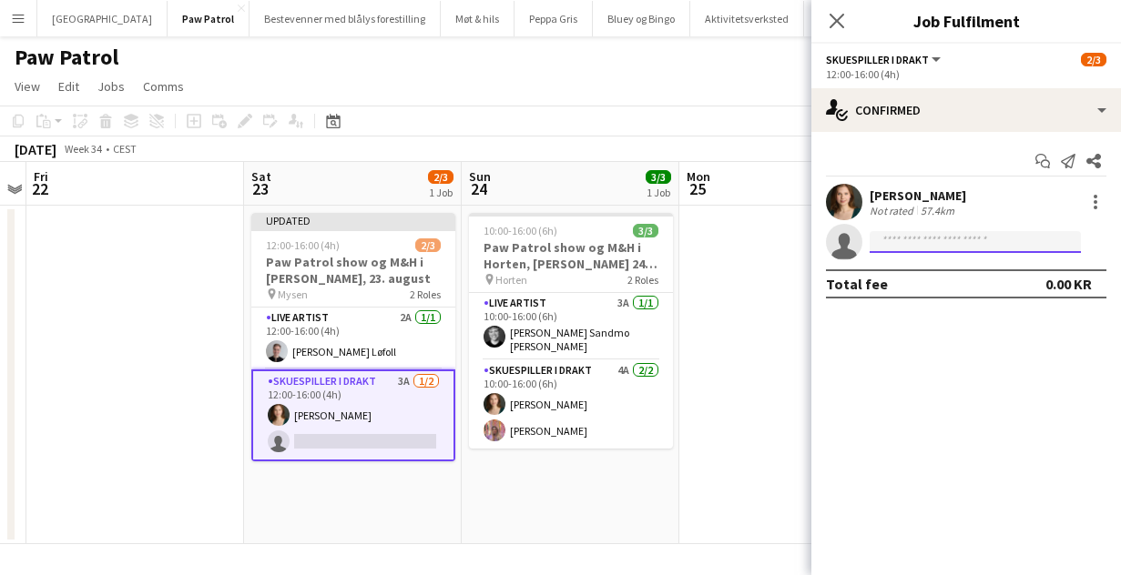
click at [939, 248] on input at bounding box center [975, 242] width 211 height 22
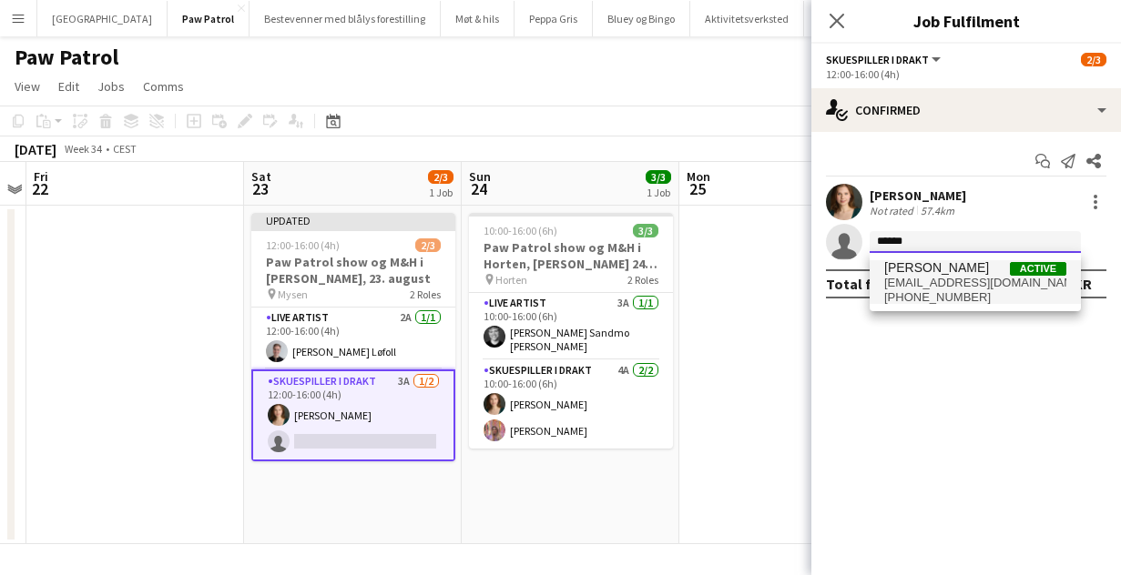
type input "******"
click at [943, 279] on span "[EMAIL_ADDRESS][DOMAIN_NAME]" at bounding box center [975, 283] width 182 height 15
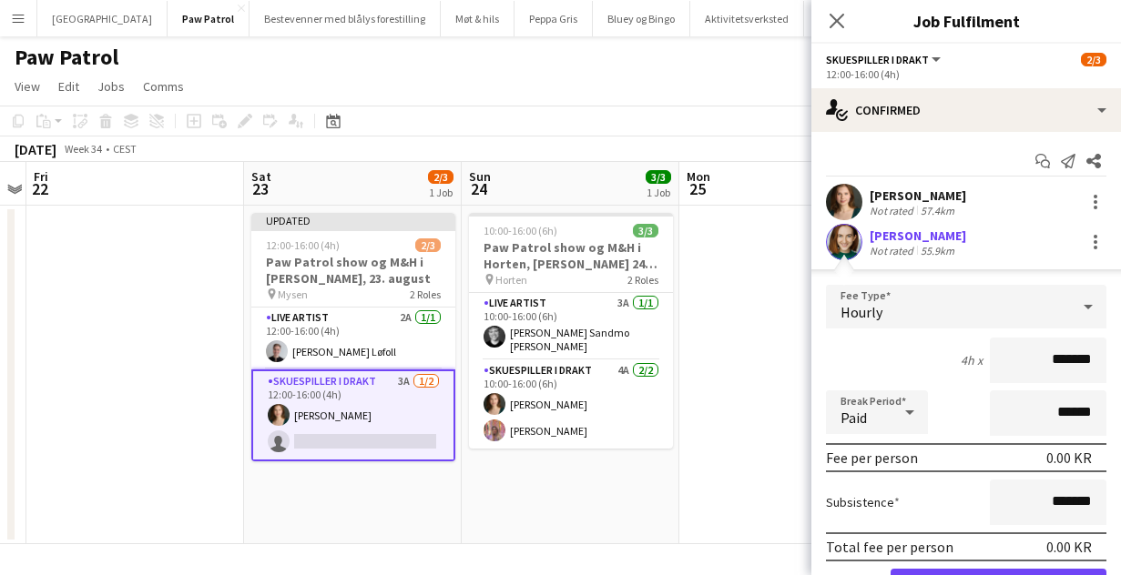
scroll to position [98, 0]
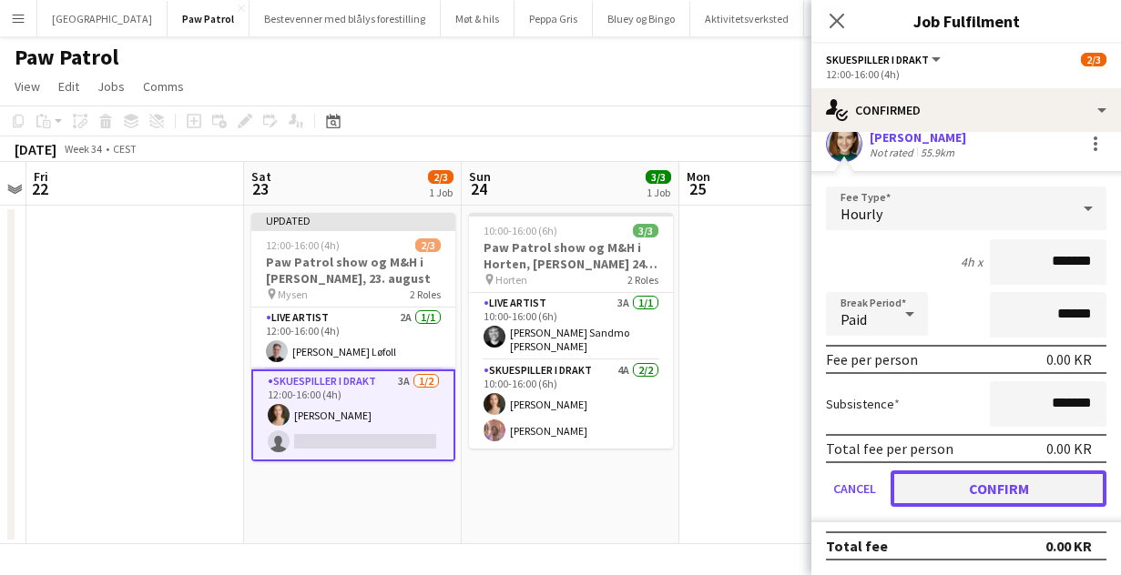
click at [971, 492] on button "Confirm" at bounding box center [999, 489] width 216 height 36
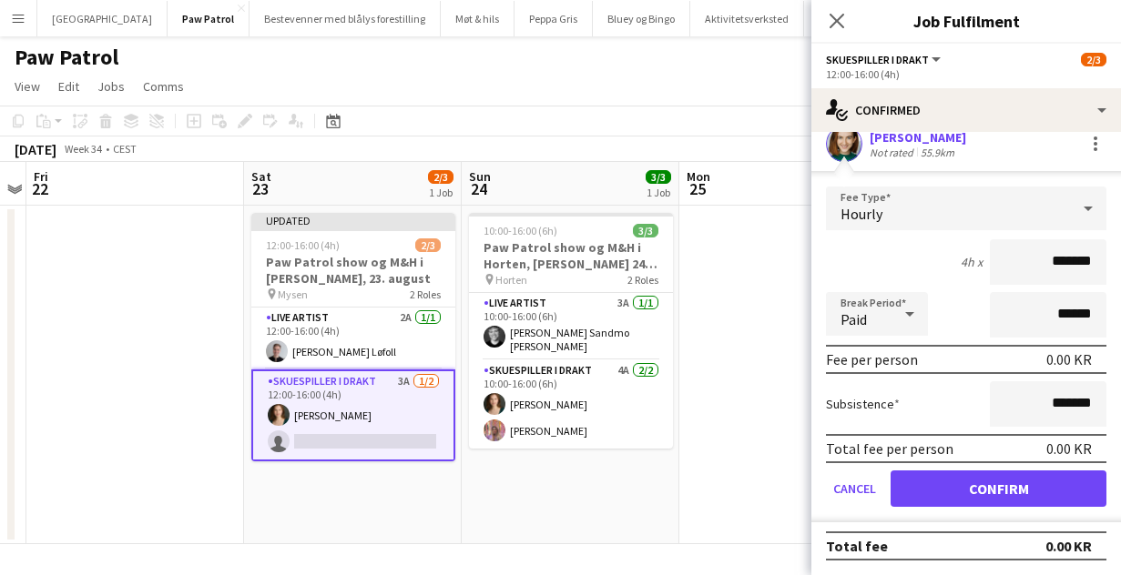
scroll to position [0, 0]
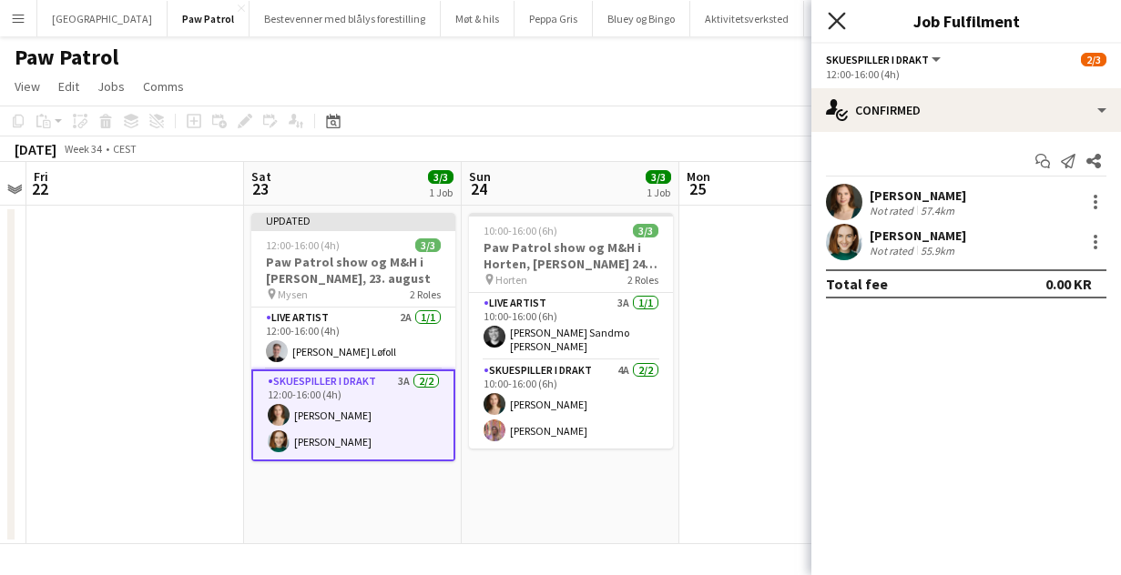
click at [844, 26] on icon "Close pop-in" at bounding box center [836, 20] width 17 height 17
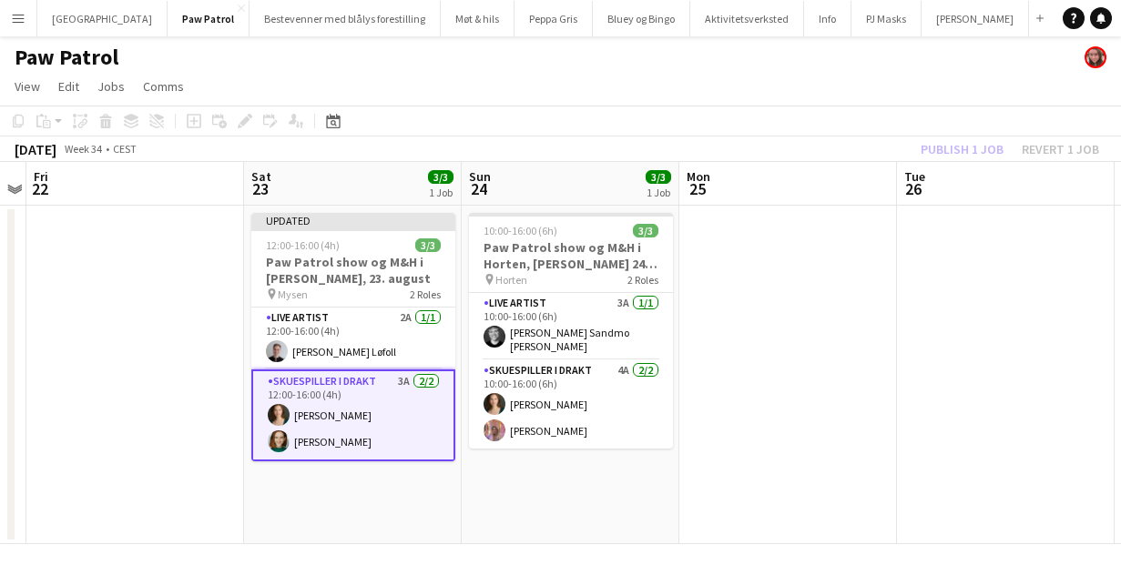
click at [946, 154] on div "Publish 1 job Revert 1 job" at bounding box center [1010, 149] width 222 height 24
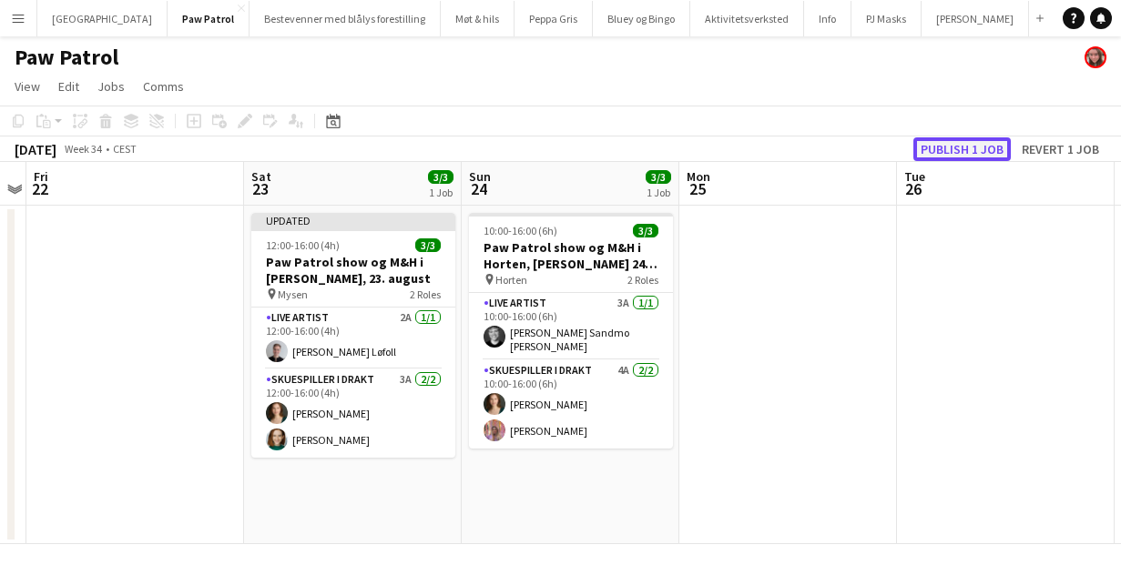
click at [949, 147] on button "Publish 1 job" at bounding box center [961, 149] width 97 height 24
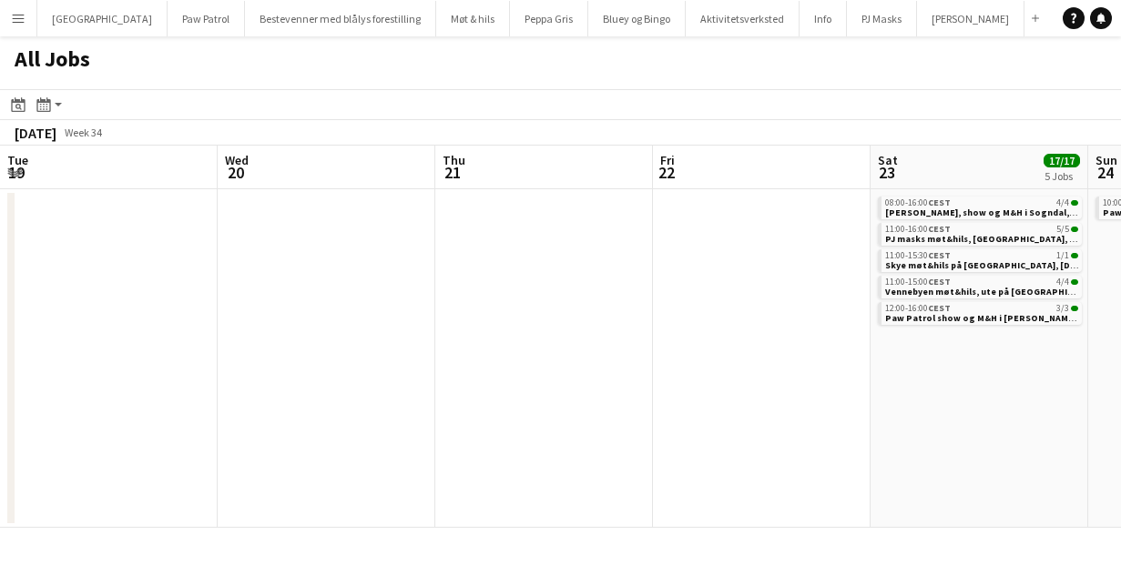
scroll to position [0, 487]
